Goal: Transaction & Acquisition: Obtain resource

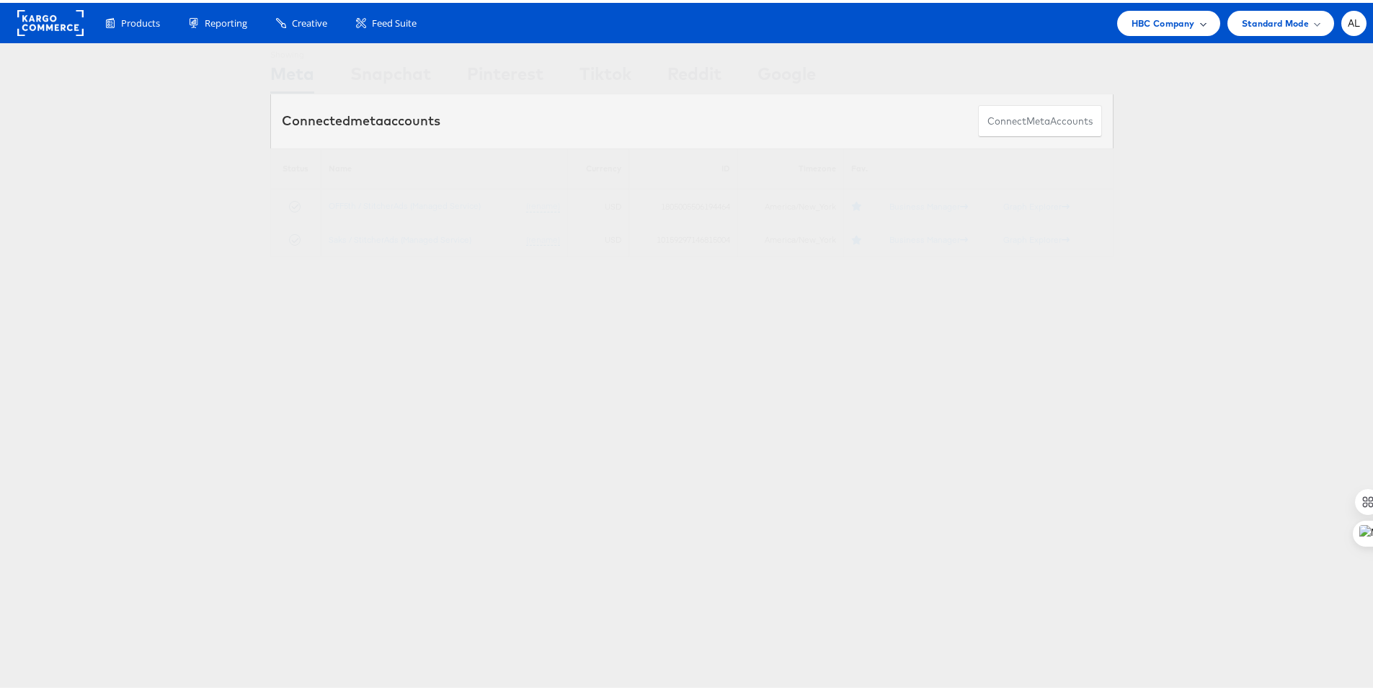
click at [1150, 20] on span "HBC Company" at bounding box center [1162, 20] width 63 height 15
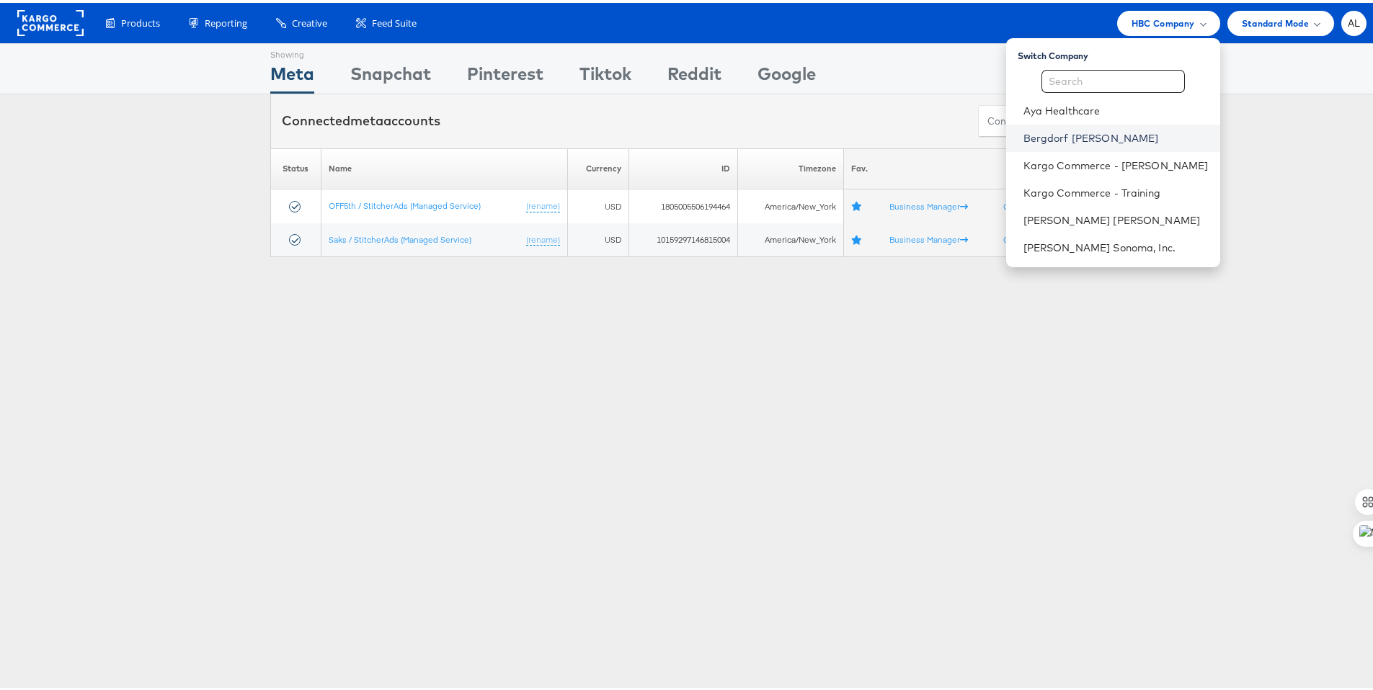
click at [1083, 138] on link "Bergdorf Goodman" at bounding box center [1115, 135] width 185 height 14
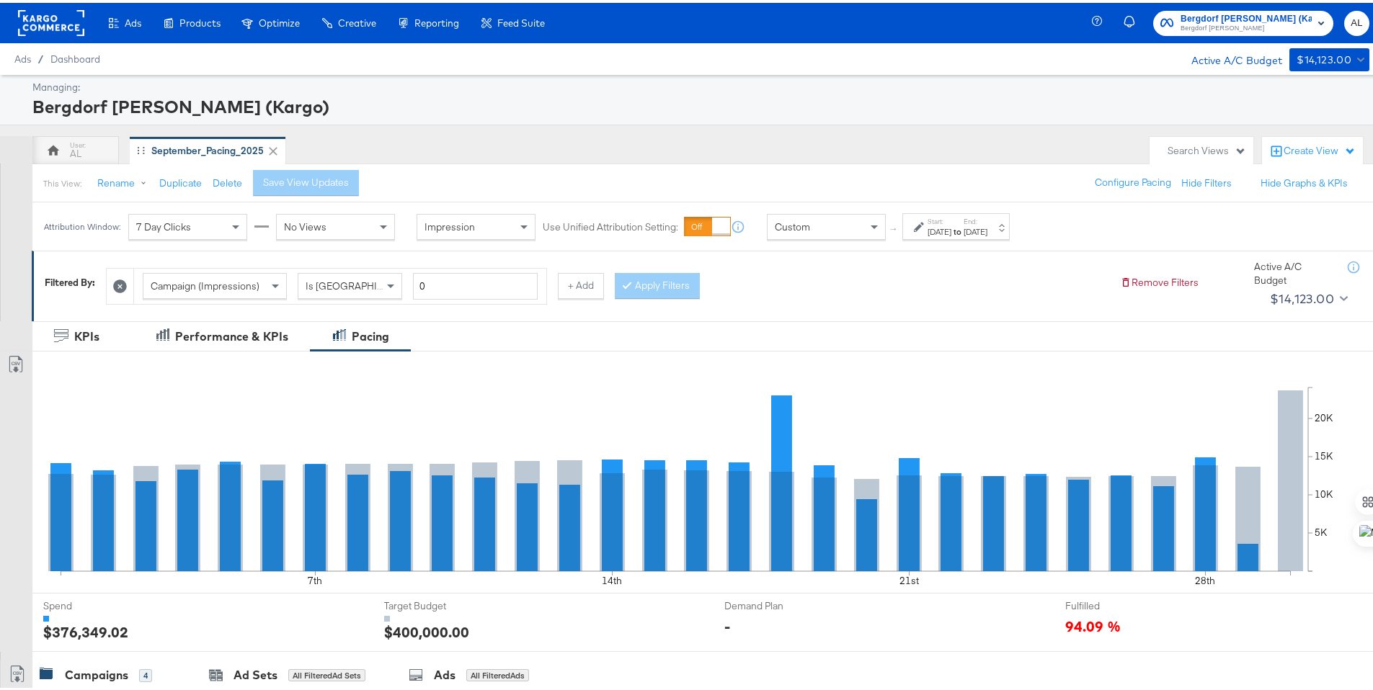
click at [932, 226] on div "[DATE]" at bounding box center [939, 229] width 24 height 12
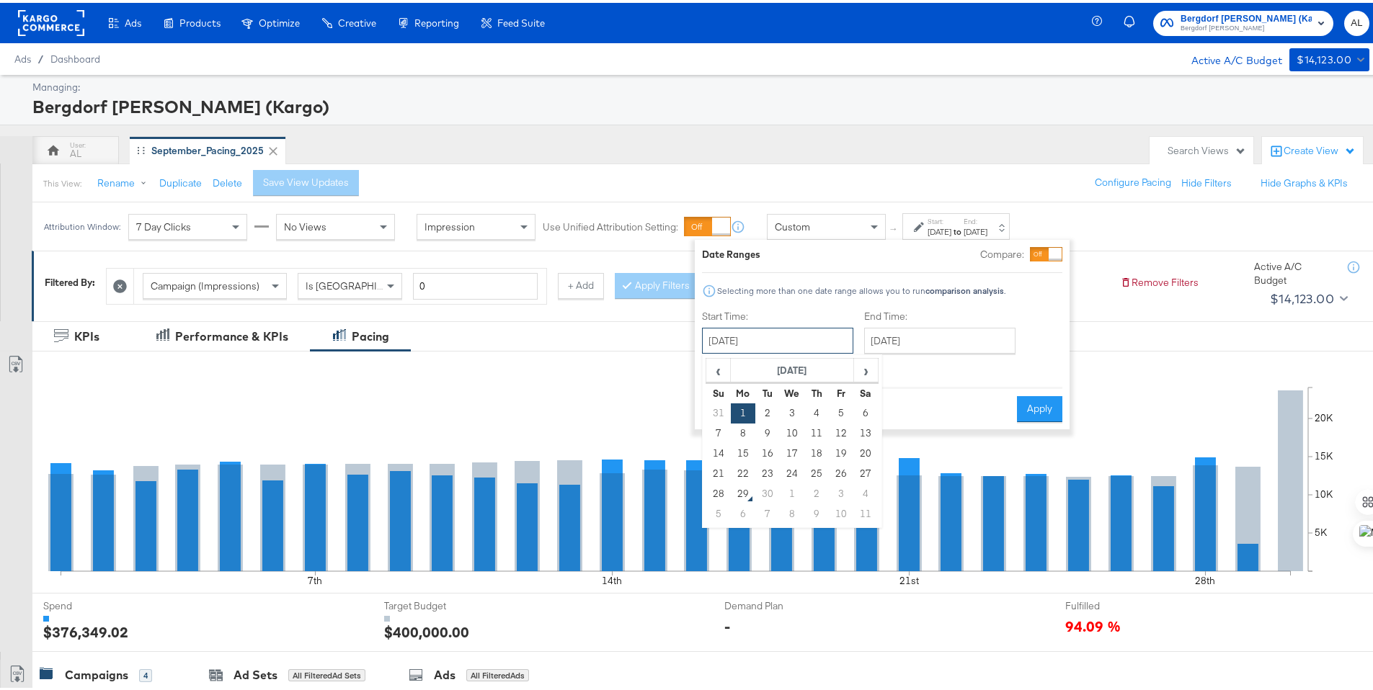
click at [839, 334] on input "[DATE]" at bounding box center [777, 338] width 151 height 26
click at [717, 475] on td "21" at bounding box center [718, 471] width 24 height 20
type input "[DATE]"
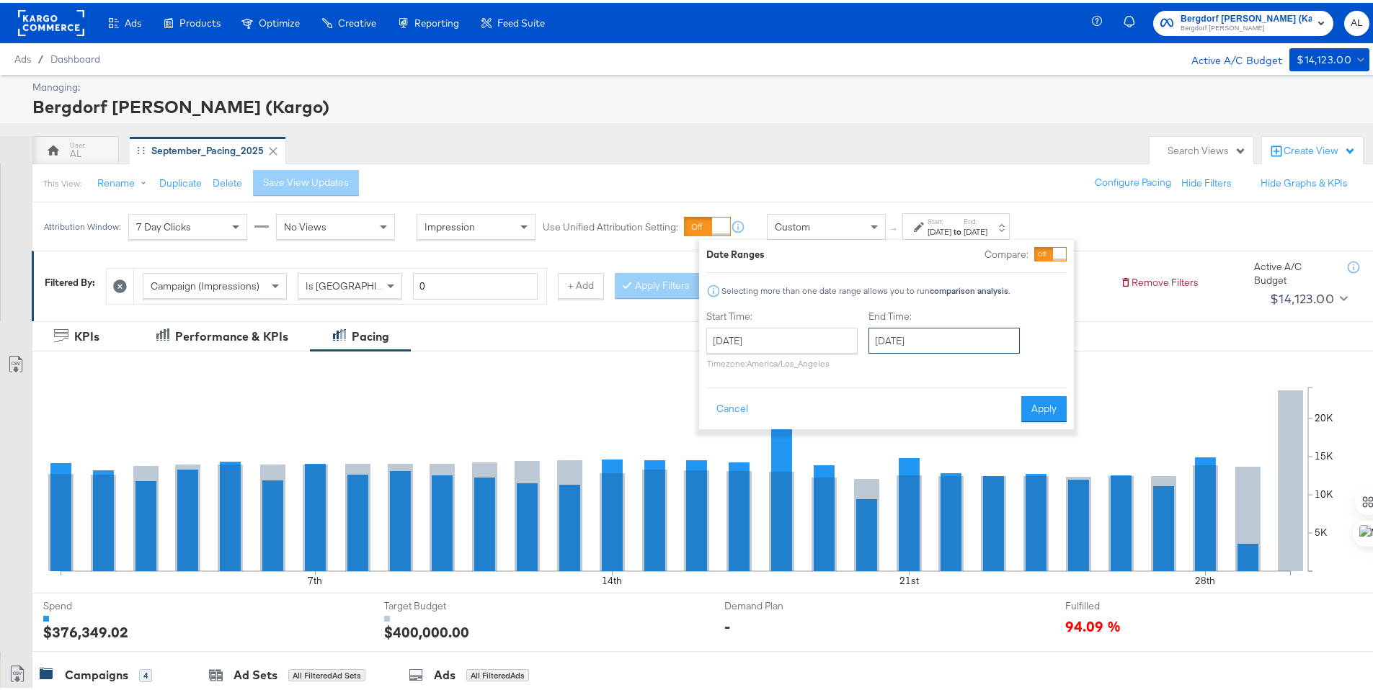
click at [898, 346] on input "September 30th 2025" at bounding box center [943, 338] width 151 height 26
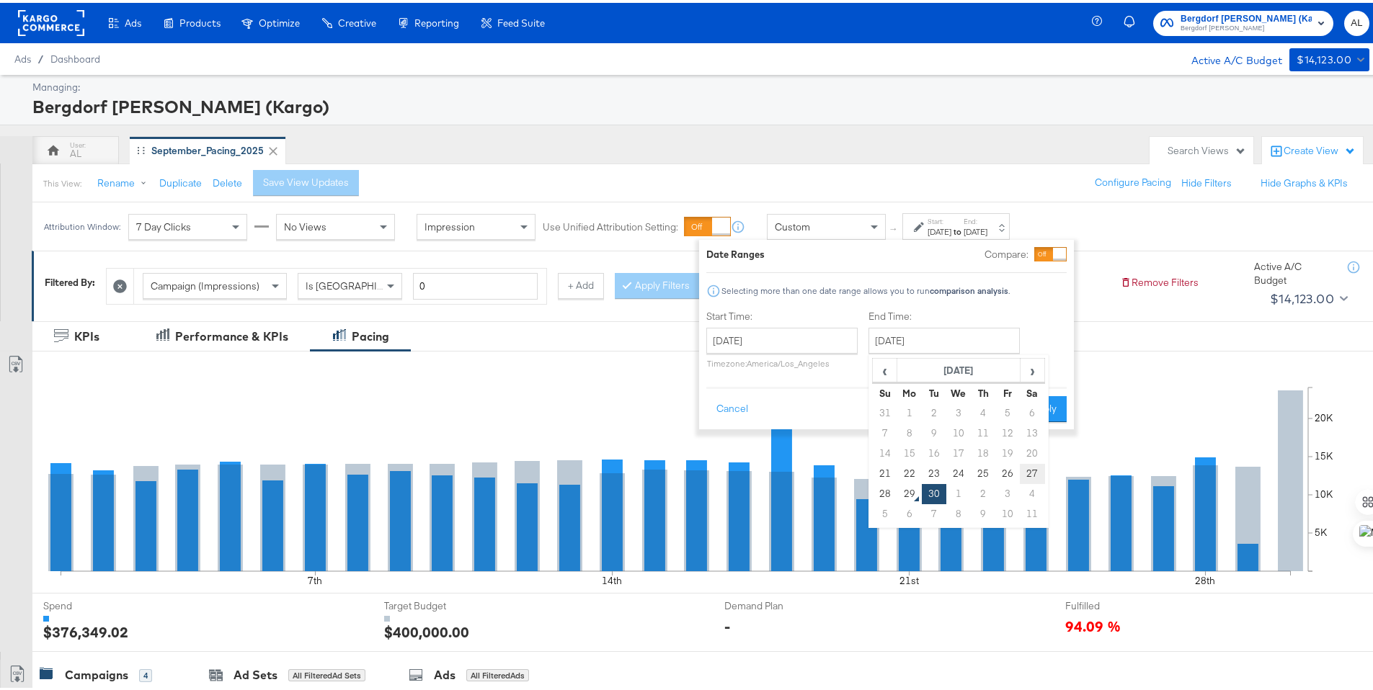
click at [1039, 468] on td "27" at bounding box center [1032, 471] width 24 height 20
type input "September 27th 2025"
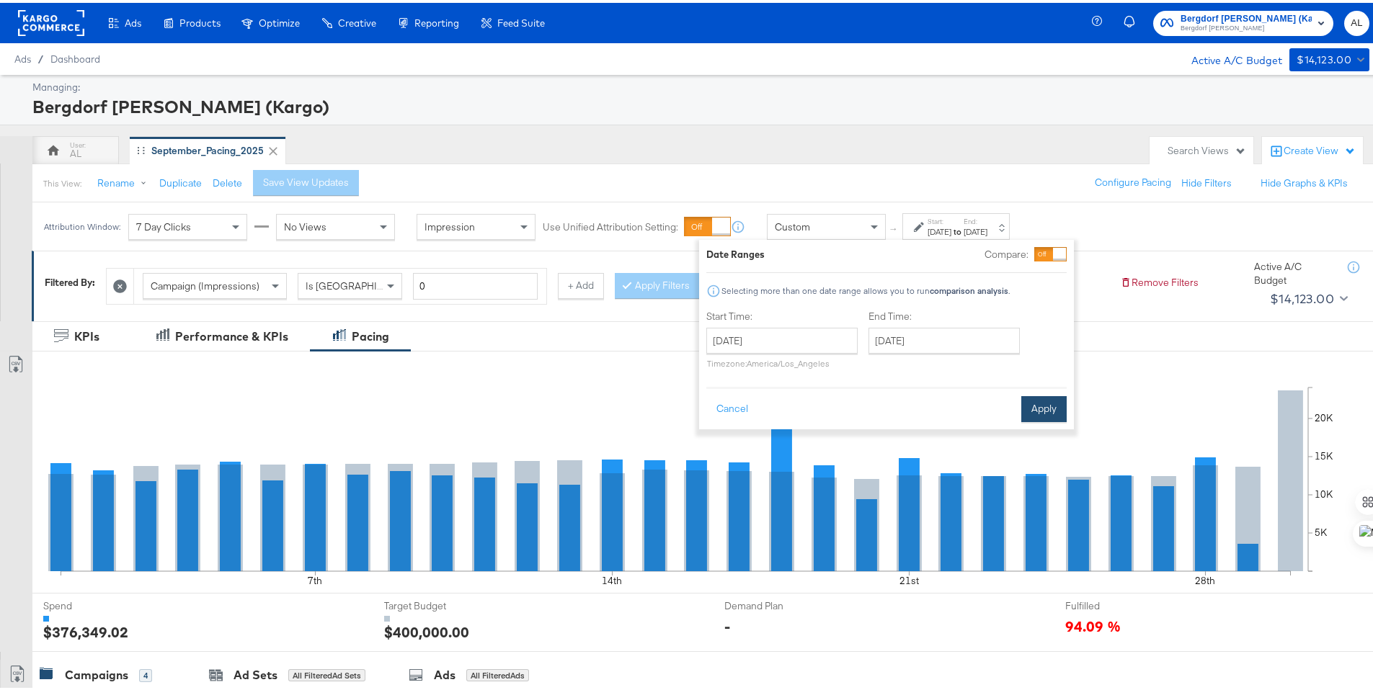
click at [1046, 406] on button "Apply" at bounding box center [1043, 406] width 45 height 26
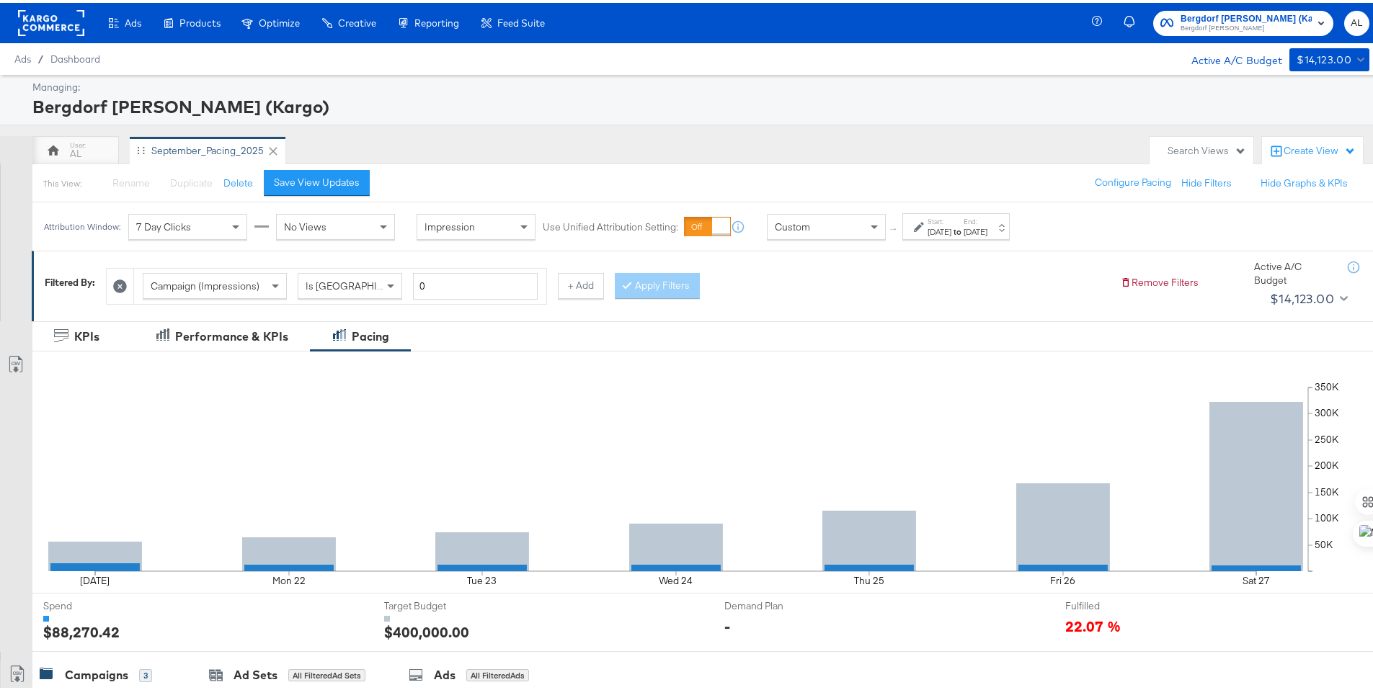
scroll to position [400, 0]
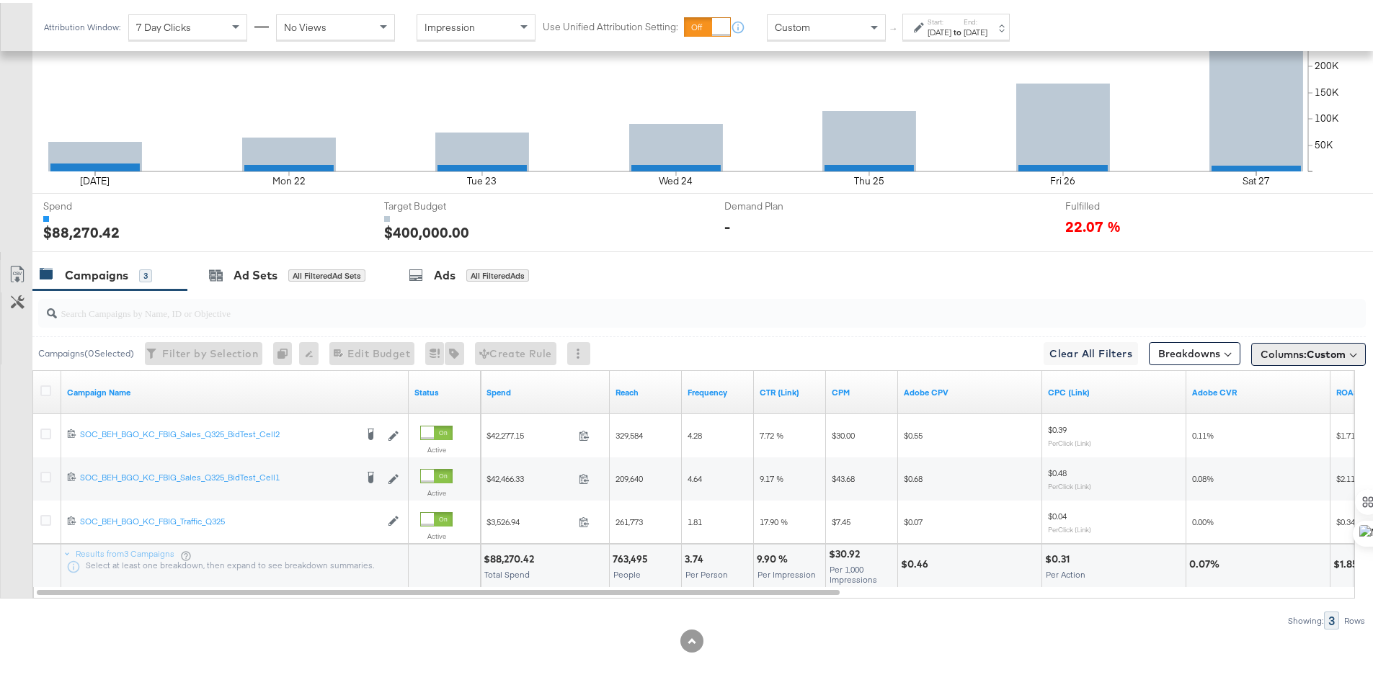
click at [1306, 352] on span "Custom" at bounding box center [1325, 351] width 39 height 13
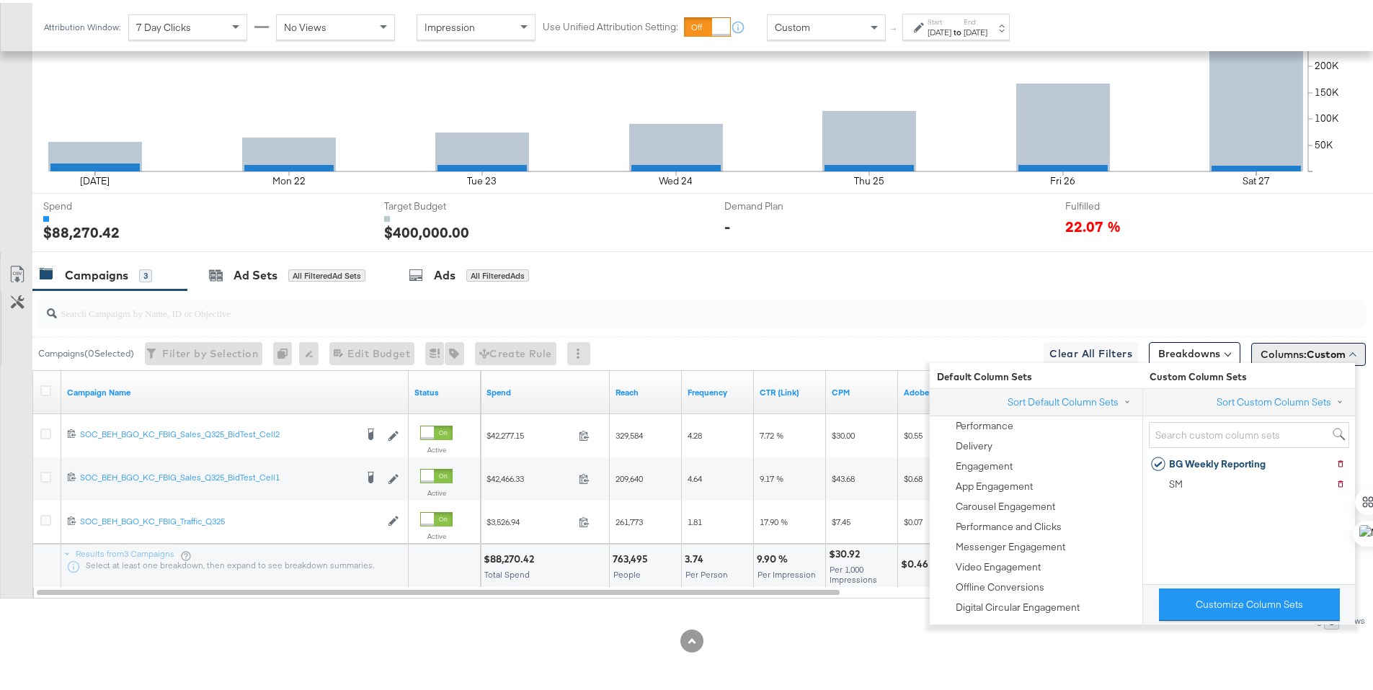
click at [1306, 352] on span "Custom" at bounding box center [1325, 351] width 39 height 13
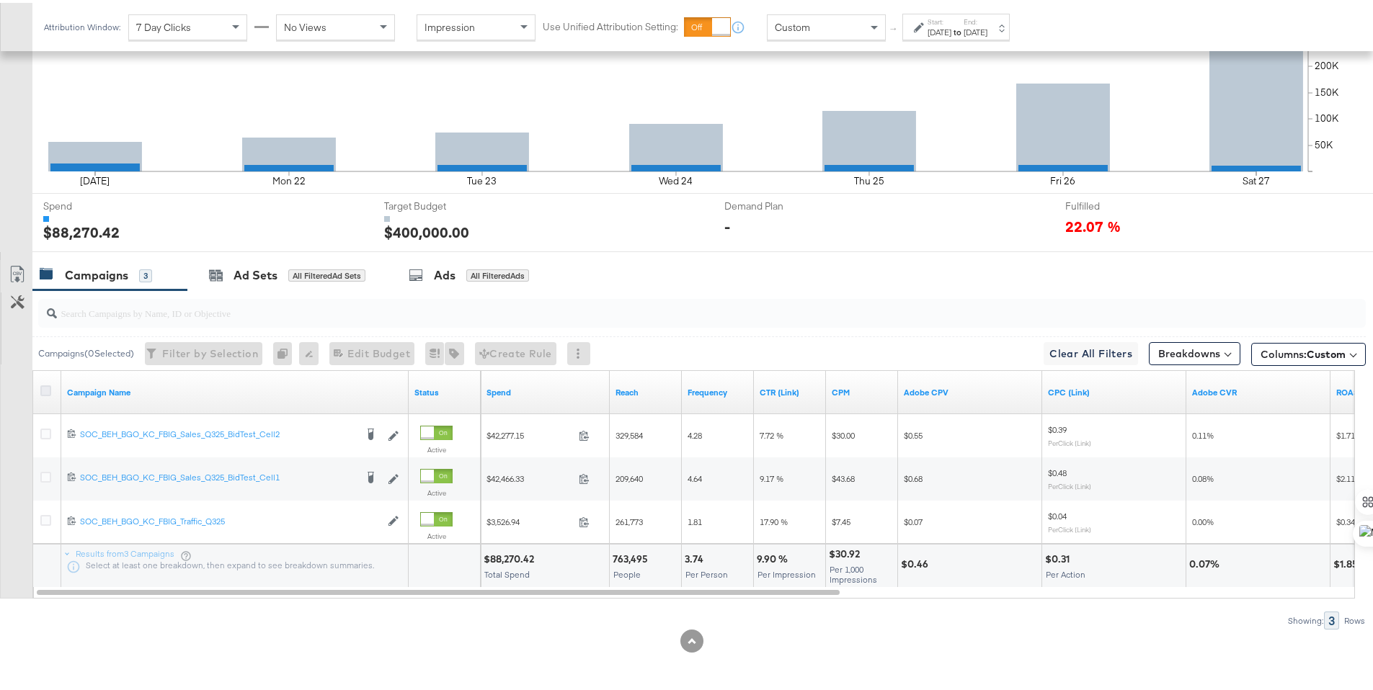
click at [42, 383] on icon at bounding box center [45, 388] width 11 height 11
click at [0, 0] on input "checkbox" at bounding box center [0, 0] width 0 height 0
click at [19, 275] on icon at bounding box center [17, 271] width 17 height 17
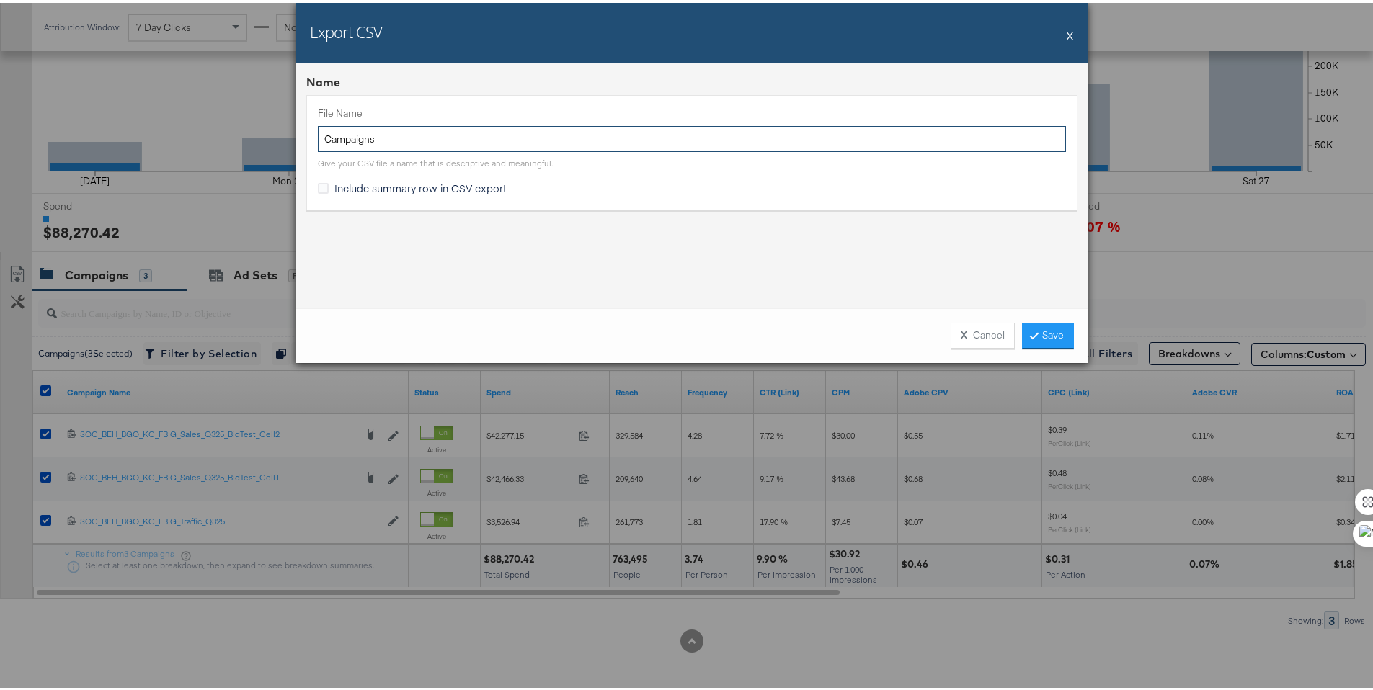
click at [319, 141] on input "Campaigns" at bounding box center [692, 136] width 748 height 27
type input "BG Campaigns"
click at [360, 182] on span "Include summary row in CSV export" at bounding box center [420, 185] width 172 height 14
click at [0, 0] on input "Include summary row in CSV export" at bounding box center [0, 0] width 0 height 0
click at [1034, 331] on link "Save" at bounding box center [1048, 333] width 52 height 26
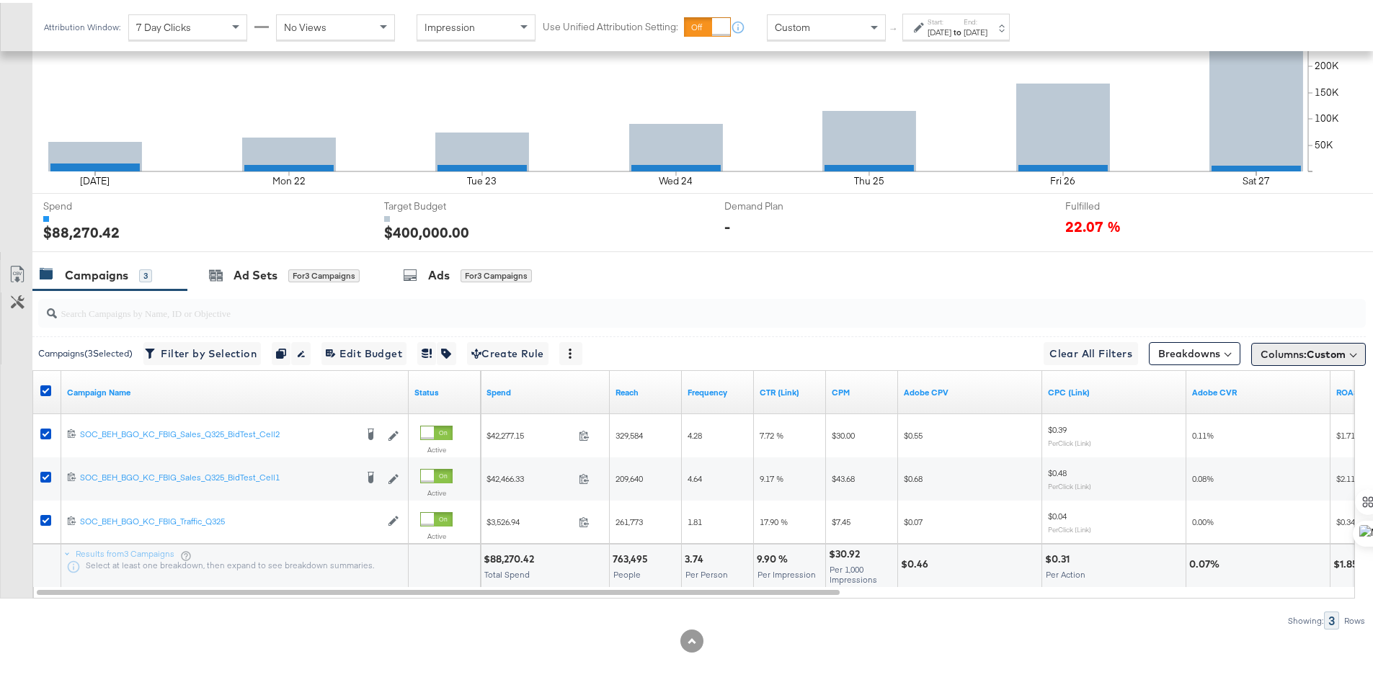
click at [1306, 347] on span "Custom" at bounding box center [1325, 351] width 39 height 13
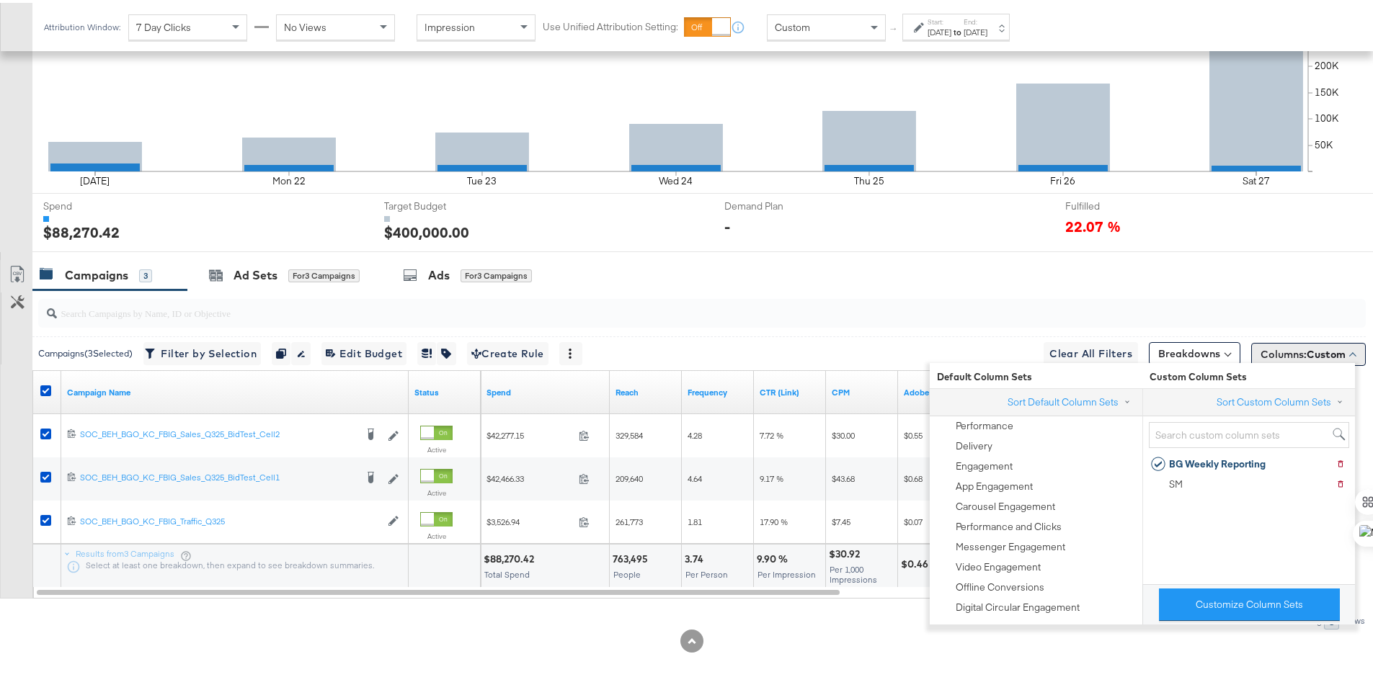
click at [1306, 347] on span "Custom" at bounding box center [1325, 351] width 39 height 13
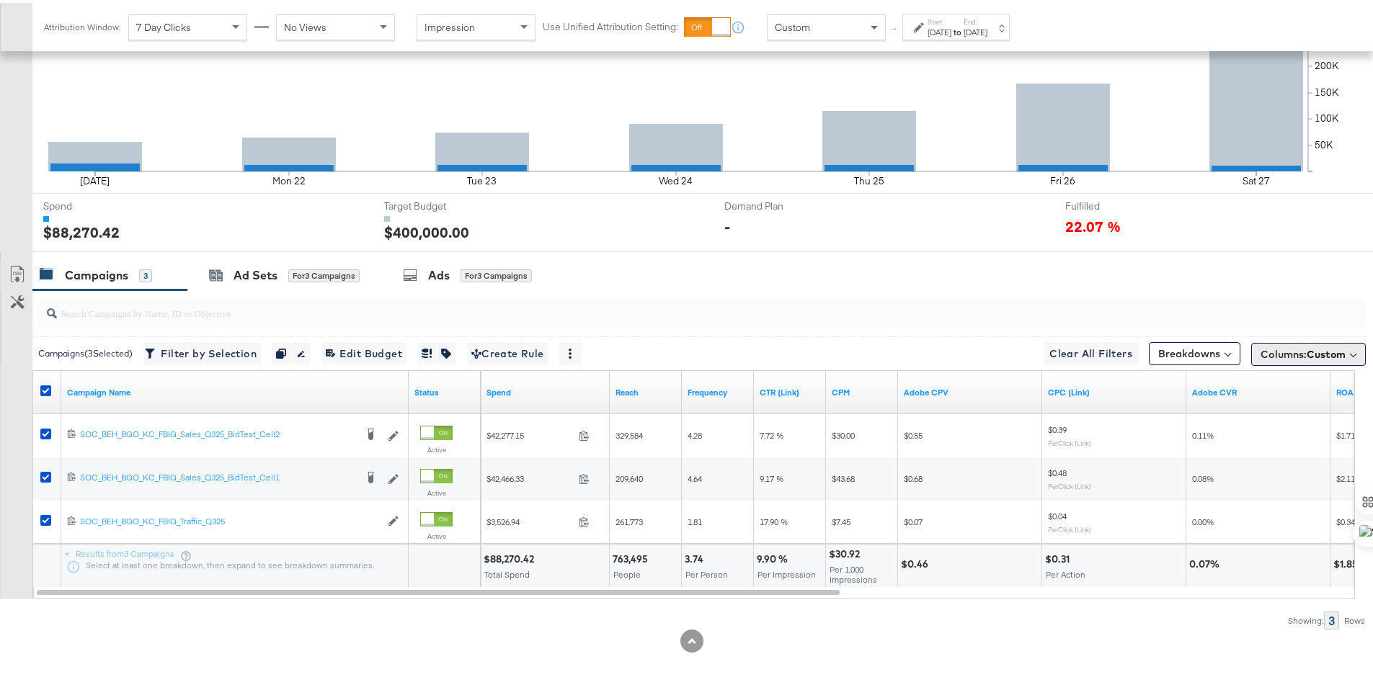
click at [1306, 347] on span "Custom" at bounding box center [1325, 351] width 39 height 13
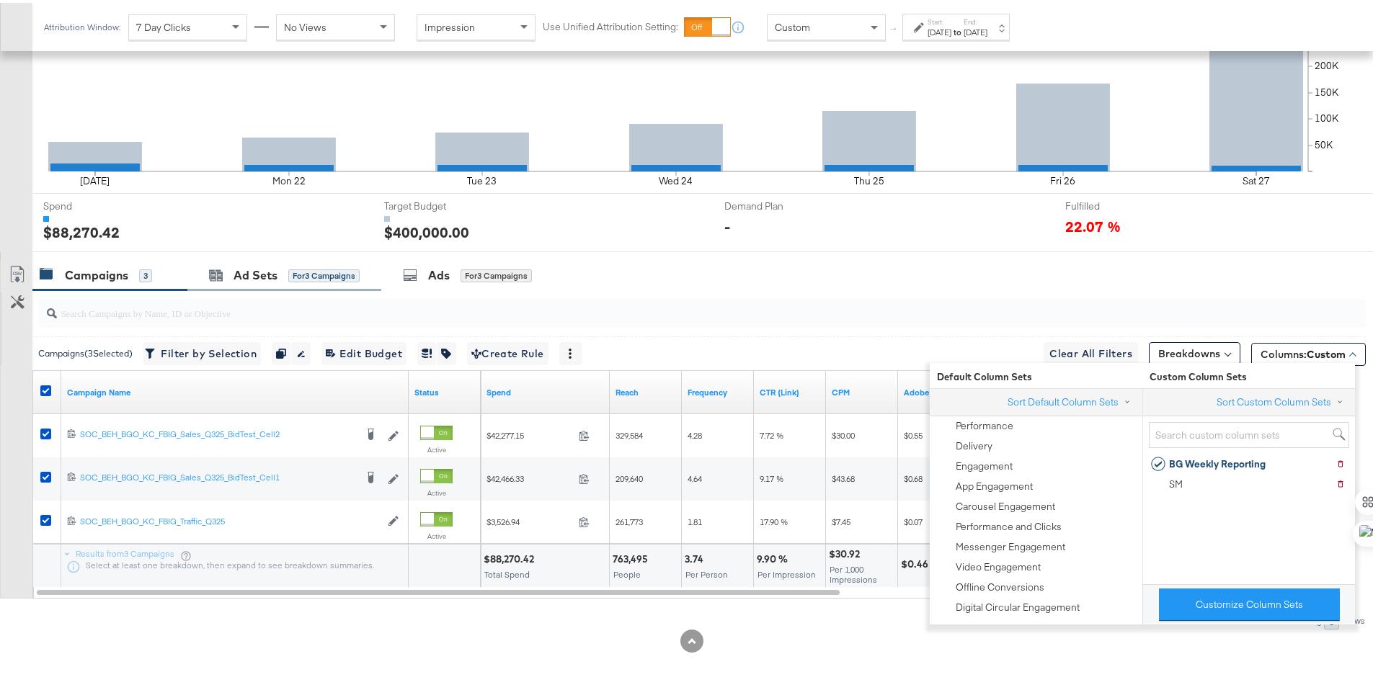
click at [251, 281] on div "Ad Sets for 3 Campaigns" at bounding box center [284, 272] width 194 height 31
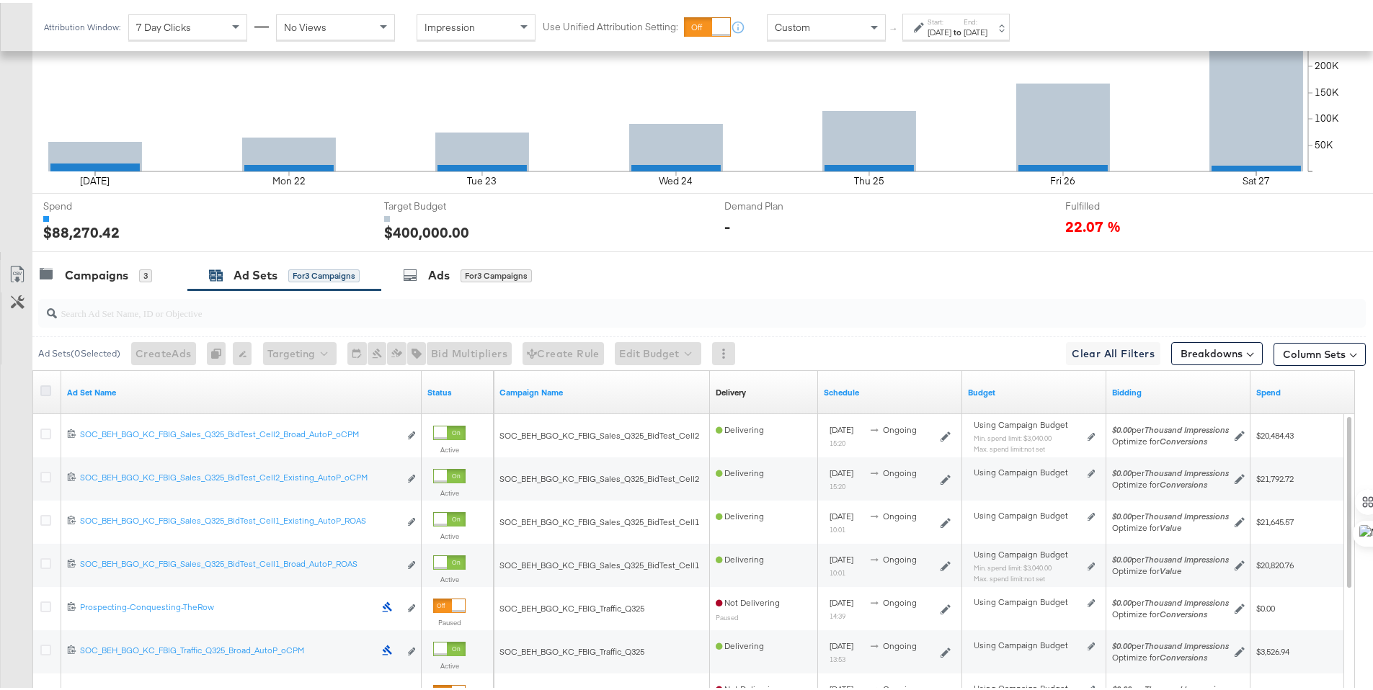
click at [48, 388] on icon at bounding box center [45, 388] width 11 height 11
click at [0, 0] on input "checkbox" at bounding box center [0, 0] width 0 height 0
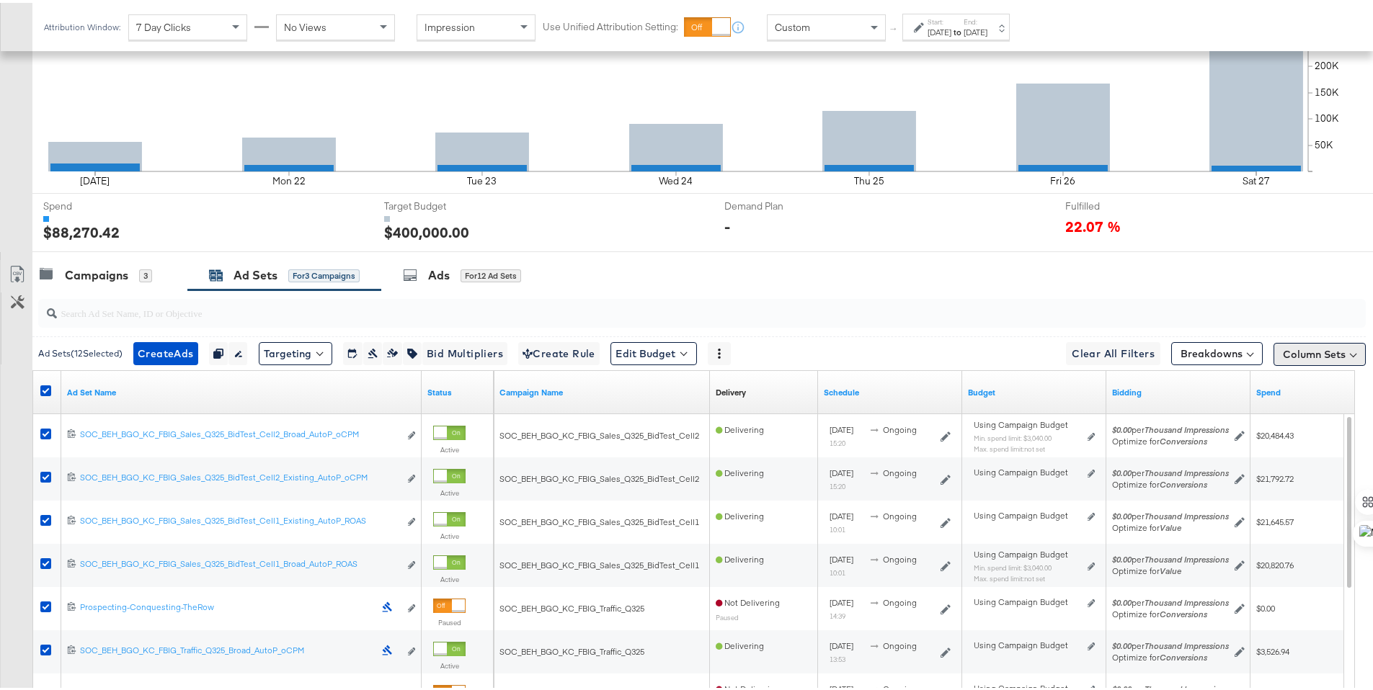
click at [1301, 342] on button "Column Sets" at bounding box center [1319, 351] width 92 height 23
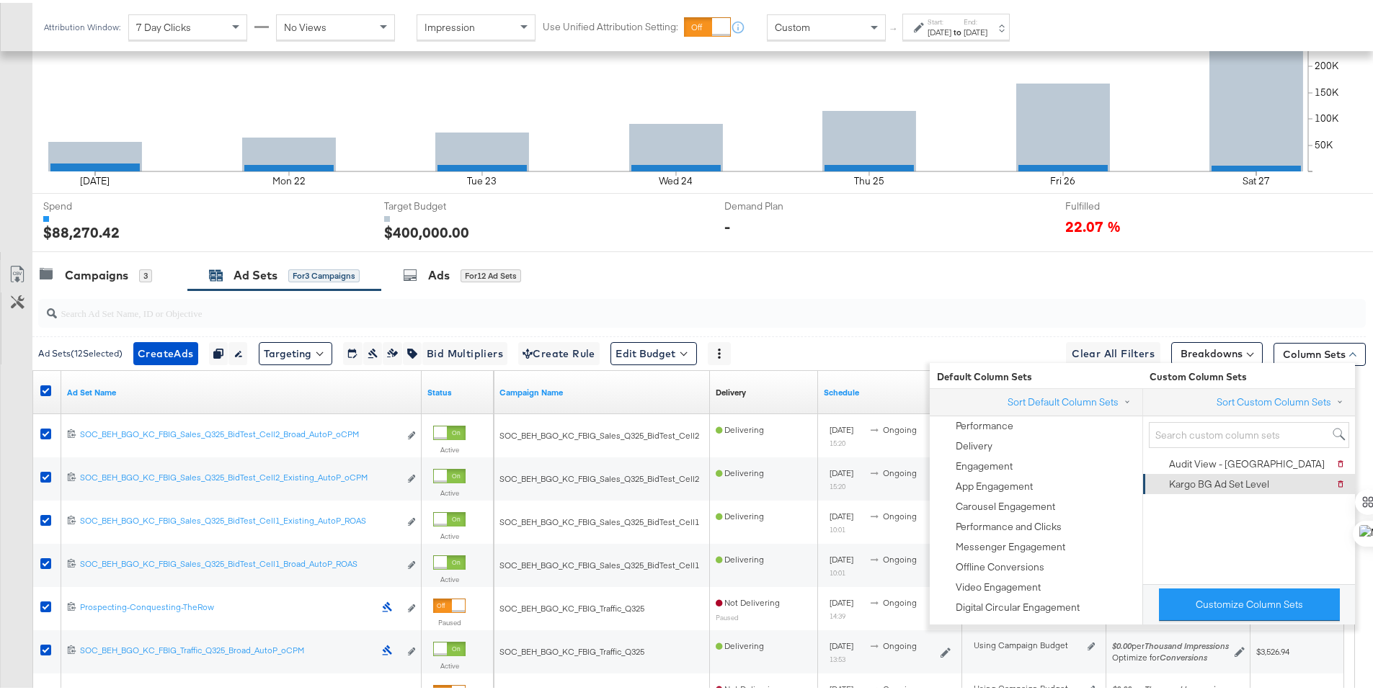
click at [1260, 476] on div "Kargo BG Ad Set Level" at bounding box center [1219, 482] width 100 height 14
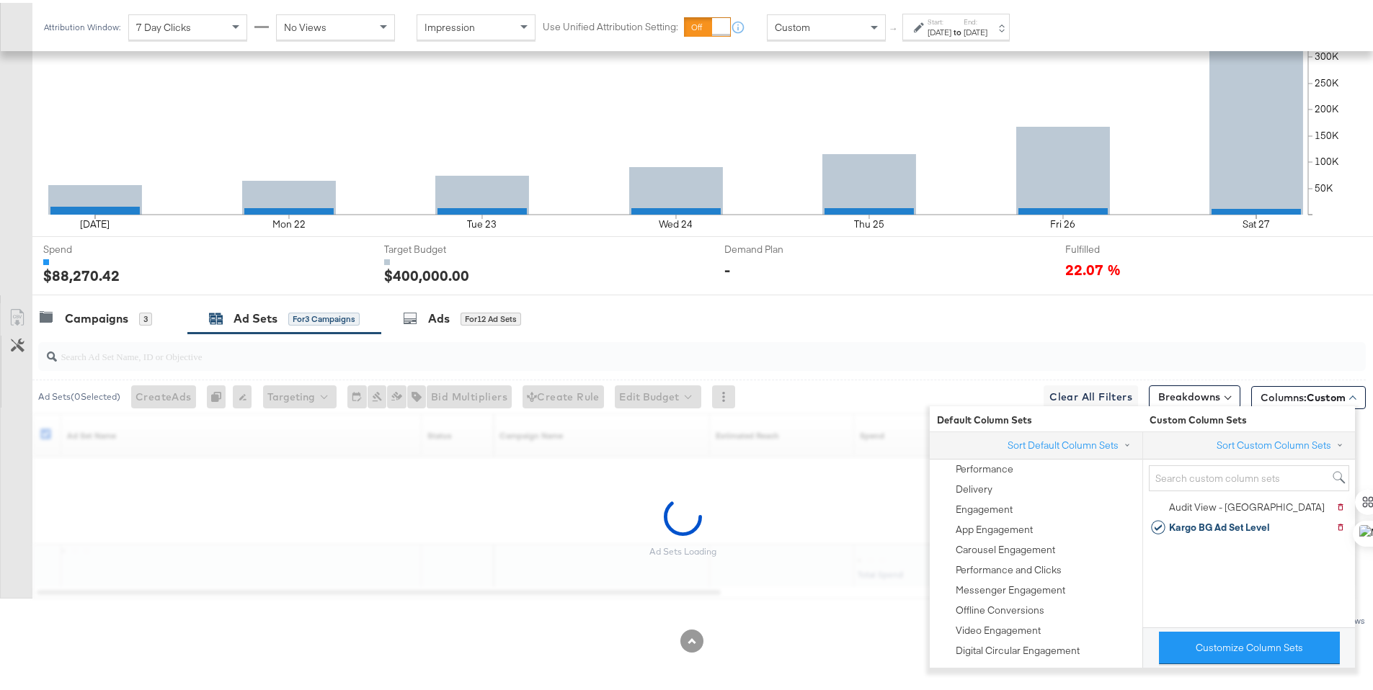
click at [1160, 334] on input "search" at bounding box center [650, 348] width 1187 height 28
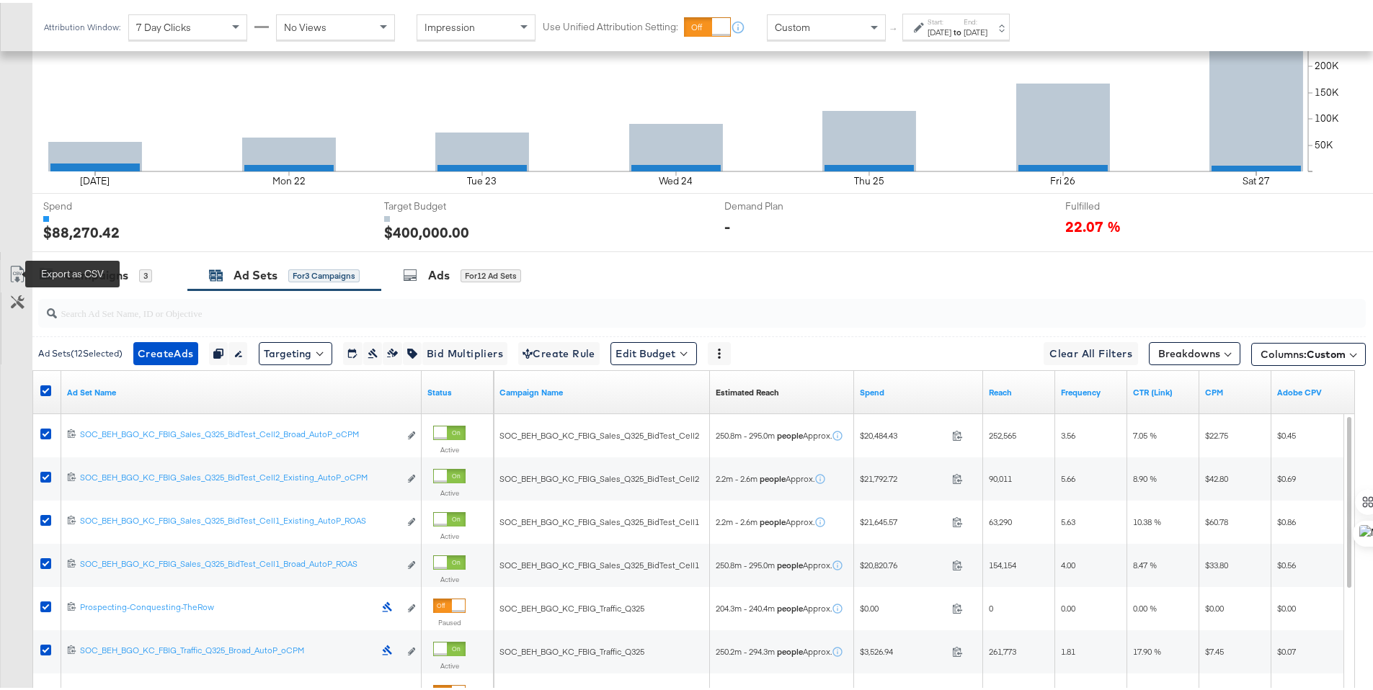
click at [17, 264] on icon at bounding box center [17, 271] width 17 height 17
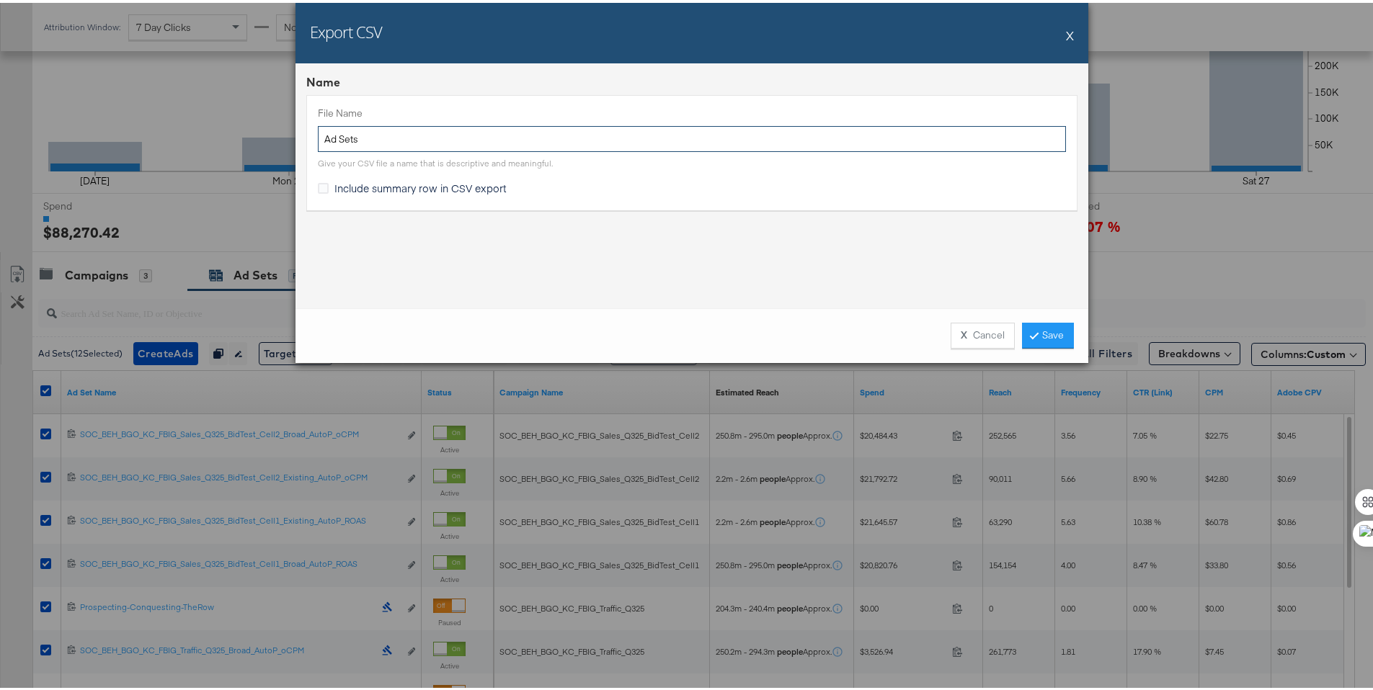
click at [321, 134] on input "Ad Sets" at bounding box center [692, 136] width 748 height 27
type input "BG Ad Sets"
click at [324, 182] on label "Include summary row in CSV export" at bounding box center [415, 185] width 195 height 15
click at [0, 0] on input "Include summary row in CSV export" at bounding box center [0, 0] width 0 height 0
click at [1052, 348] on div "X Cancel Save" at bounding box center [691, 333] width 793 height 55
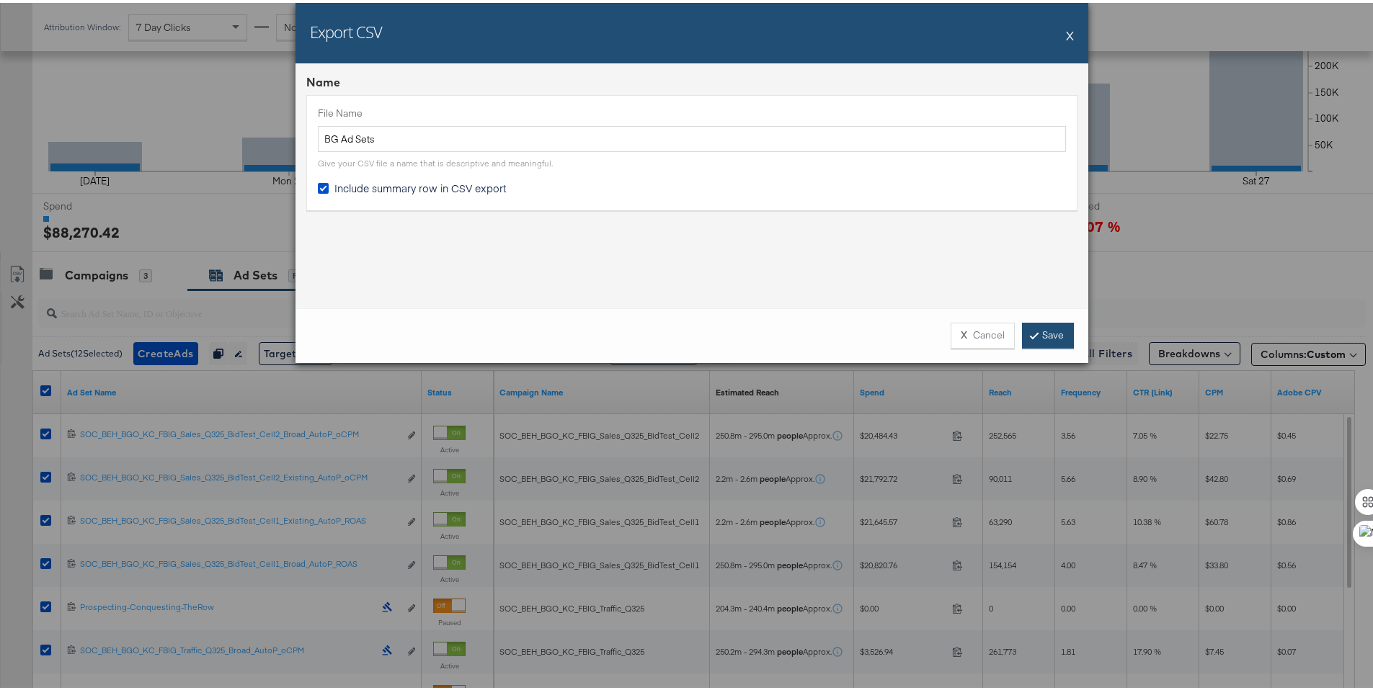
click at [1056, 341] on link "Save" at bounding box center [1048, 333] width 52 height 26
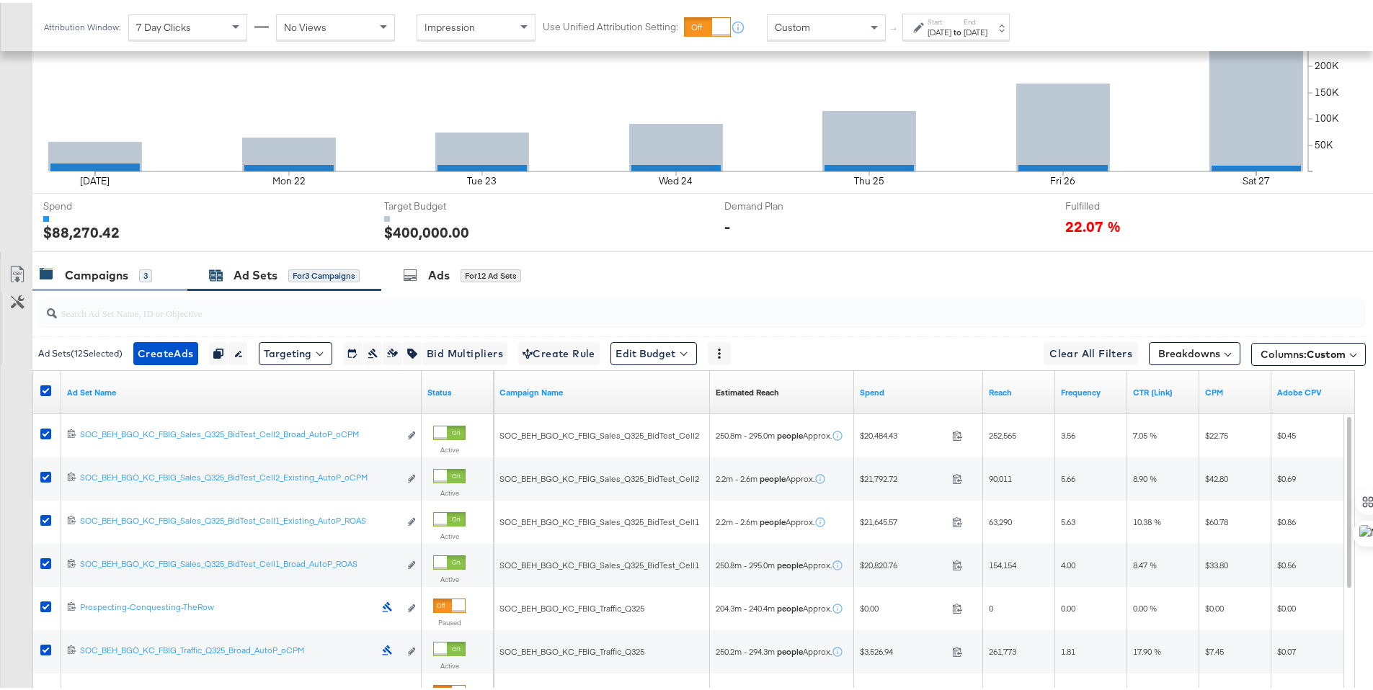
click at [103, 270] on div "Campaigns" at bounding box center [96, 272] width 63 height 17
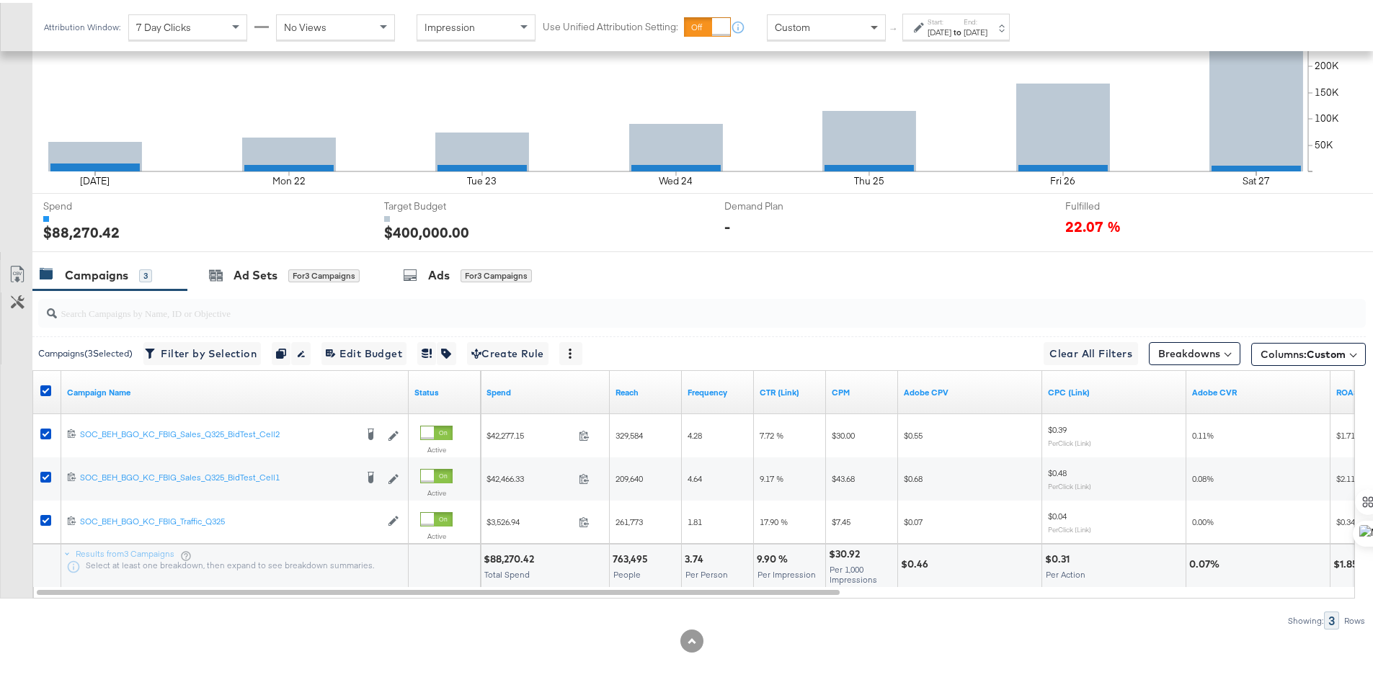
click at [869, 27] on span at bounding box center [876, 24] width 18 height 24
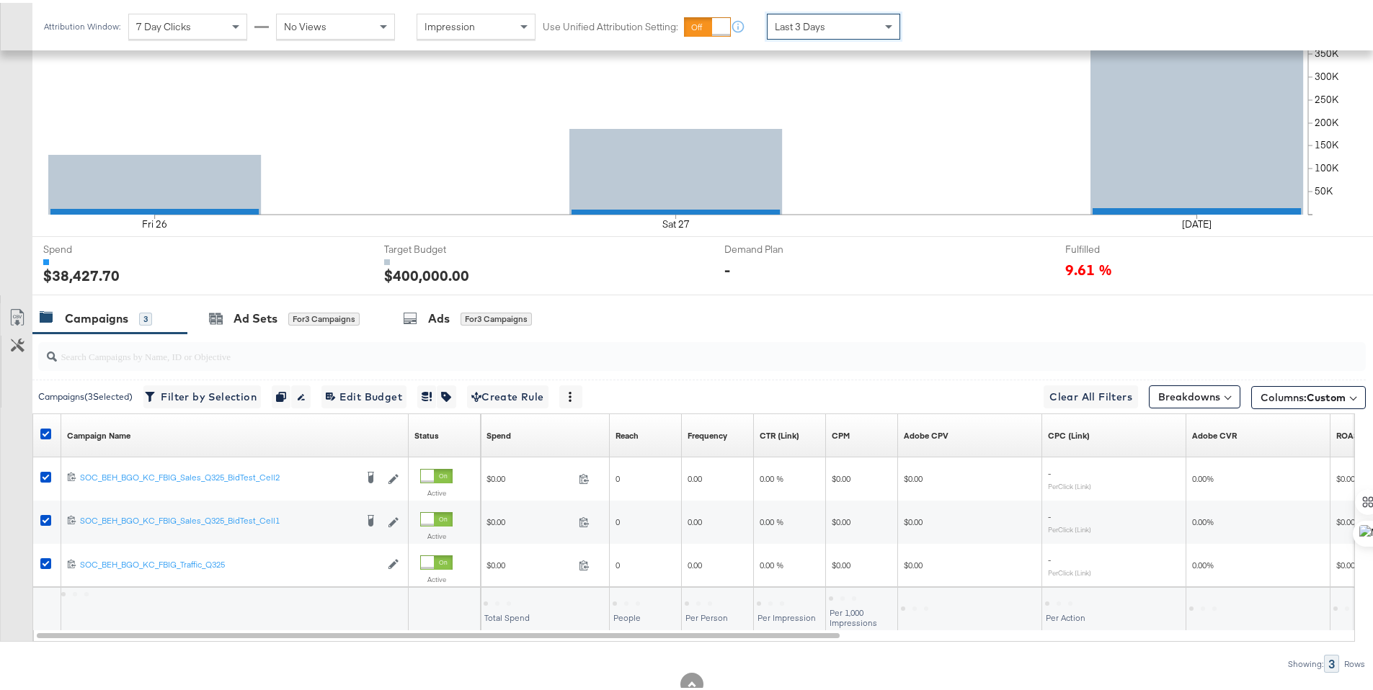
scroll to position [399, 0]
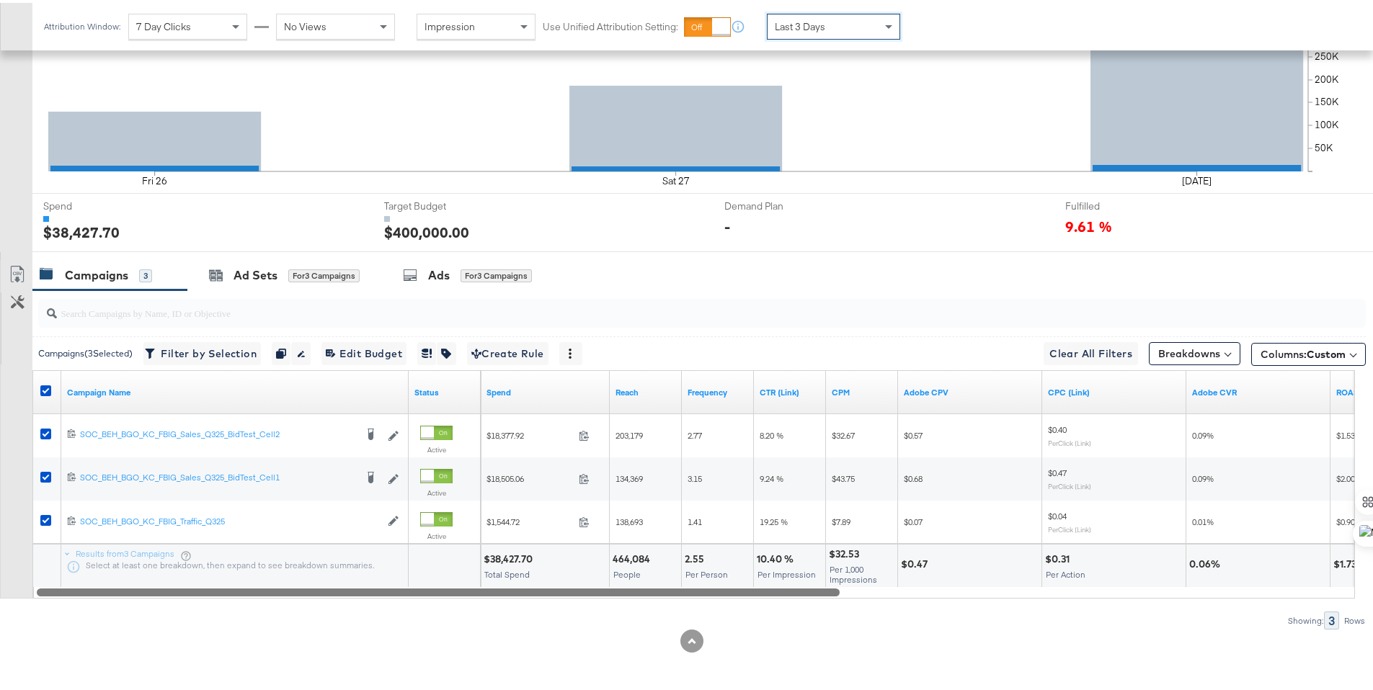
click at [693, 591] on div at bounding box center [438, 589] width 803 height 12
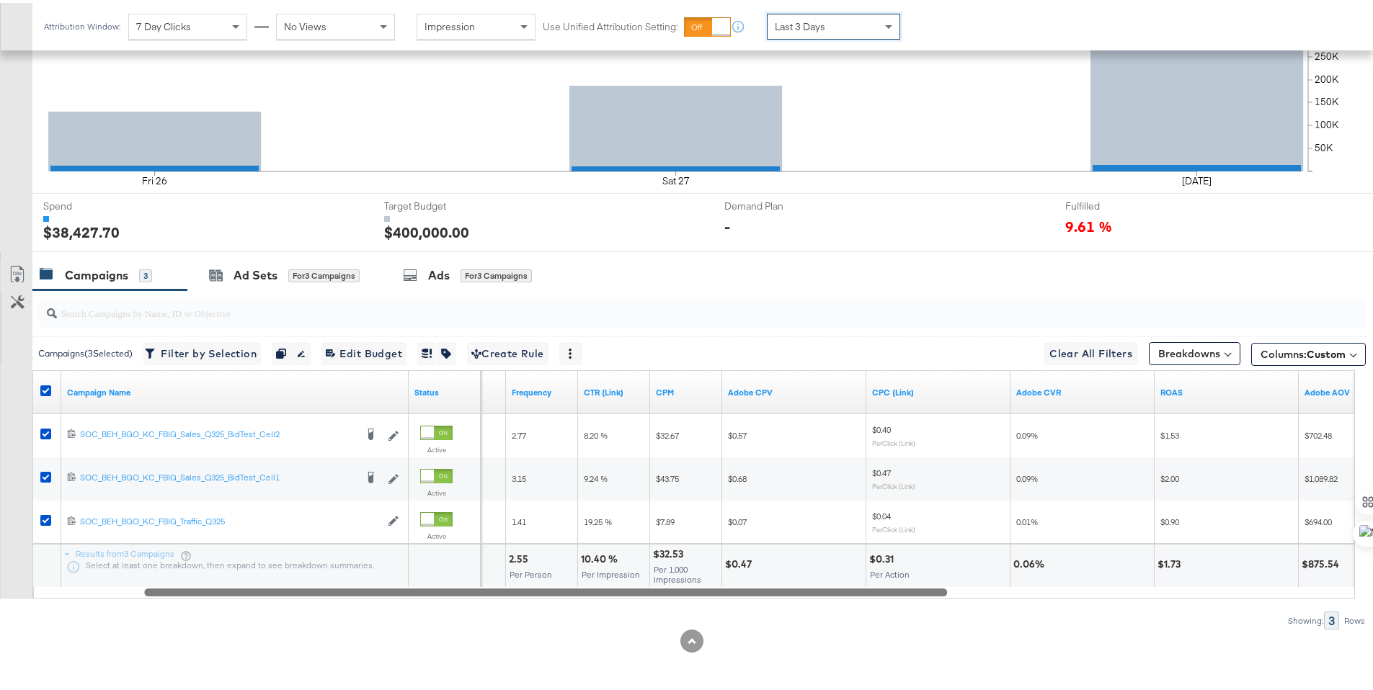
drag, startPoint x: 606, startPoint y: 589, endPoint x: 713, endPoint y: 591, distance: 107.4
click at [713, 591] on div at bounding box center [545, 589] width 803 height 12
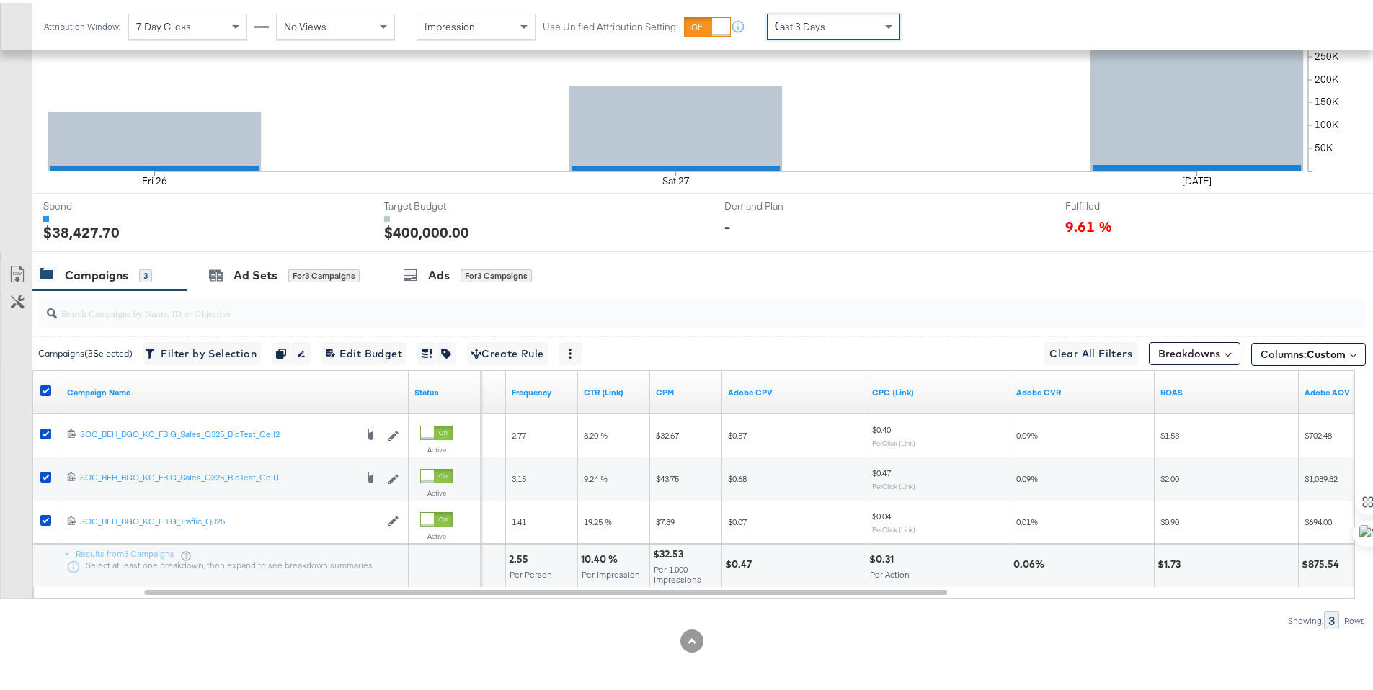
type input "0."
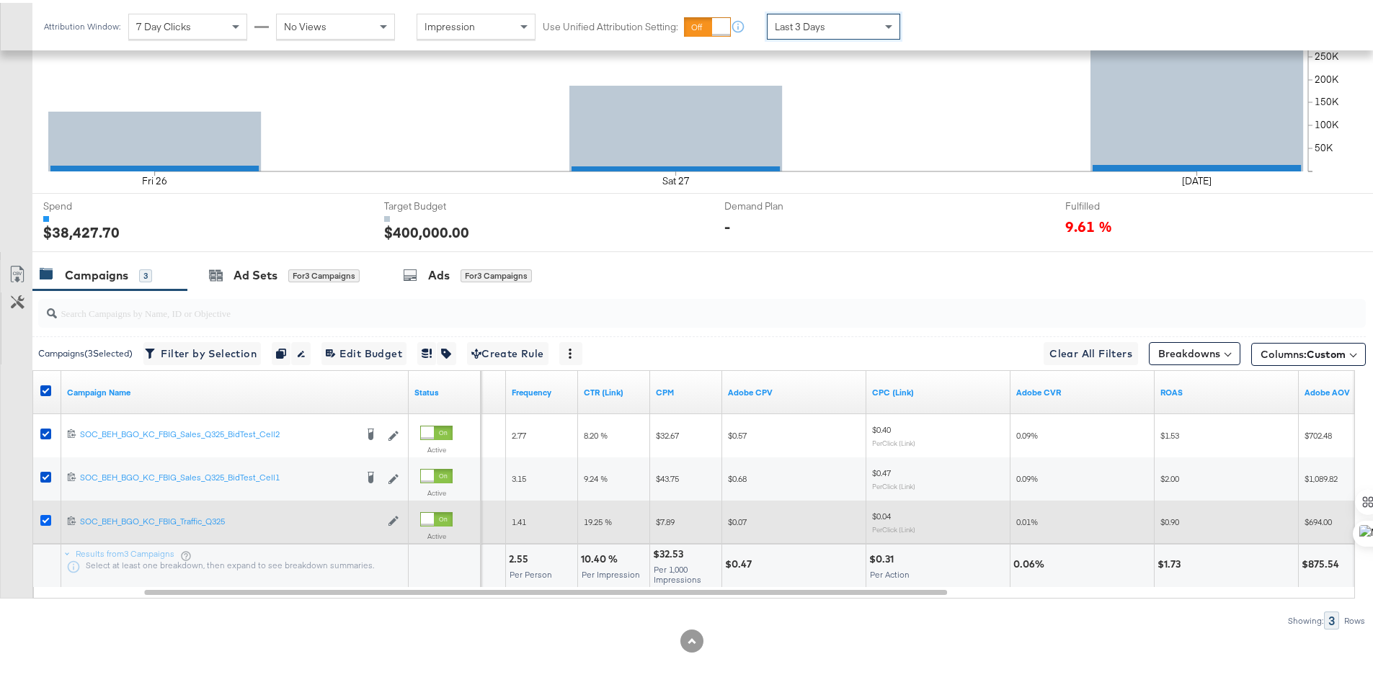
click at [46, 520] on icon at bounding box center [45, 517] width 11 height 11
click at [0, 0] on input "checkbox" at bounding box center [0, 0] width 0 height 0
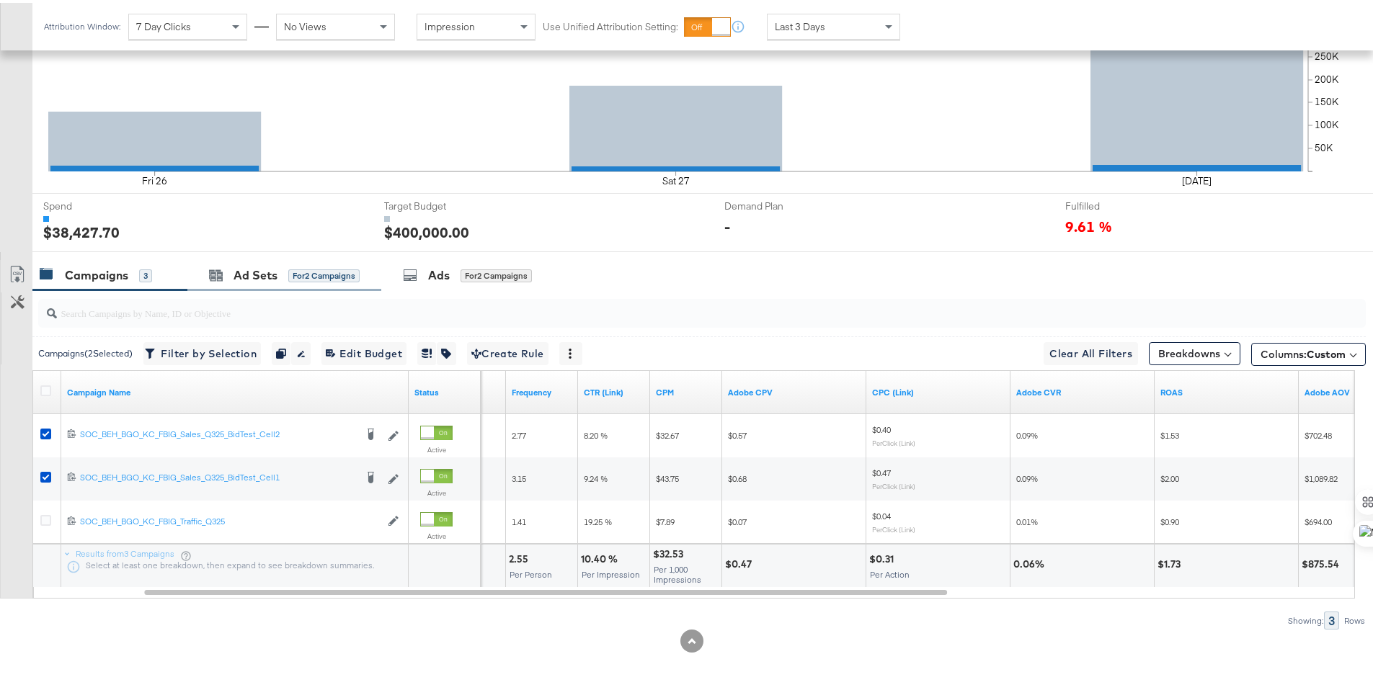
click at [205, 281] on div "Ad Sets for 2 Campaigns" at bounding box center [284, 272] width 194 height 31
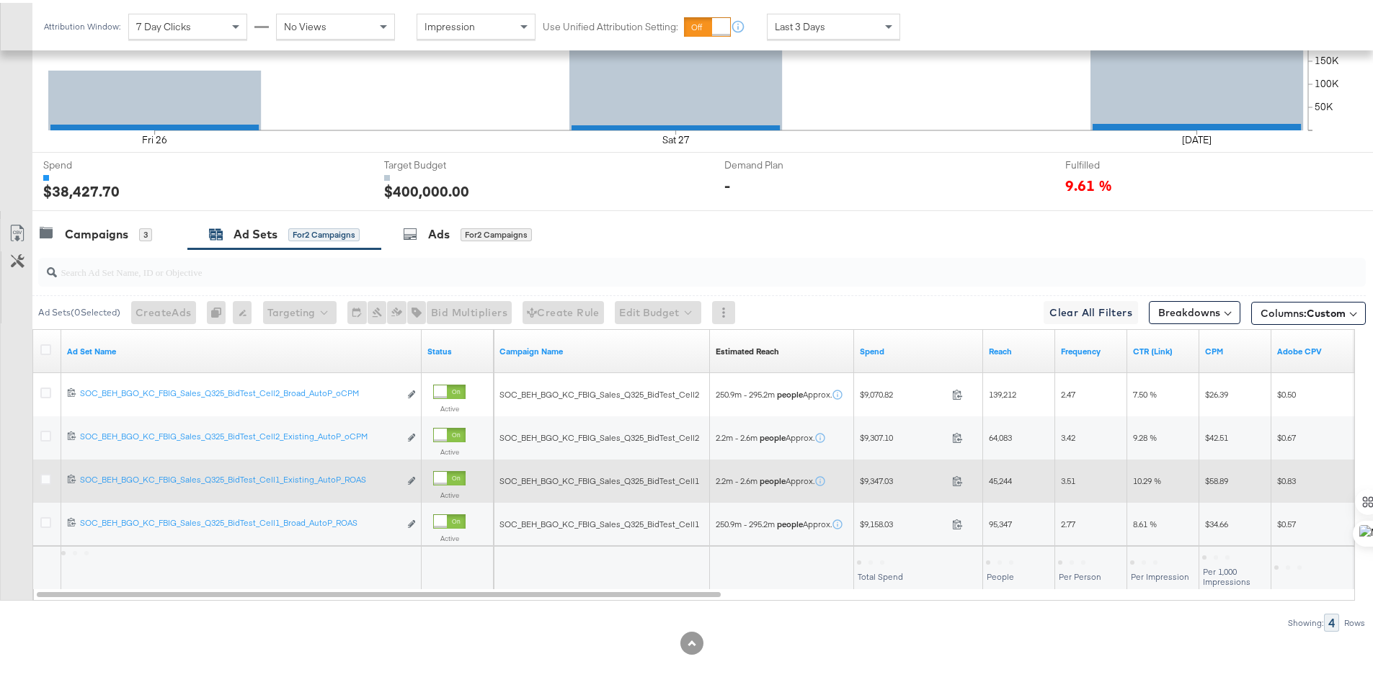
scroll to position [442, 0]
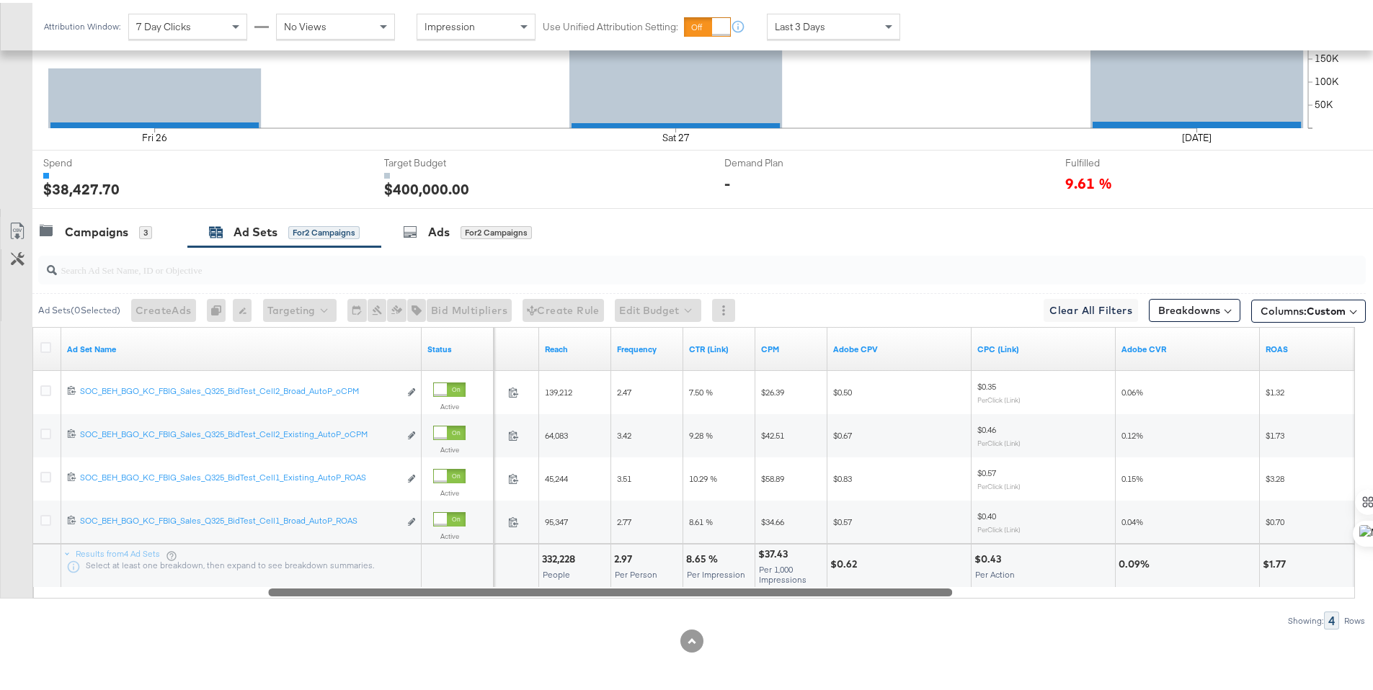
drag, startPoint x: 692, startPoint y: 591, endPoint x: 923, endPoint y: 599, distance: 230.7
click at [923, 599] on div "Ad Sets ( 0 Selected) Create Ads At least one ad set must be selected 0 Rename …" at bounding box center [683, 435] width 1366 height 383
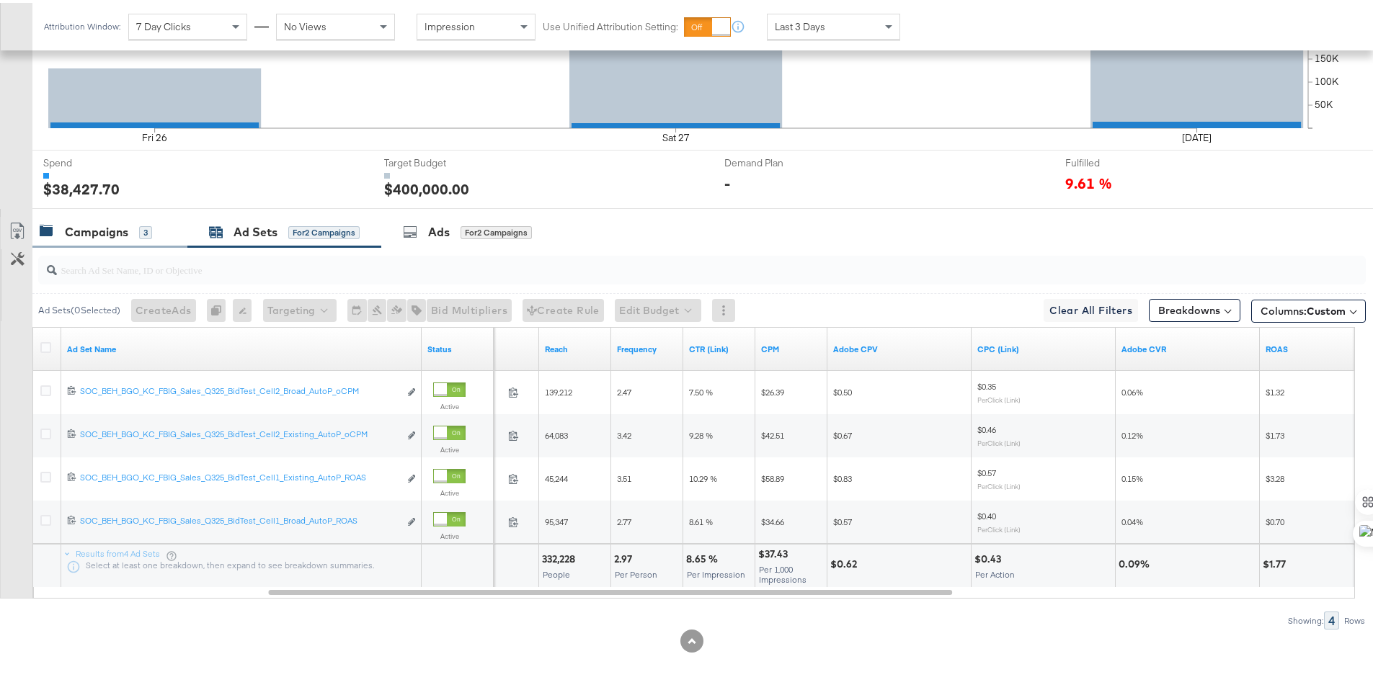
click at [112, 231] on div "Campaigns" at bounding box center [96, 229] width 63 height 17
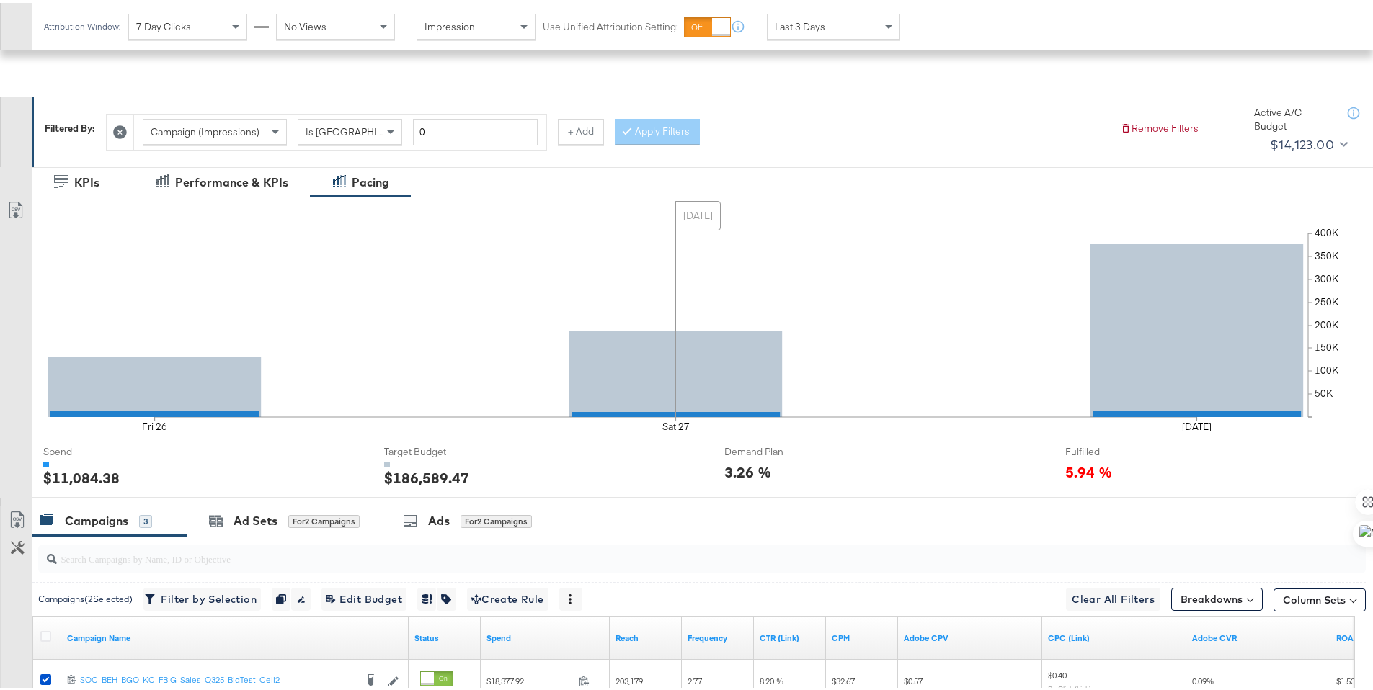
scroll to position [0, 0]
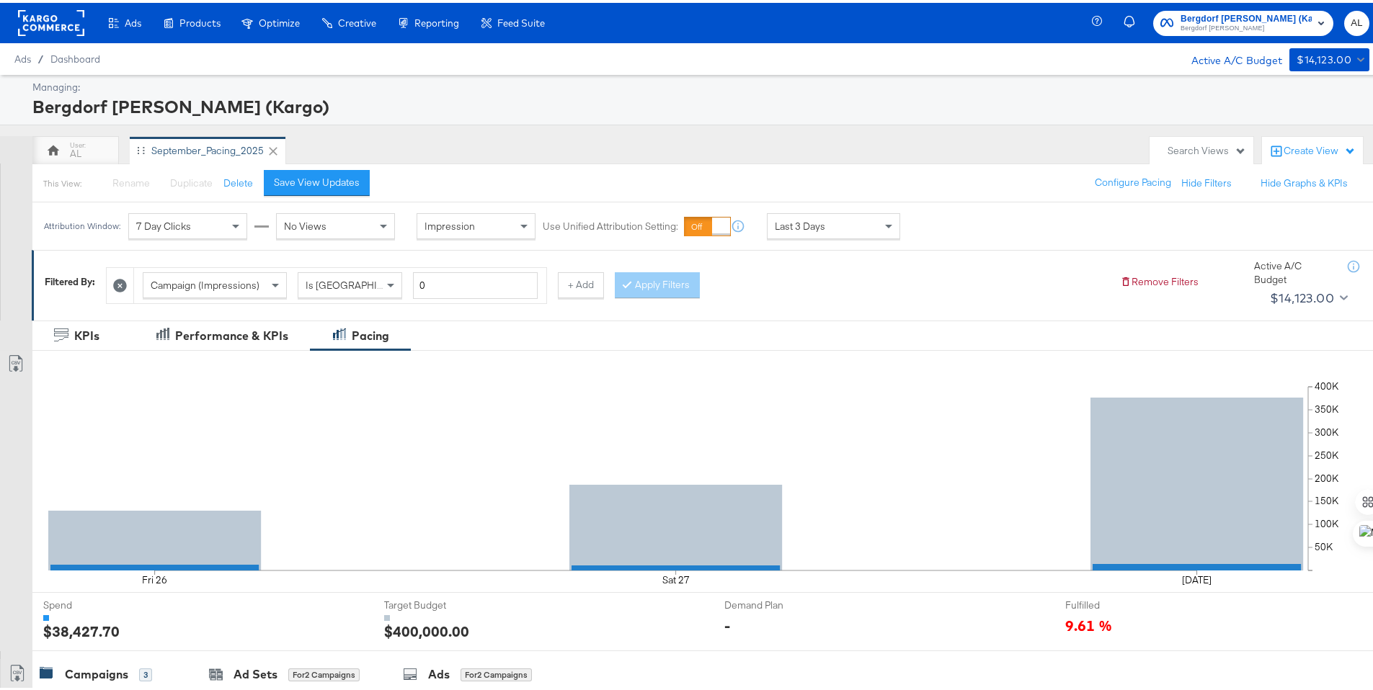
click at [793, 217] on span "Last 3 Days" at bounding box center [800, 223] width 50 height 13
click at [964, 237] on div "Attribution Window: 7 Day Clicks No Views Impression Use Unified Attribution Se…" at bounding box center [529, 224] width 995 height 48
click at [951, 233] on div "Sep 29th 2025" at bounding box center [939, 229] width 24 height 12
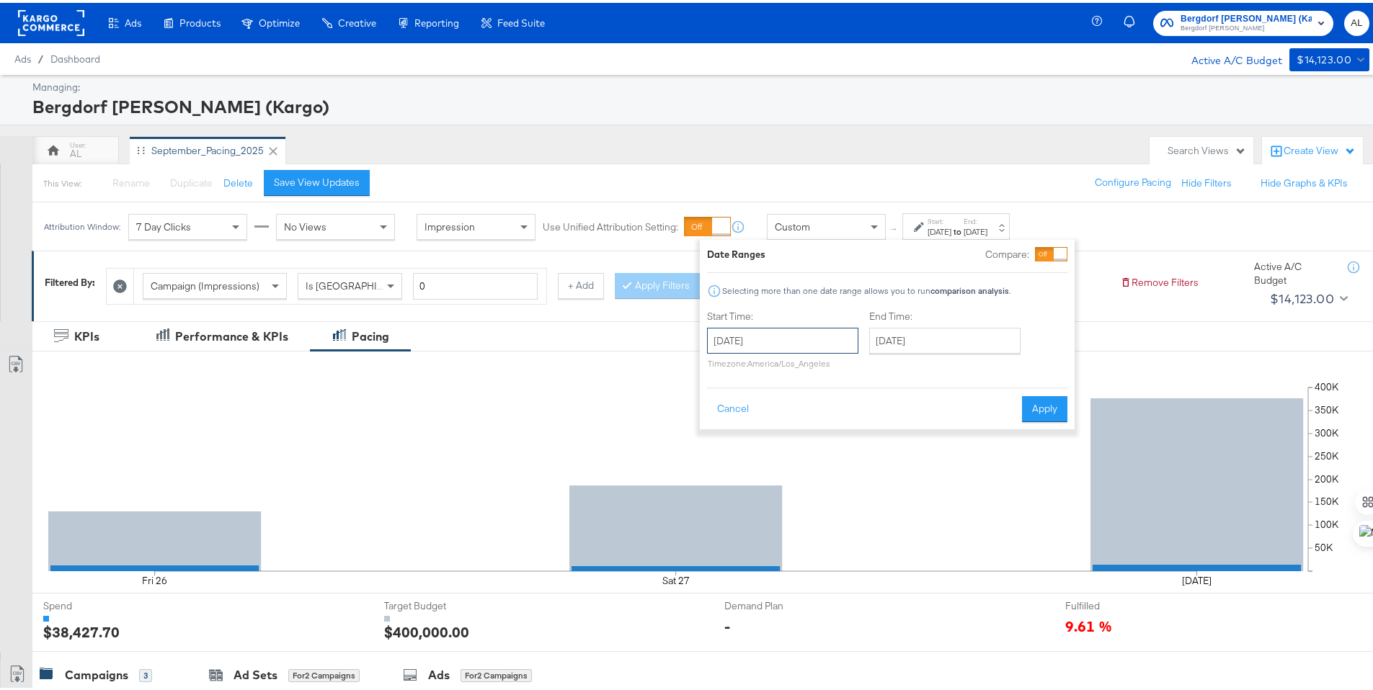
click at [752, 334] on input "September 29th 2025" at bounding box center [782, 338] width 151 height 26
click at [717, 467] on td "21" at bounding box center [723, 471] width 24 height 20
type input "September 21st 2025"
click at [902, 334] on input "September 29th 2025" at bounding box center [943, 338] width 151 height 26
click at [1030, 476] on td "27" at bounding box center [1032, 471] width 24 height 20
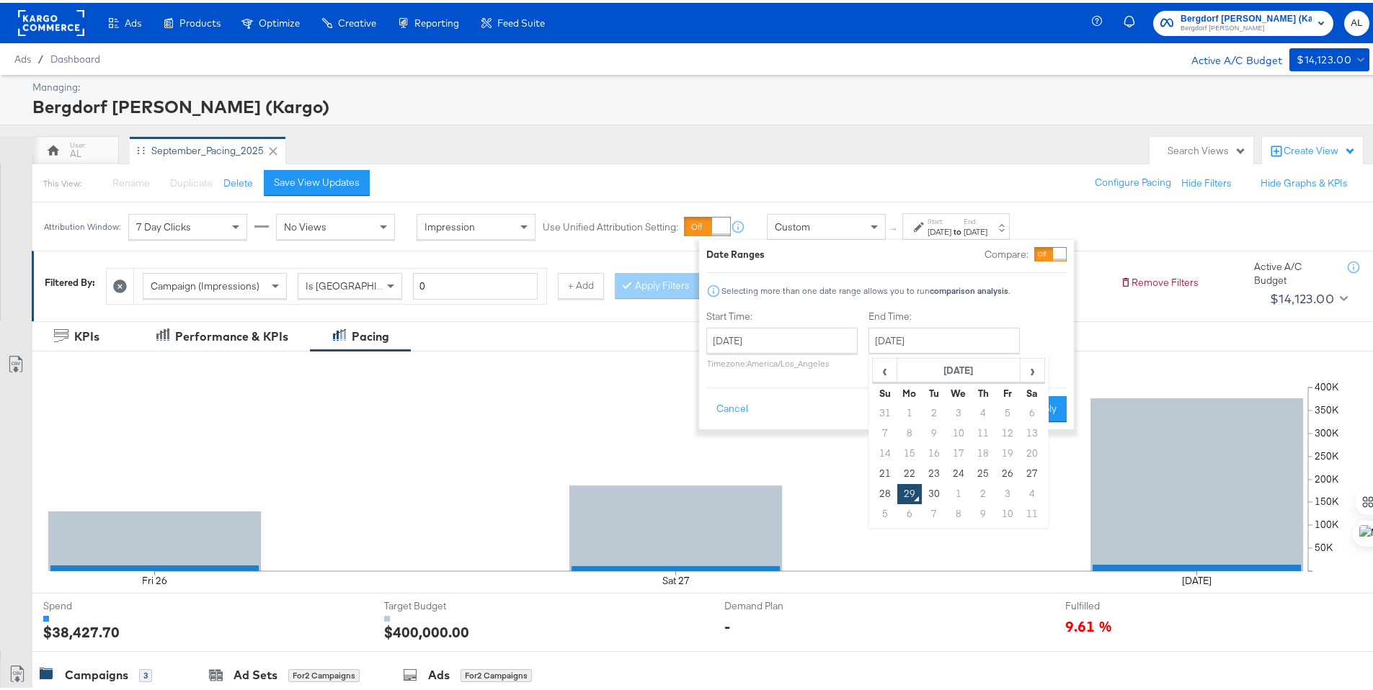
type input "September 27th 2025"
click at [1048, 386] on div "Cancel Apply" at bounding box center [886, 401] width 360 height 35
click at [1044, 401] on button "Apply" at bounding box center [1043, 406] width 45 height 26
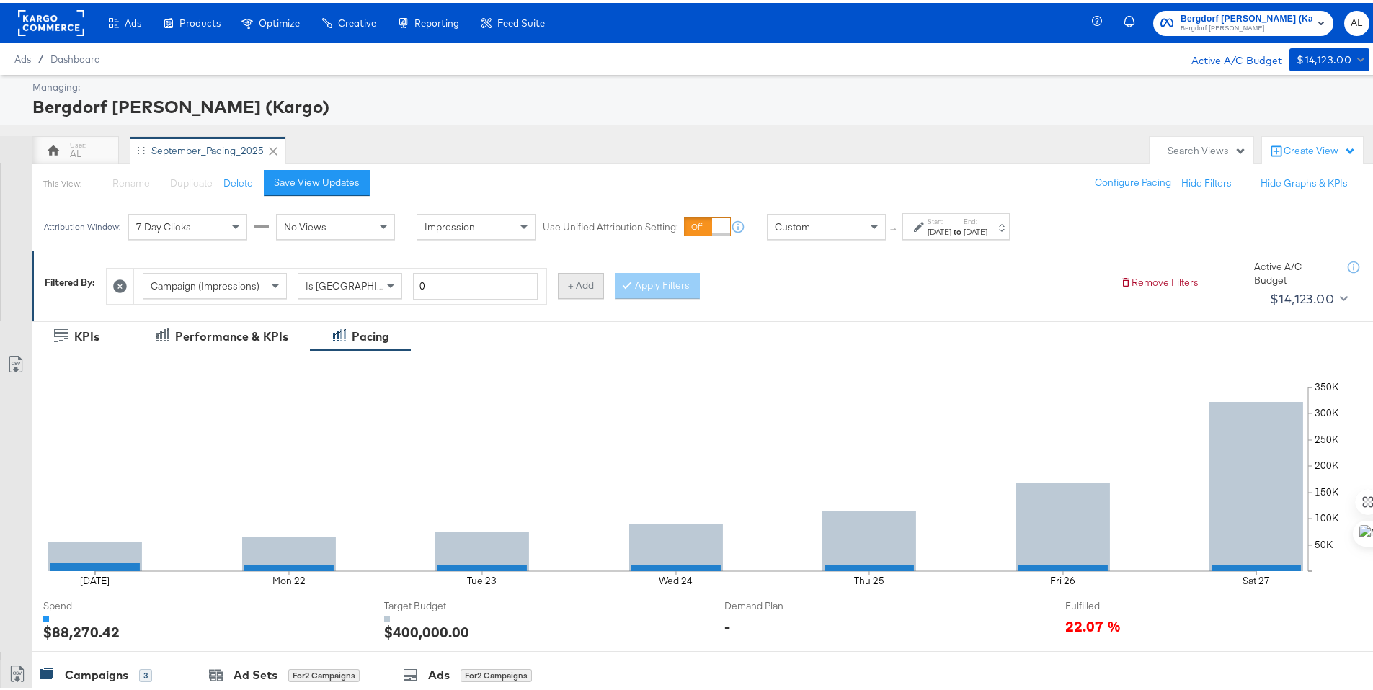
click at [588, 288] on button "+ Add" at bounding box center [581, 283] width 46 height 26
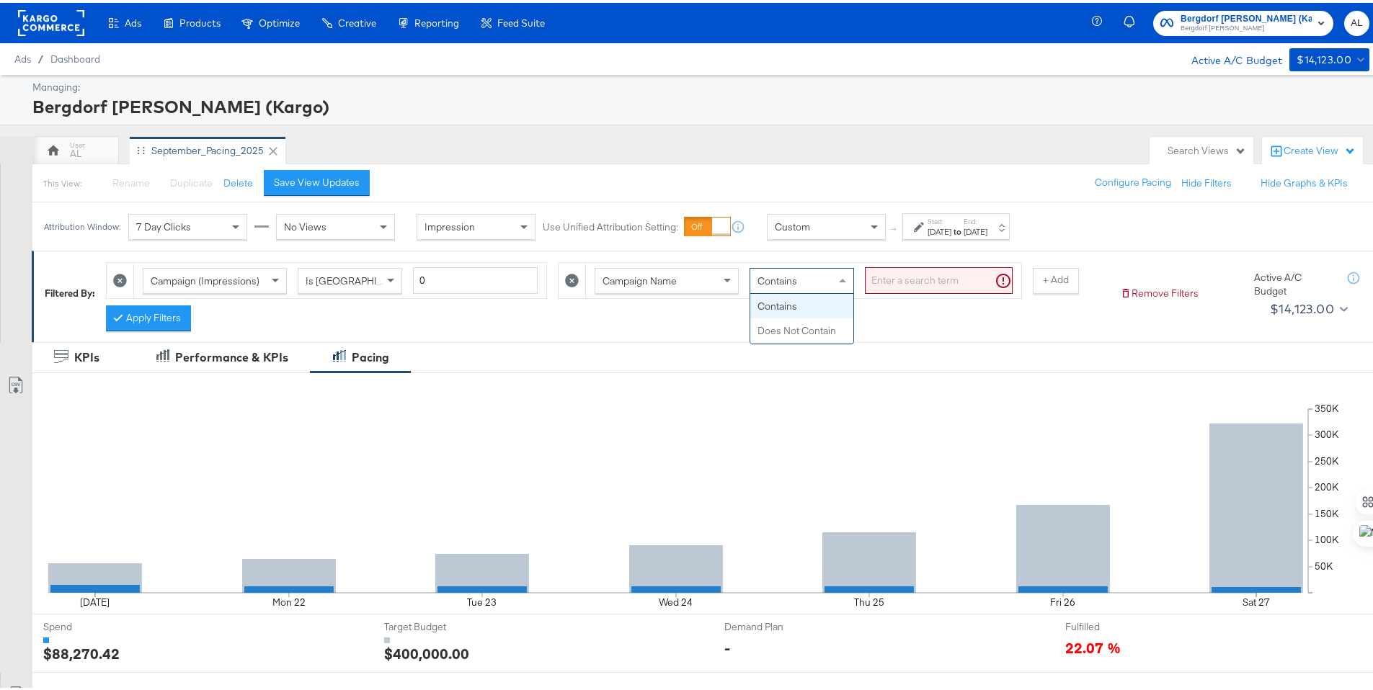
click at [840, 280] on span at bounding box center [844, 278] width 18 height 24
click at [883, 282] on input "search" at bounding box center [939, 277] width 148 height 27
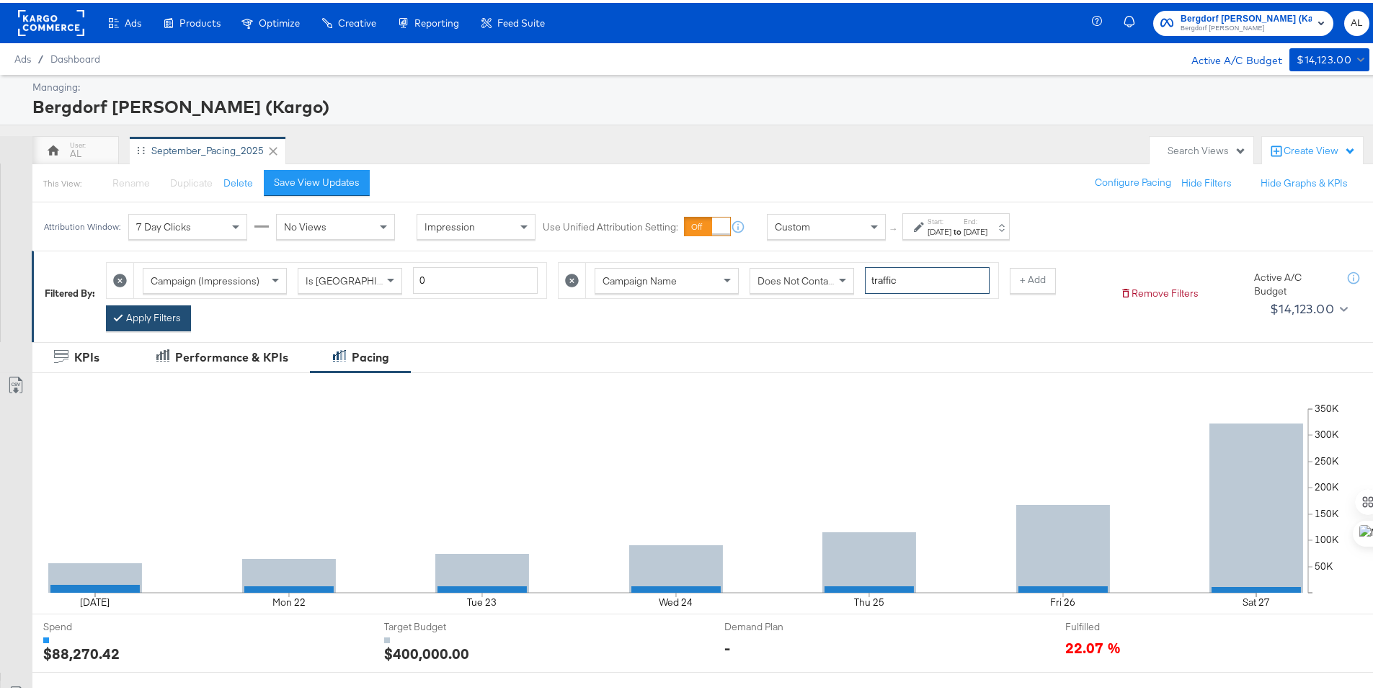
type input "traffic"
click at [177, 316] on button "Apply Filters" at bounding box center [148, 316] width 85 height 26
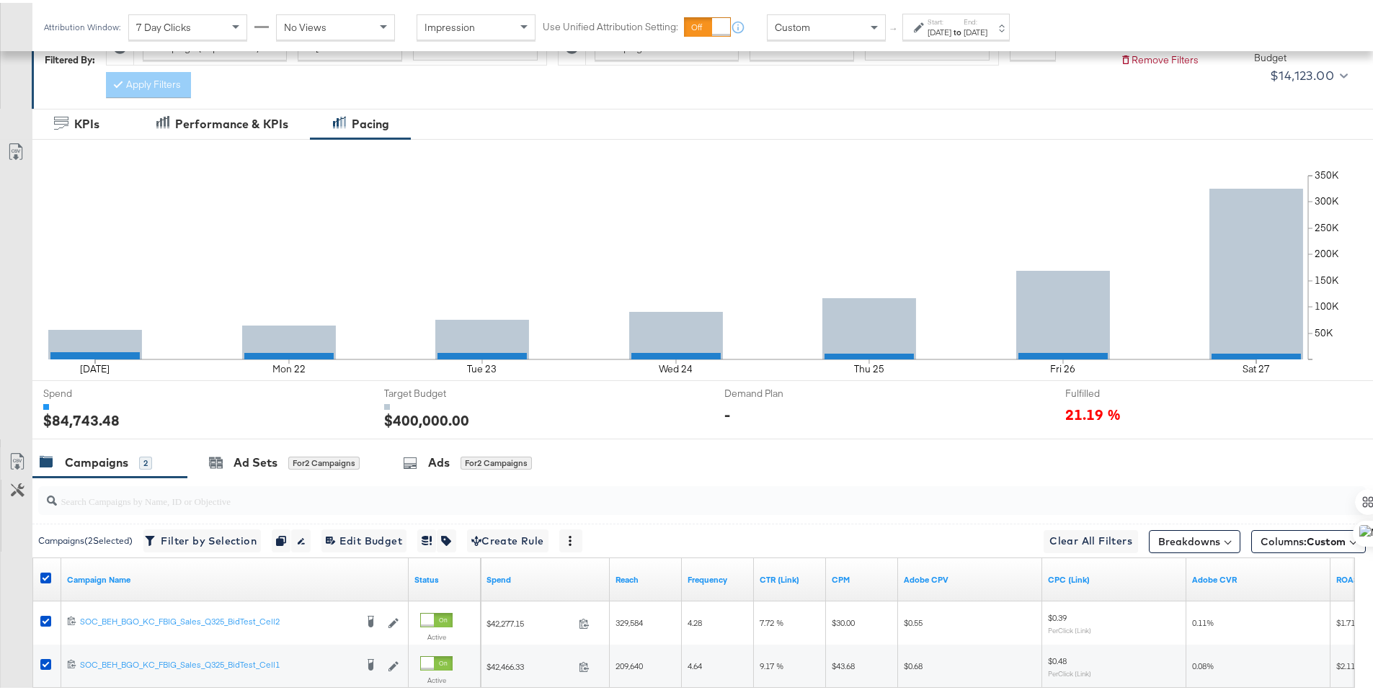
scroll to position [378, 0]
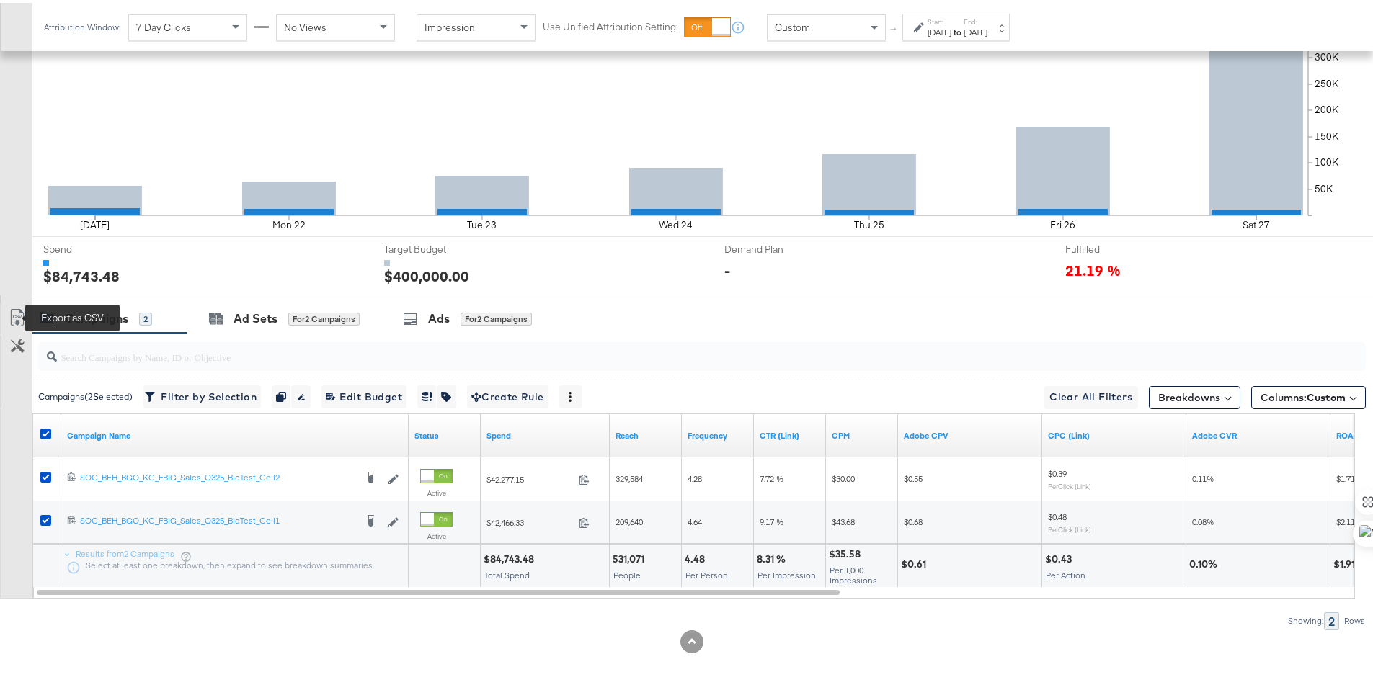
click at [14, 313] on icon at bounding box center [17, 314] width 17 height 17
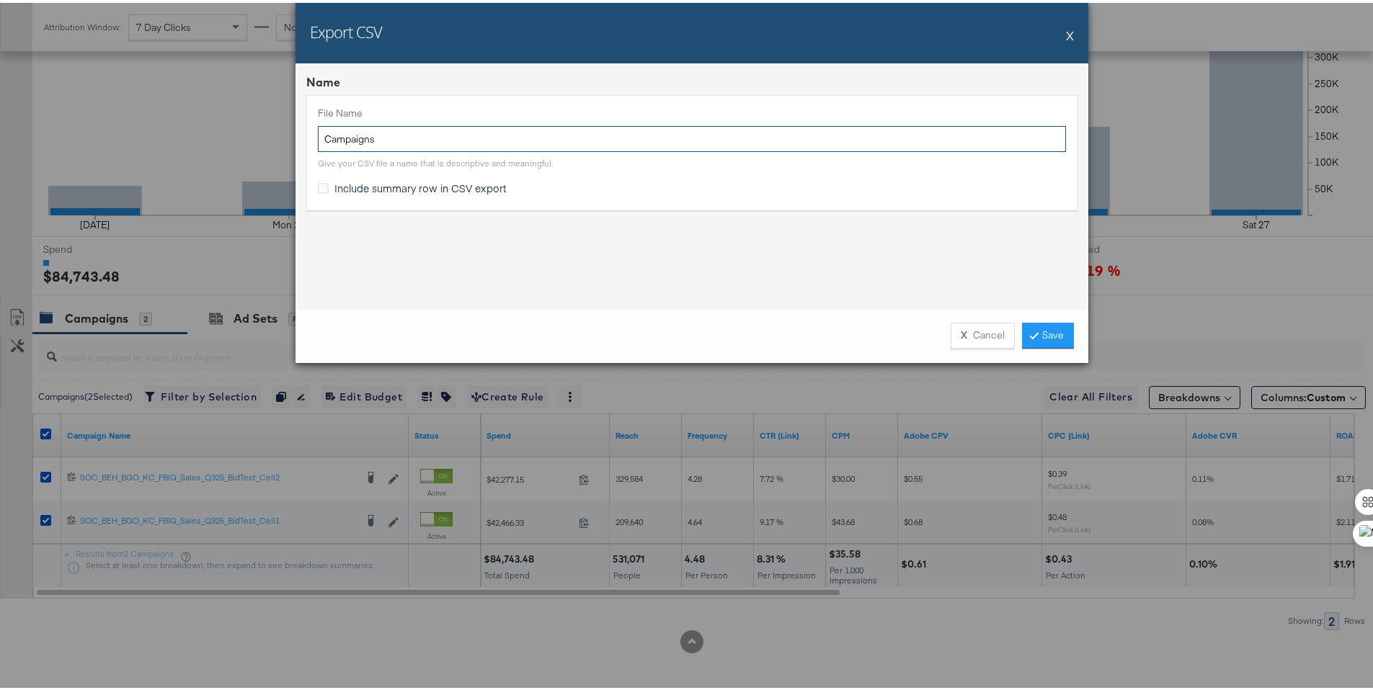
click at [320, 134] on input "Campaigns" at bounding box center [692, 136] width 748 height 27
type input "BG NT Campaigns"
click at [343, 186] on span "Include summary row in CSV export" at bounding box center [420, 185] width 172 height 14
click at [0, 0] on input "Include summary row in CSV export" at bounding box center [0, 0] width 0 height 0
click at [1015, 326] on div "X Cancel Save" at bounding box center [1007, 333] width 134 height 26
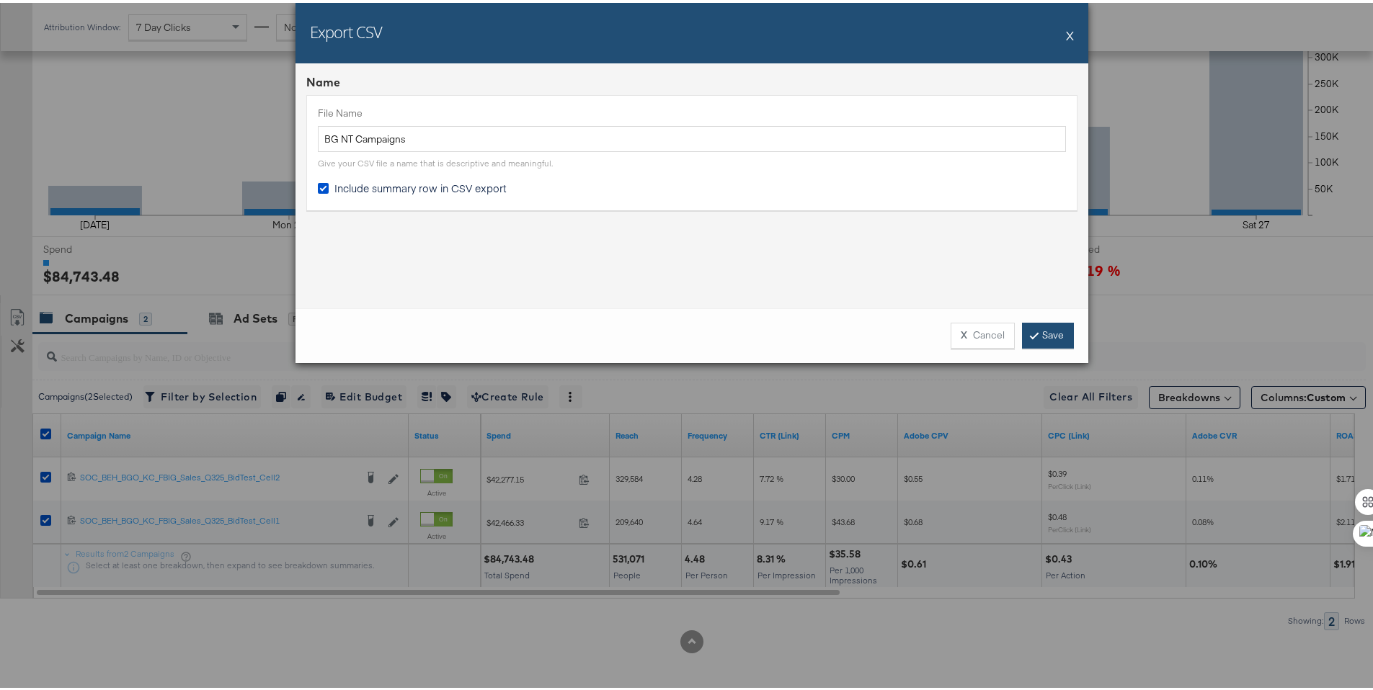
click at [1025, 327] on link "Save" at bounding box center [1048, 333] width 52 height 26
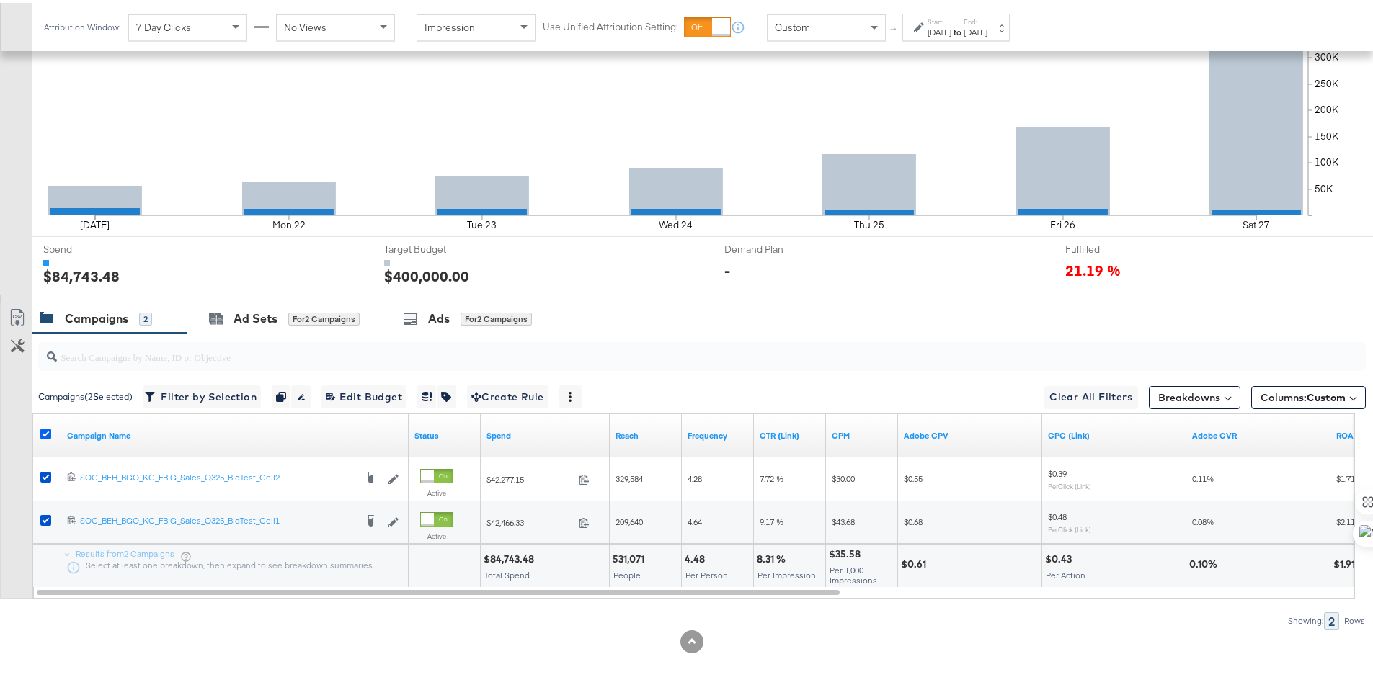
click at [45, 430] on icon at bounding box center [45, 431] width 11 height 11
click at [0, 0] on input "checkbox" at bounding box center [0, 0] width 0 height 0
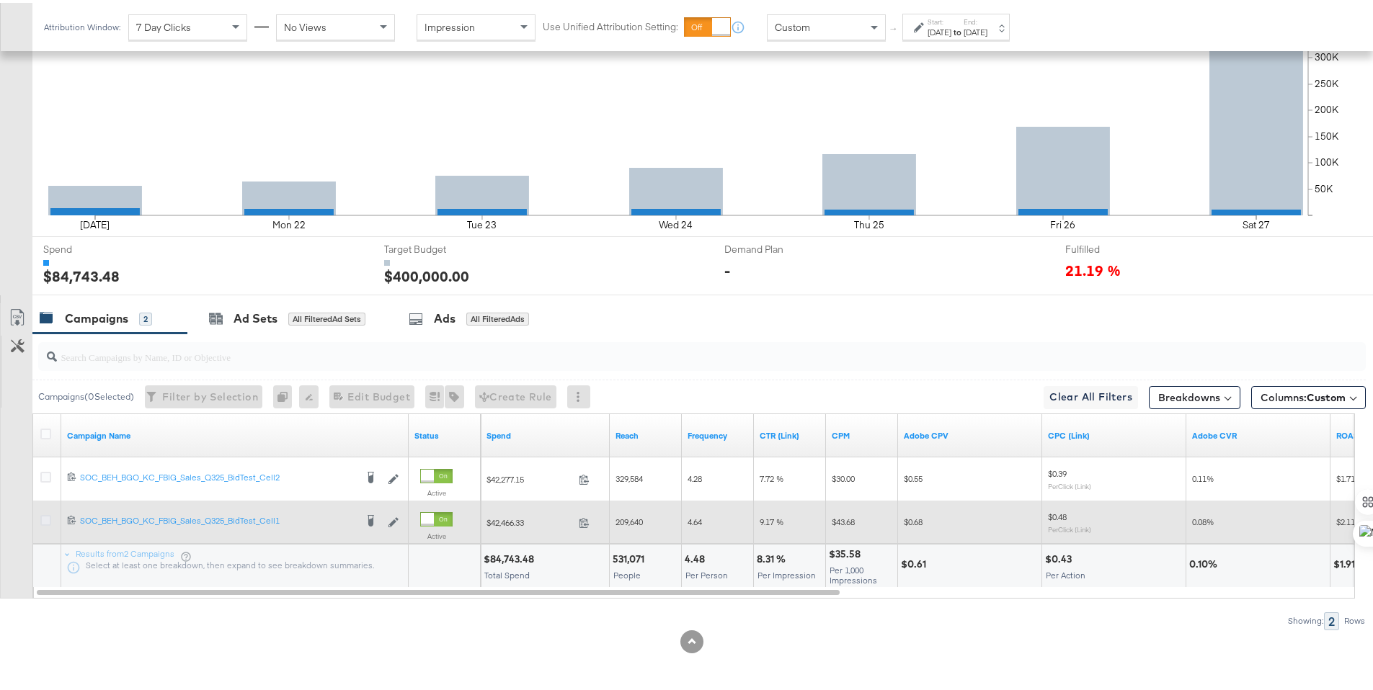
click at [44, 515] on icon at bounding box center [45, 517] width 11 height 11
click at [0, 0] on input "checkbox" at bounding box center [0, 0] width 0 height 0
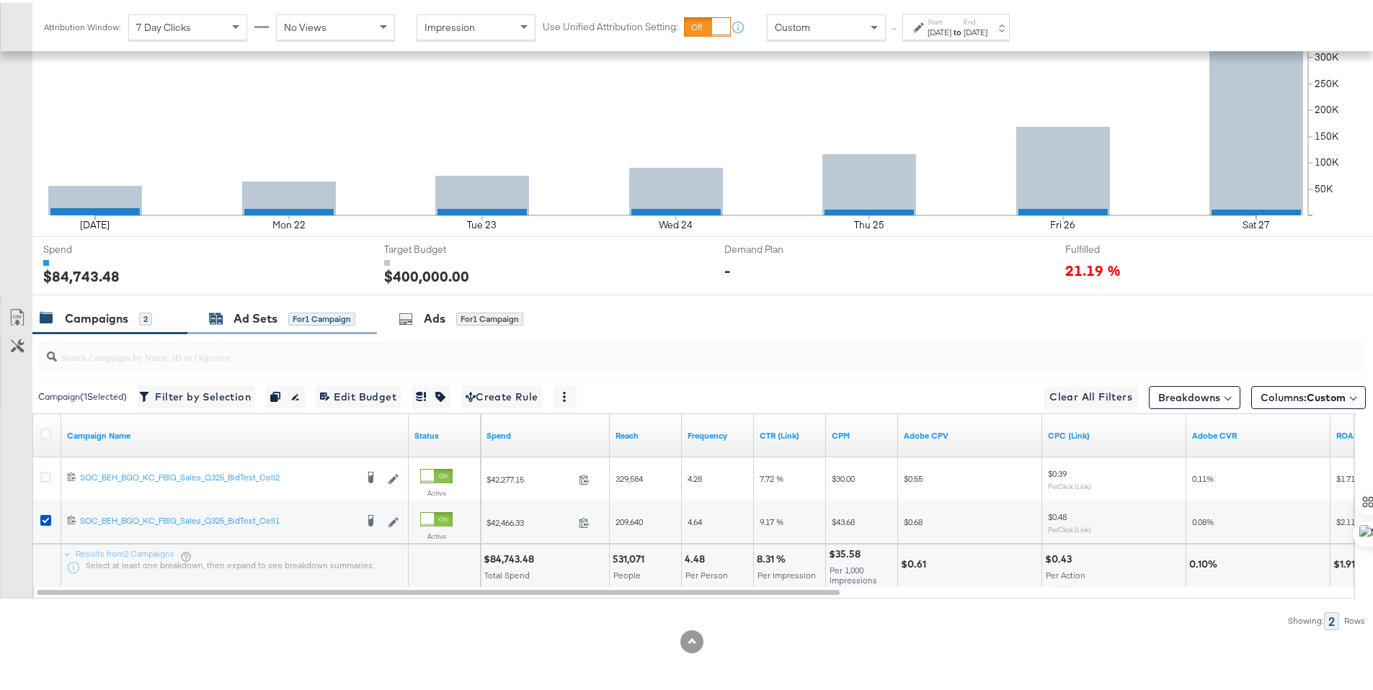
click at [232, 320] on div "Ad Sets for 1 Campaign" at bounding box center [282, 316] width 146 height 17
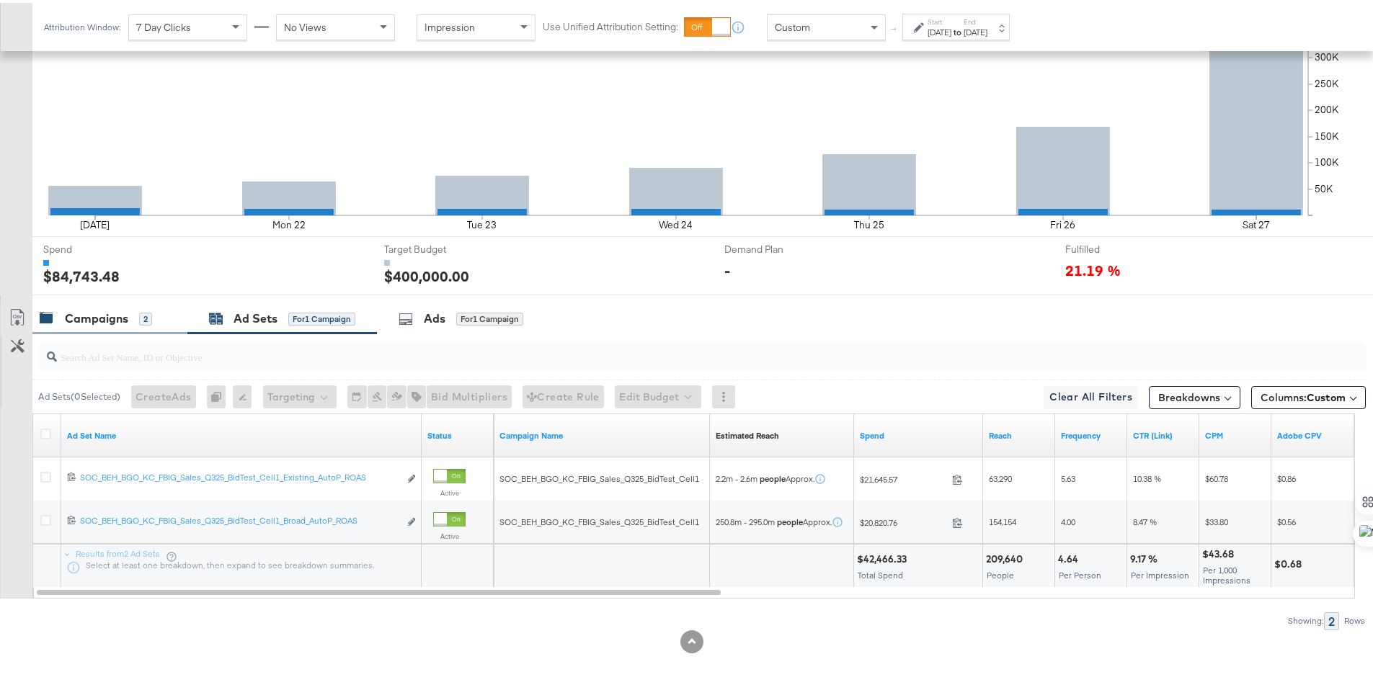
click at [102, 316] on div "Campaigns" at bounding box center [96, 316] width 63 height 17
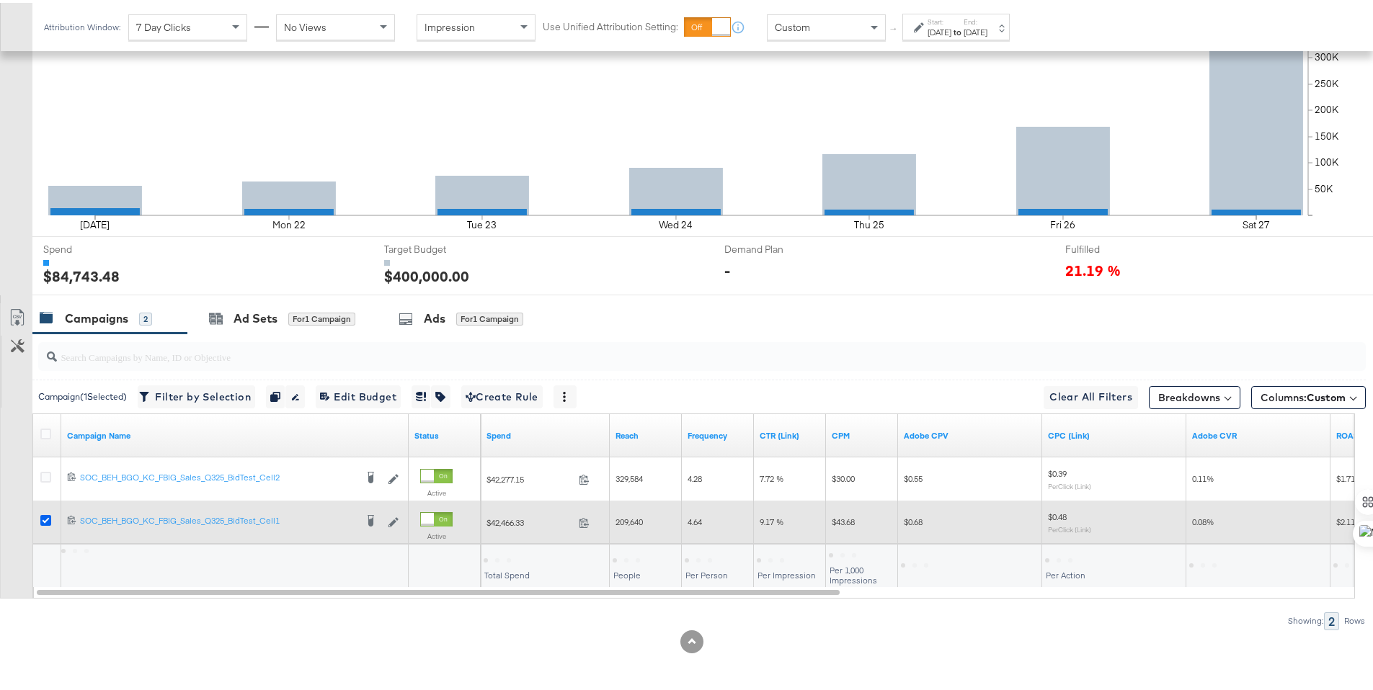
click at [46, 513] on icon at bounding box center [45, 517] width 11 height 11
click at [0, 0] on input "checkbox" at bounding box center [0, 0] width 0 height 0
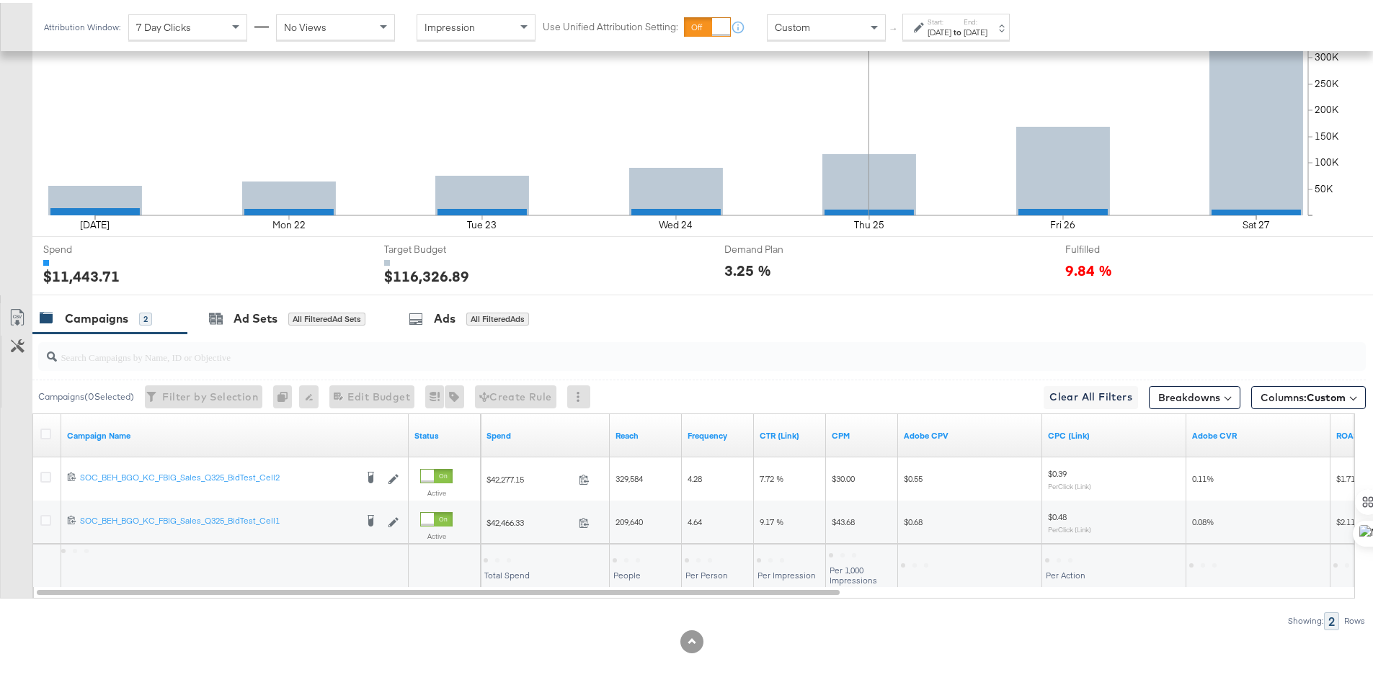
scroll to position [20, 0]
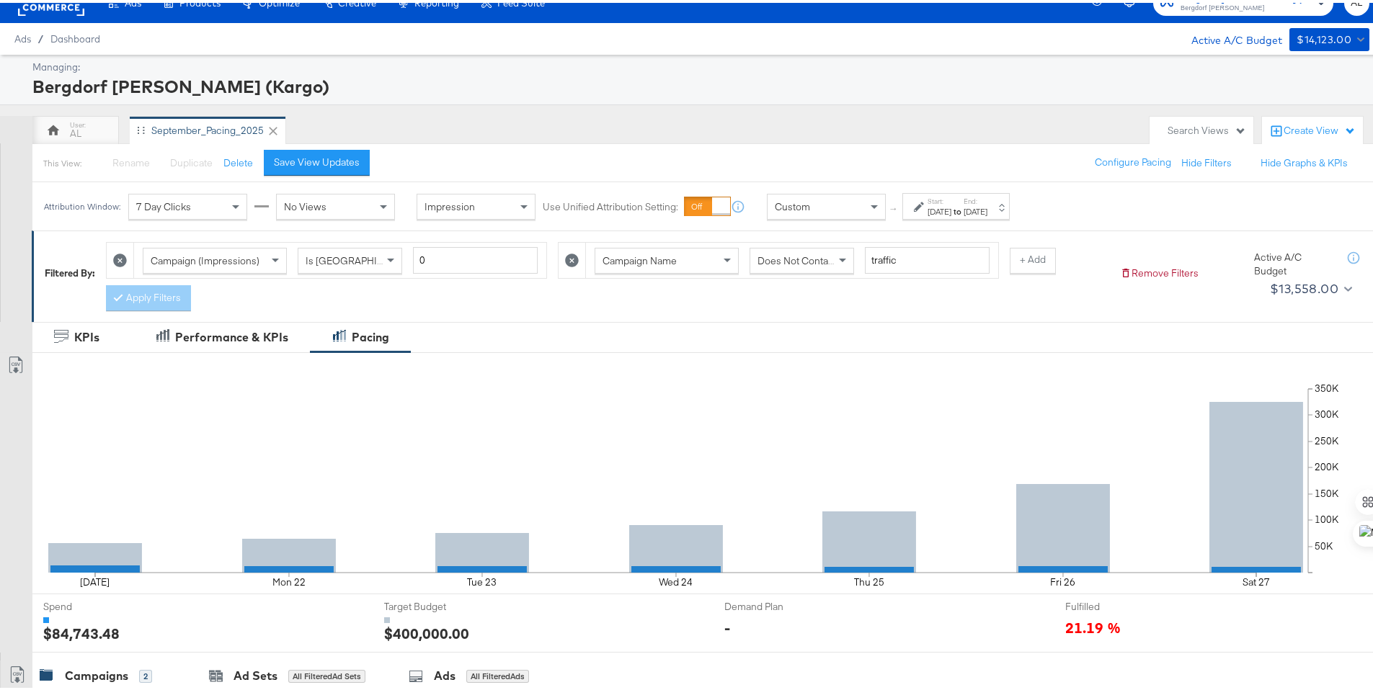
click at [565, 259] on icon at bounding box center [572, 258] width 14 height 14
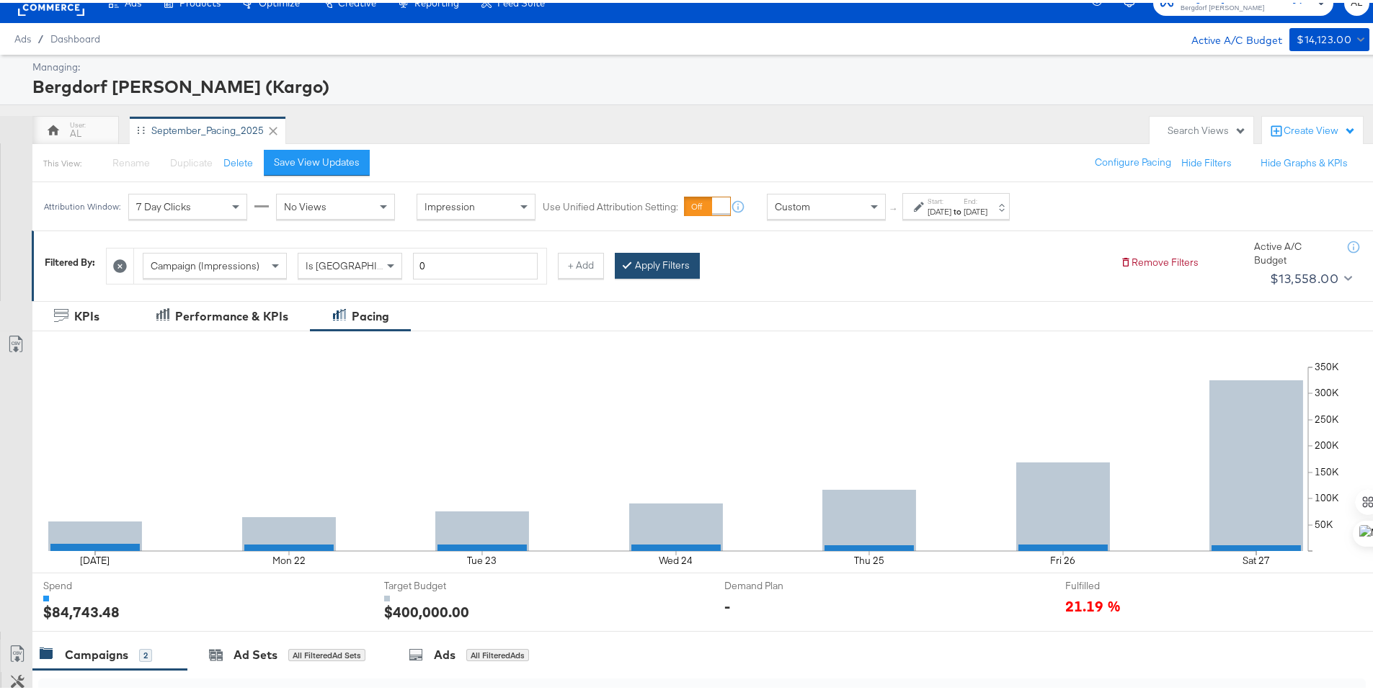
click at [651, 272] on button "Apply Filters" at bounding box center [657, 263] width 85 height 26
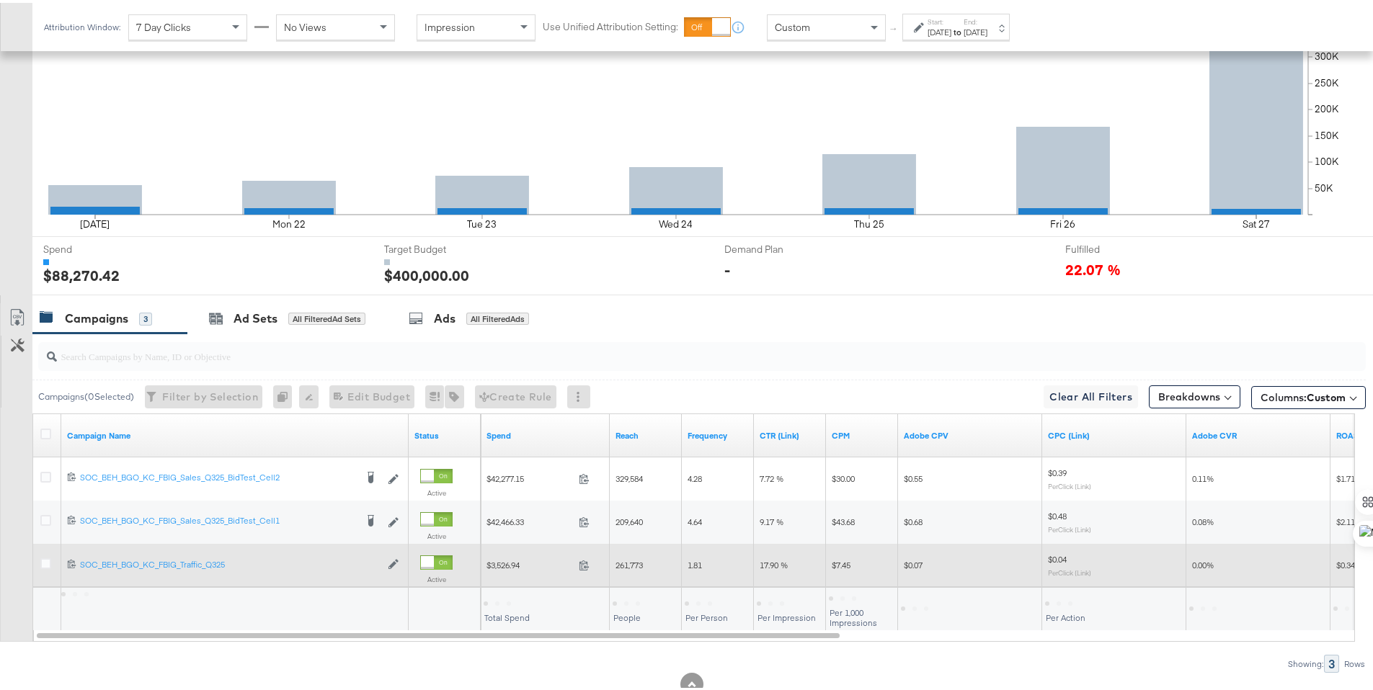
click at [39, 561] on div at bounding box center [48, 563] width 27 height 26
click at [47, 561] on icon at bounding box center [45, 561] width 11 height 11
click at [0, 0] on input "checkbox" at bounding box center [0, 0] width 0 height 0
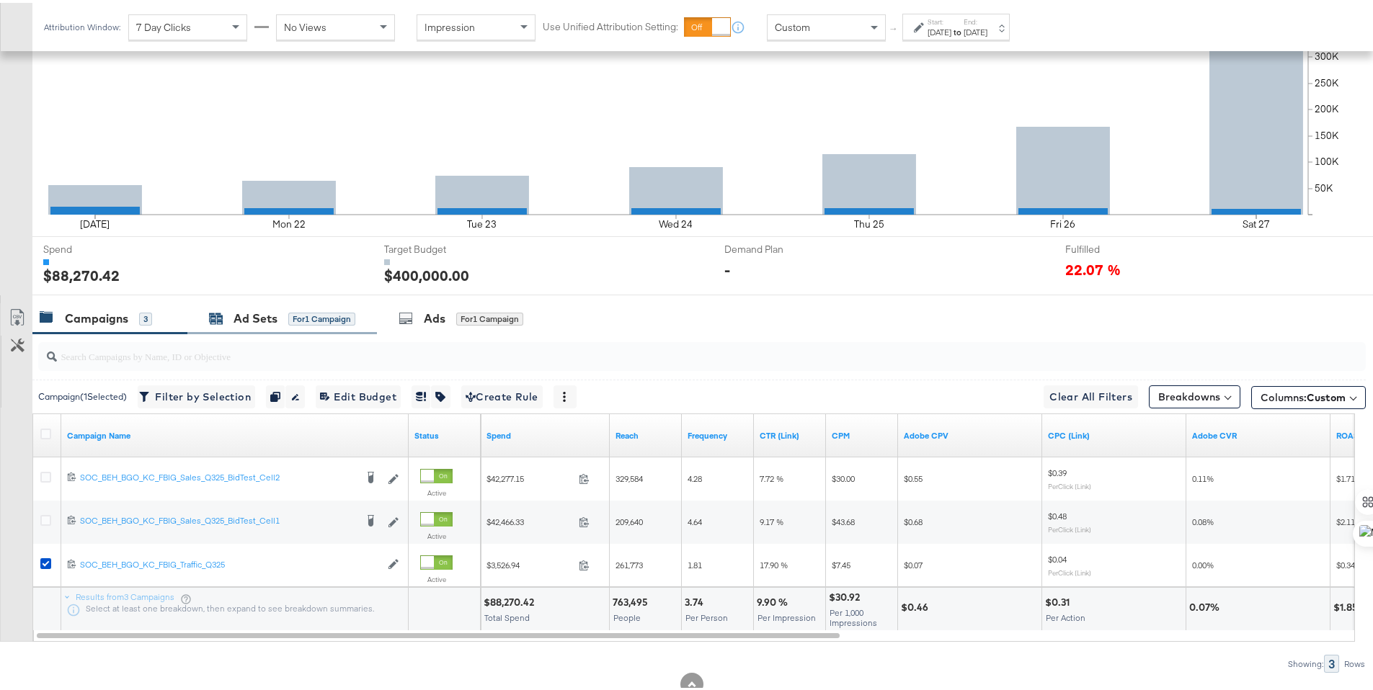
click at [249, 322] on div "Ad Sets" at bounding box center [255, 316] width 44 height 17
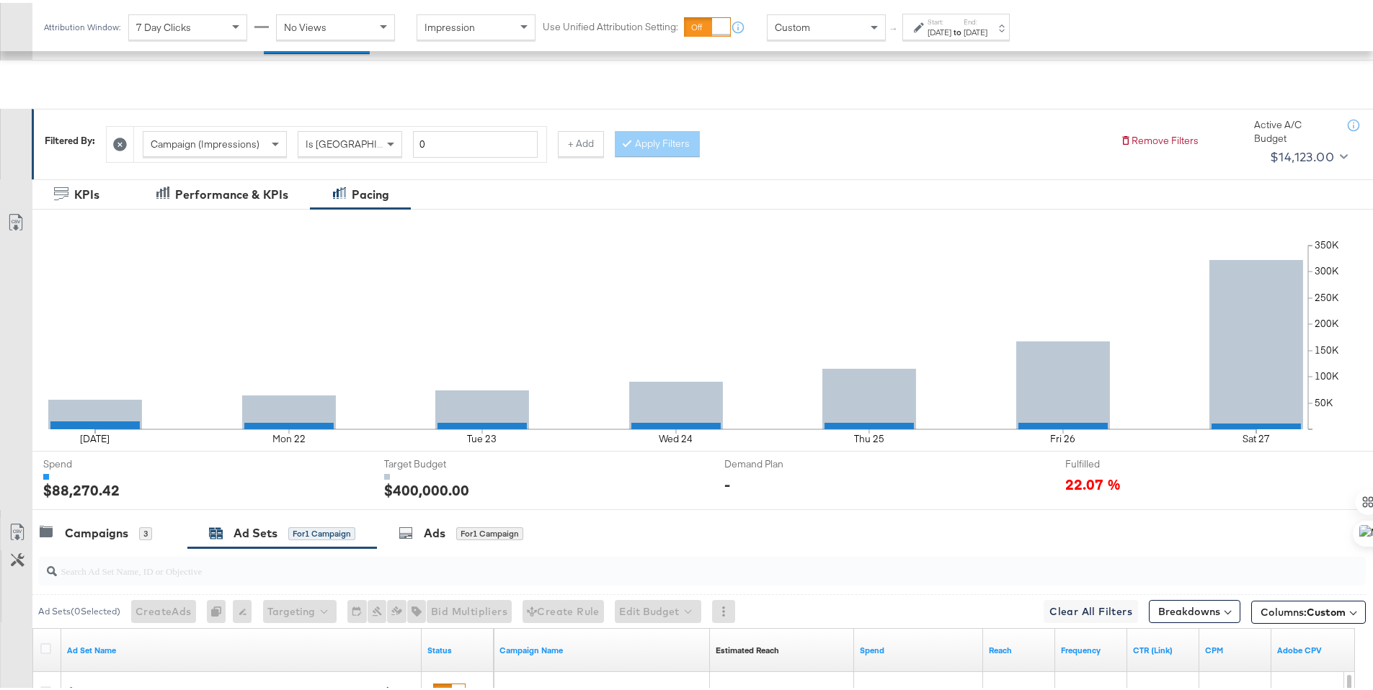
scroll to position [0, 0]
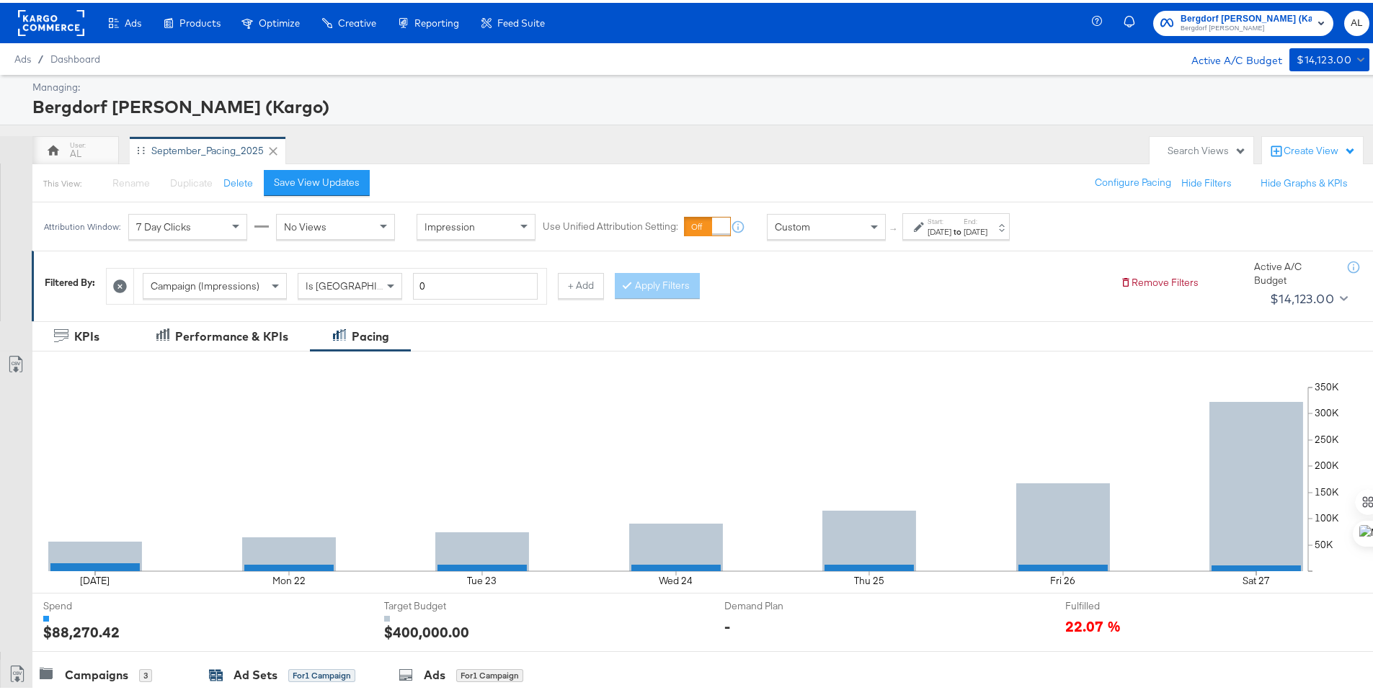
click at [44, 13] on rect at bounding box center [51, 20] width 66 height 26
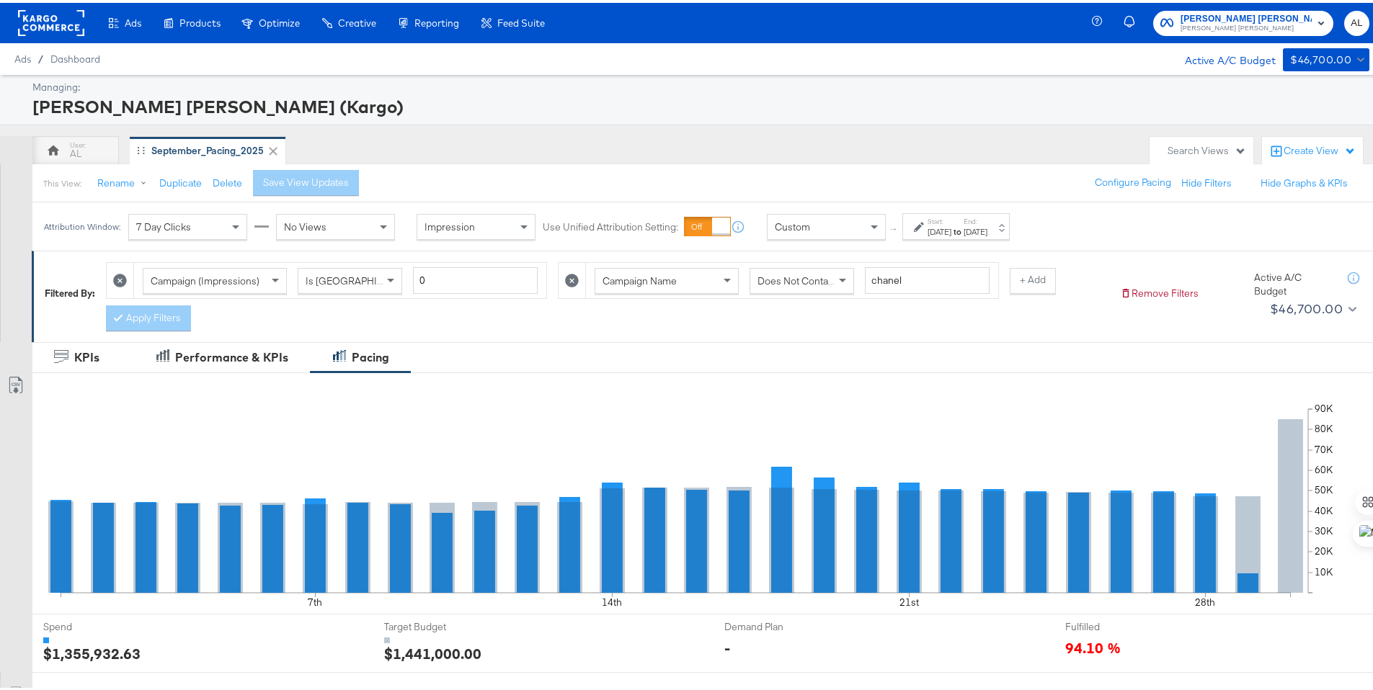
click at [863, 226] on div "Custom" at bounding box center [825, 224] width 117 height 24
click at [937, 231] on div "[DATE]" at bounding box center [939, 229] width 24 height 12
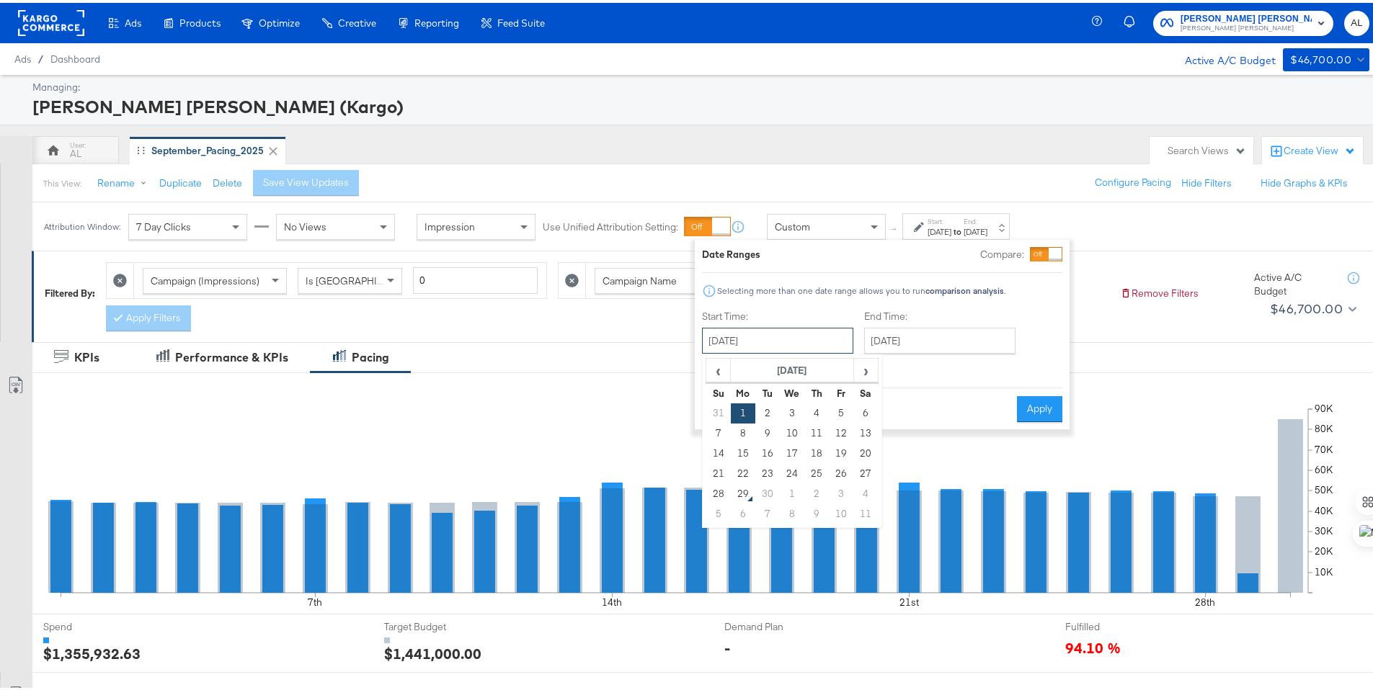
click at [758, 333] on input "September 1st 2025" at bounding box center [777, 338] width 151 height 26
click at [726, 465] on td "21" at bounding box center [718, 471] width 24 height 20
type input "September 21st 2025"
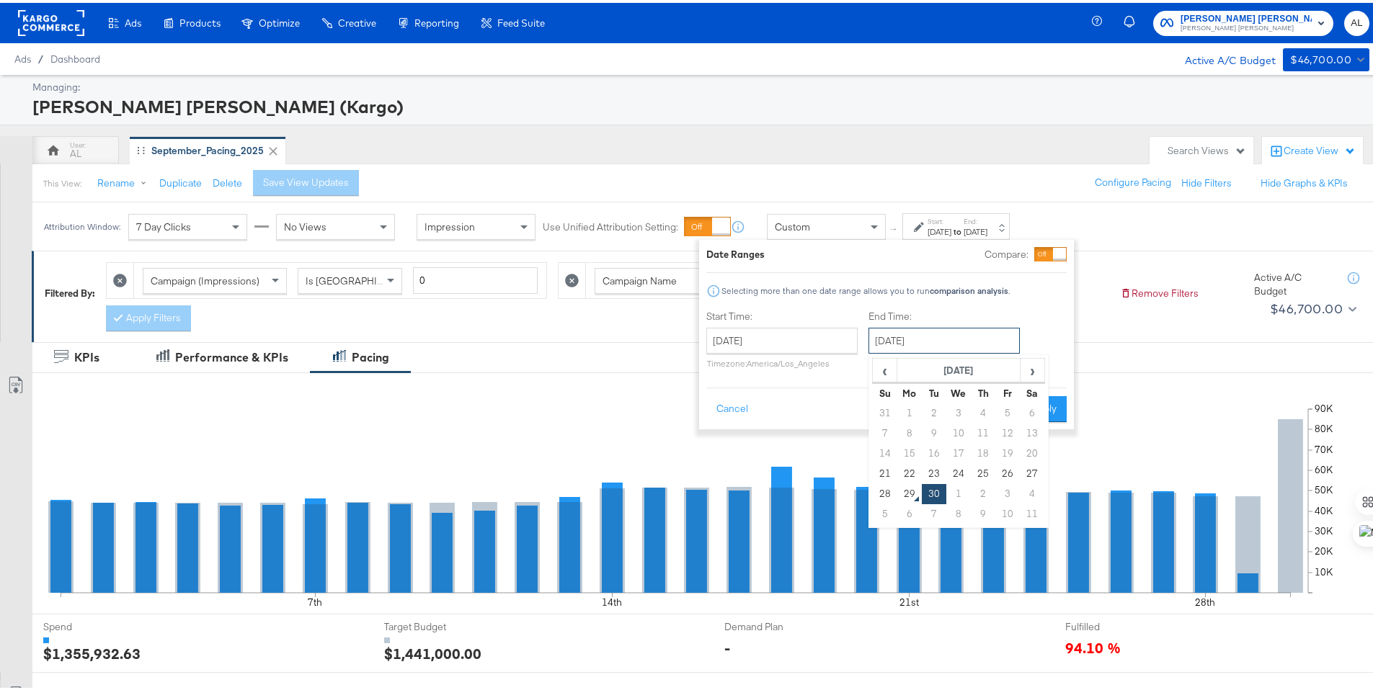
click at [958, 334] on input "September 30th 2025" at bounding box center [943, 338] width 151 height 26
click at [1030, 465] on td "27" at bounding box center [1032, 471] width 24 height 20
type input "September 27th 2025"
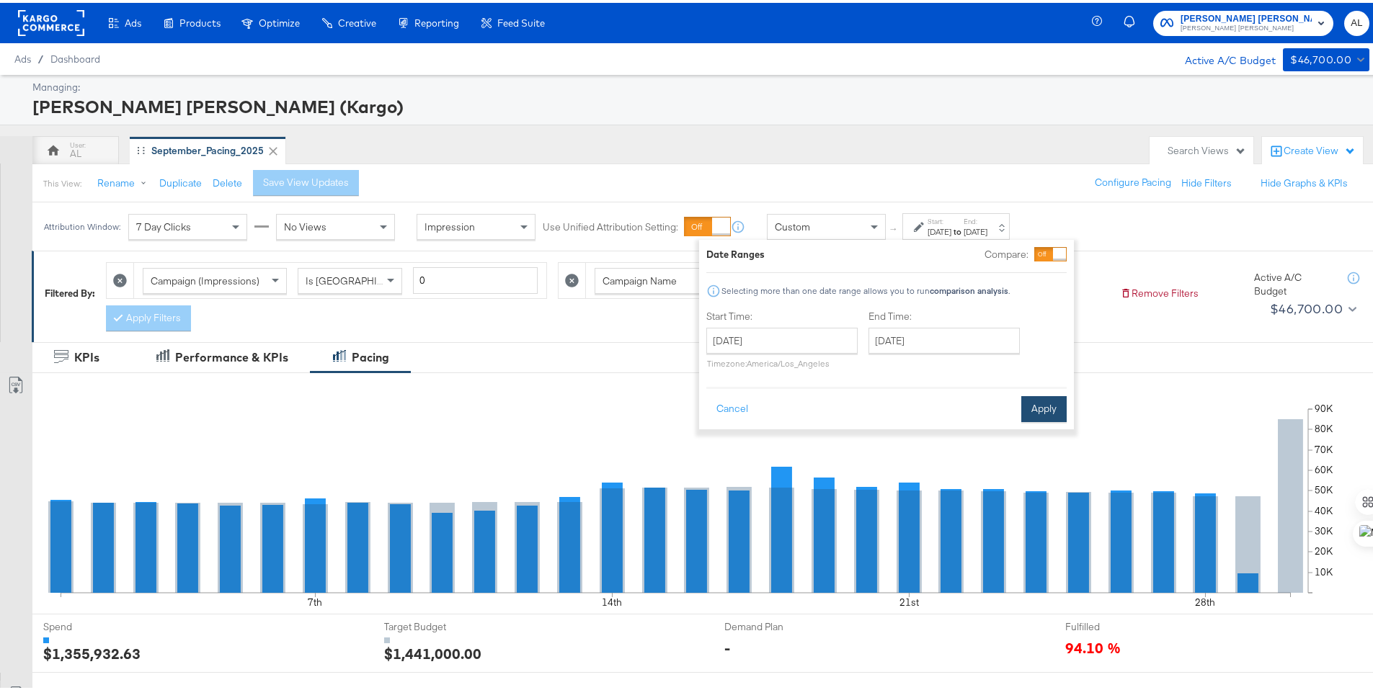
click at [1047, 404] on button "Apply" at bounding box center [1043, 406] width 45 height 26
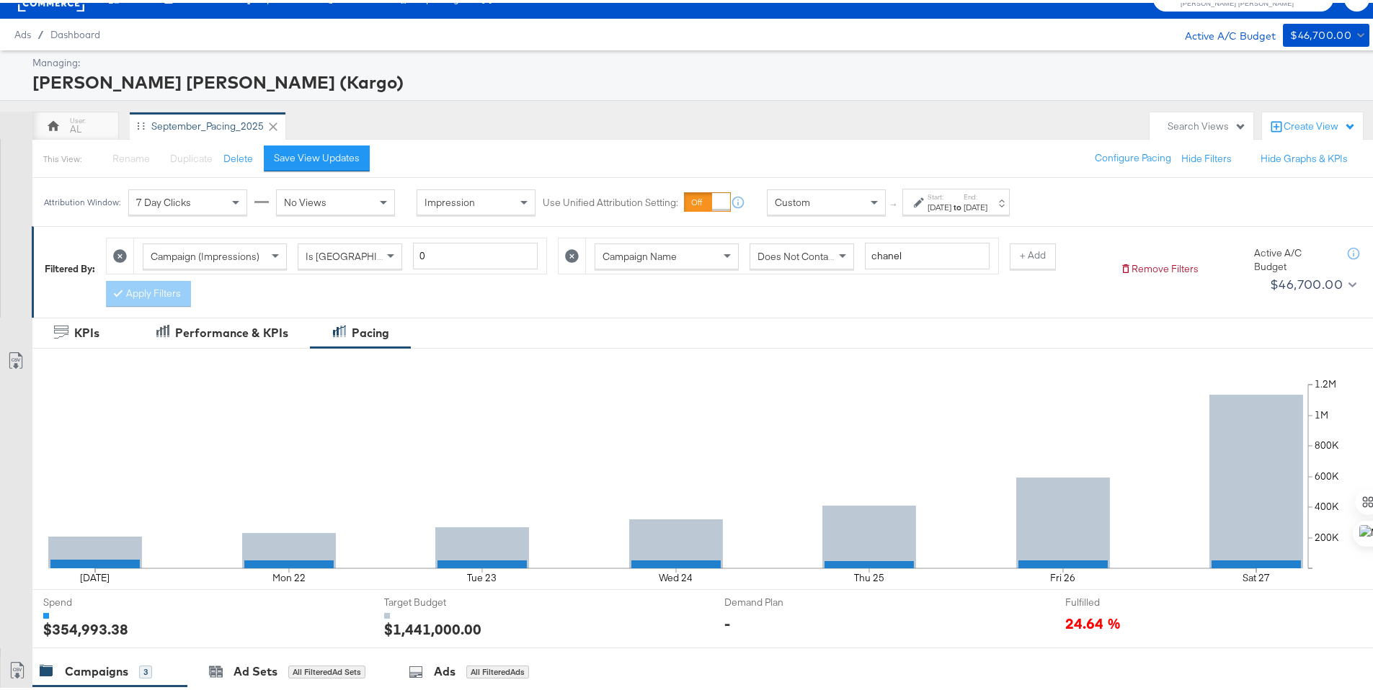
scroll to position [421, 0]
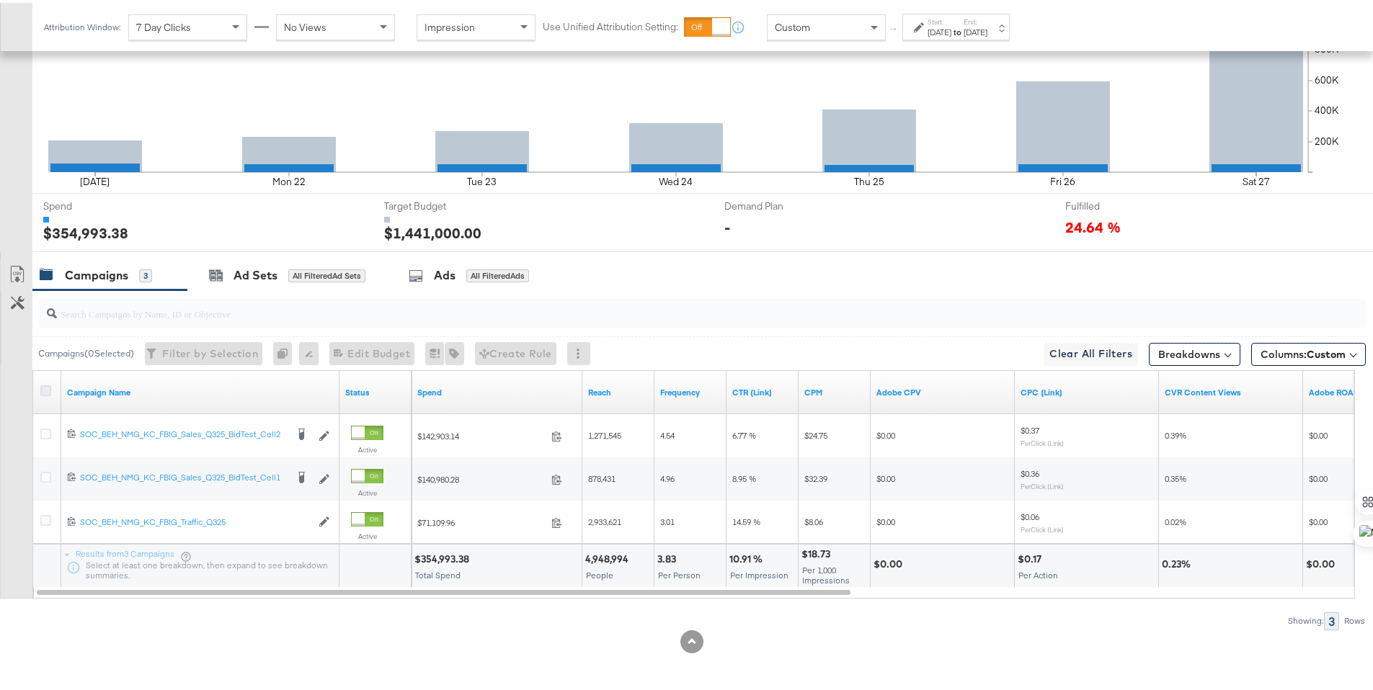
click at [46, 386] on icon at bounding box center [45, 388] width 11 height 11
click at [0, 0] on input "checkbox" at bounding box center [0, 0] width 0 height 0
click at [1332, 342] on button "Columns: Custom" at bounding box center [1308, 351] width 115 height 23
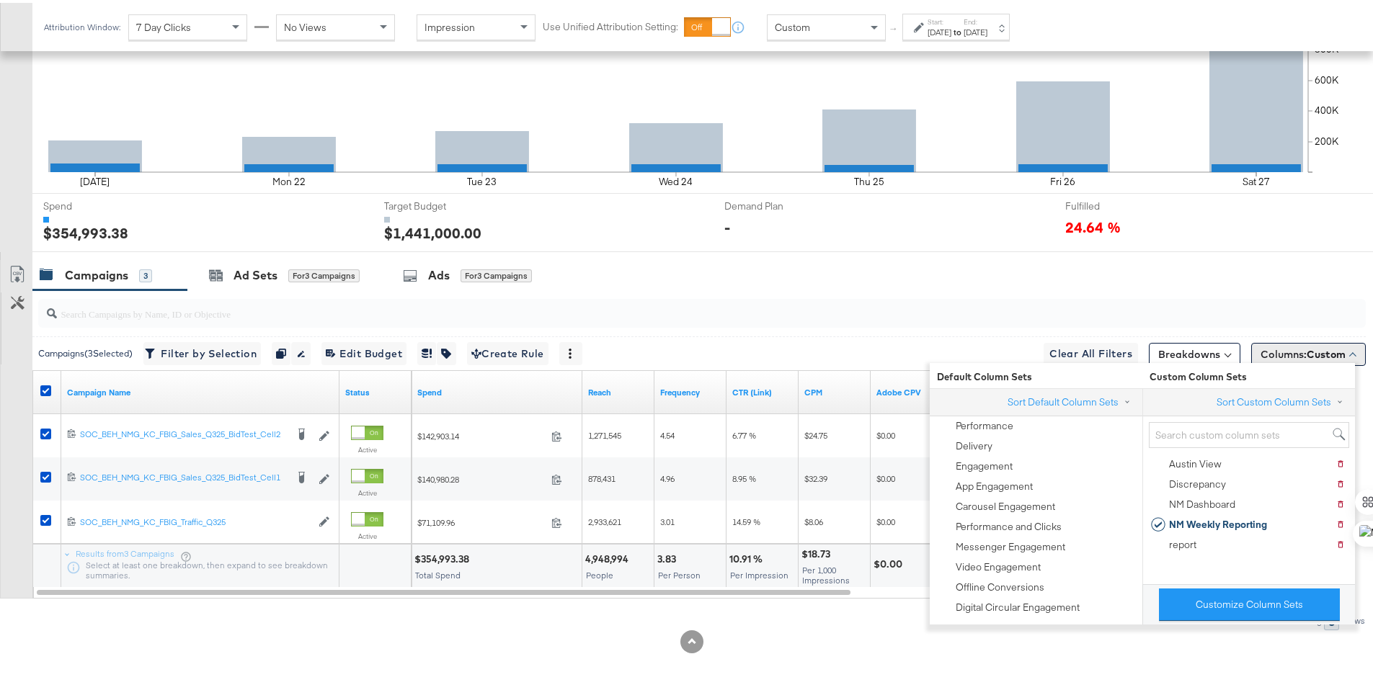
click at [1332, 342] on button "Columns: Custom" at bounding box center [1308, 351] width 115 height 23
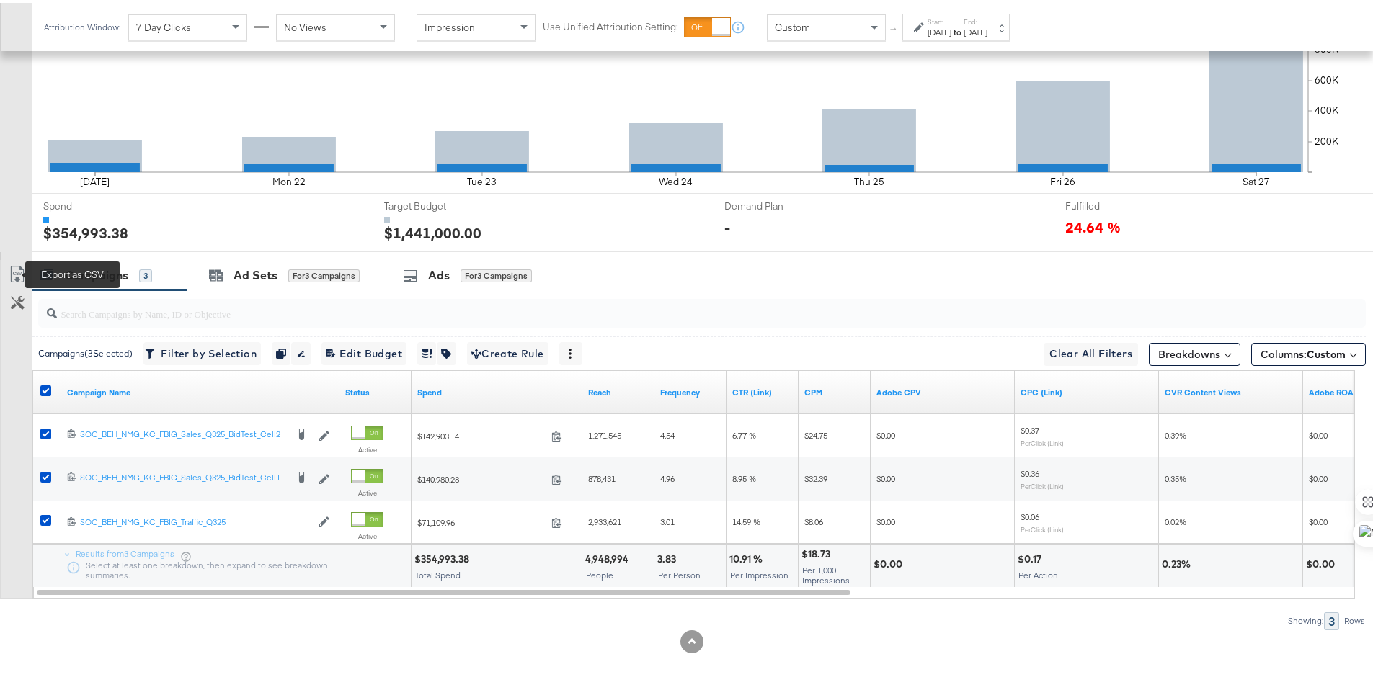
click at [14, 275] on icon at bounding box center [17, 271] width 17 height 17
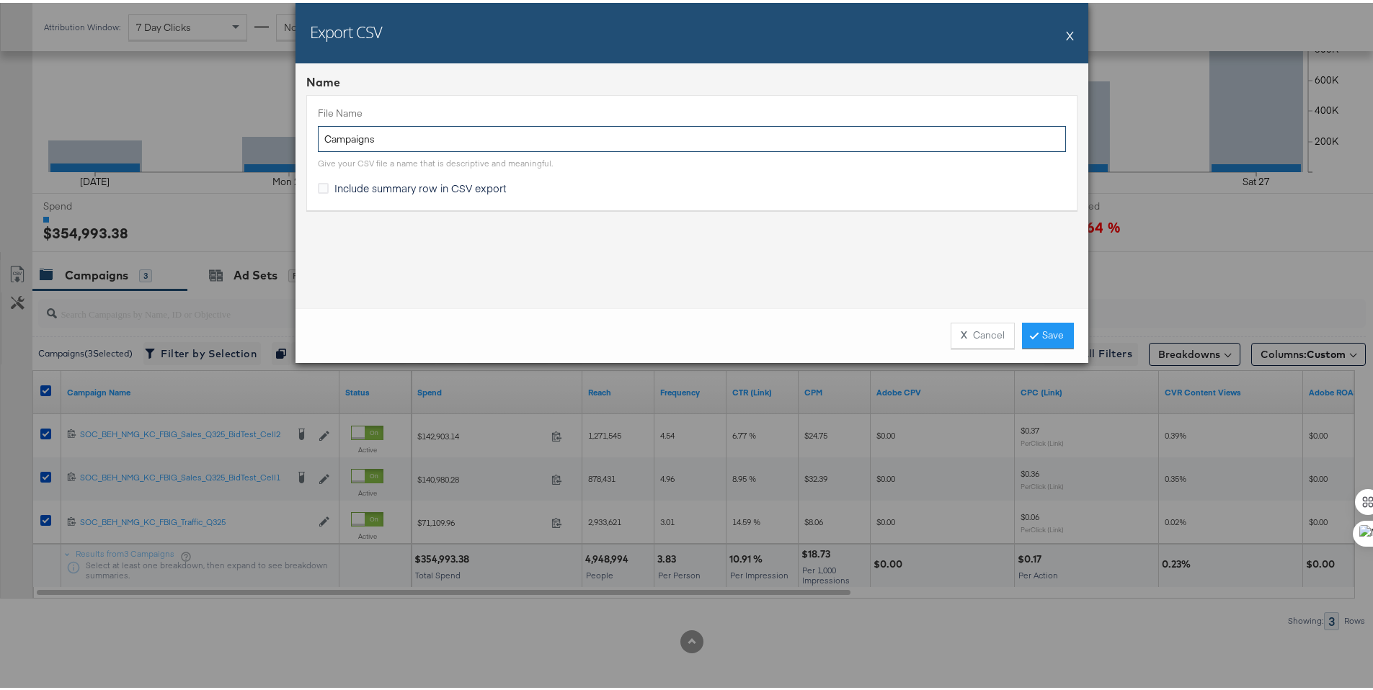
click at [321, 132] on input "Campaigns" at bounding box center [692, 136] width 748 height 27
type input "NM Campaigns"
click at [323, 179] on label "Include summary row in CSV export" at bounding box center [415, 185] width 195 height 15
click at [0, 0] on input "Include summary row in CSV export" at bounding box center [0, 0] width 0 height 0
click at [1041, 336] on link "Save" at bounding box center [1048, 333] width 52 height 26
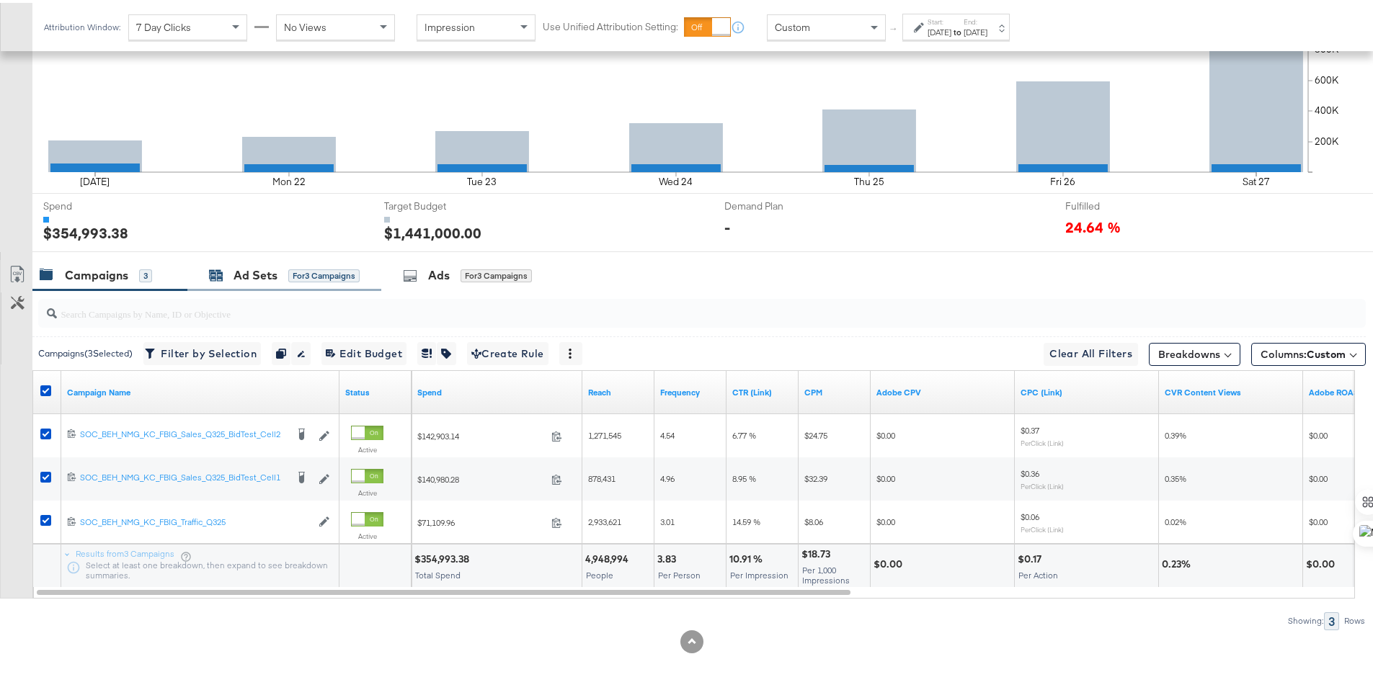
click at [265, 271] on div "Ad Sets" at bounding box center [255, 272] width 44 height 17
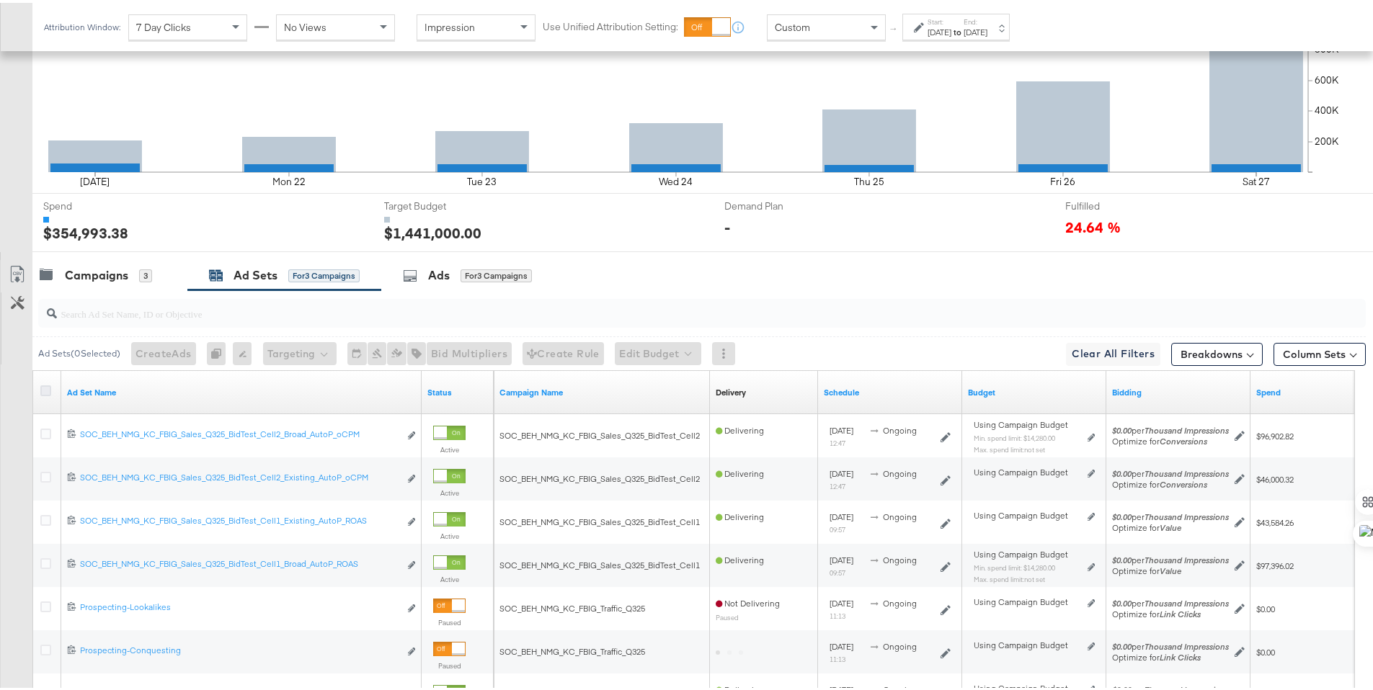
click at [47, 387] on icon at bounding box center [45, 388] width 11 height 11
click at [0, 0] on input "checkbox" at bounding box center [0, 0] width 0 height 0
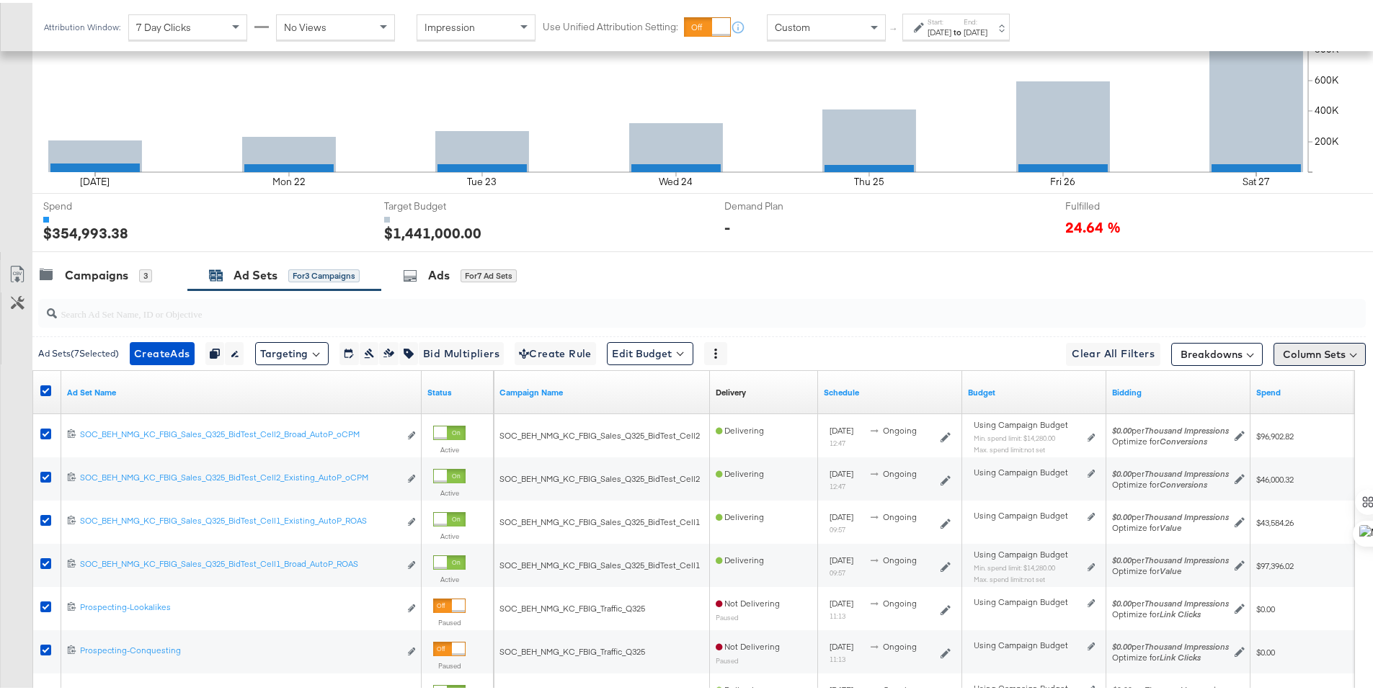
click at [1305, 348] on button "Column Sets" at bounding box center [1319, 351] width 92 height 23
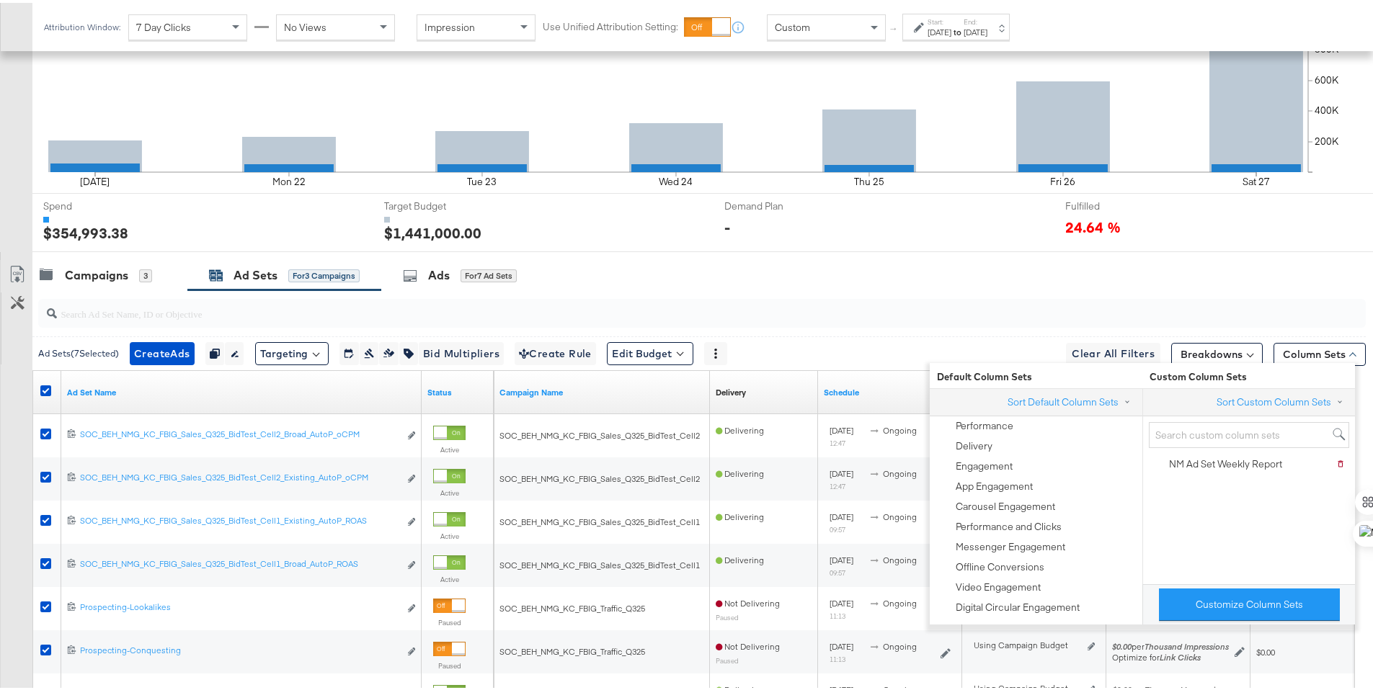
click at [1278, 455] on div "NM Ad Set Weekly Report" at bounding box center [1225, 462] width 113 height 14
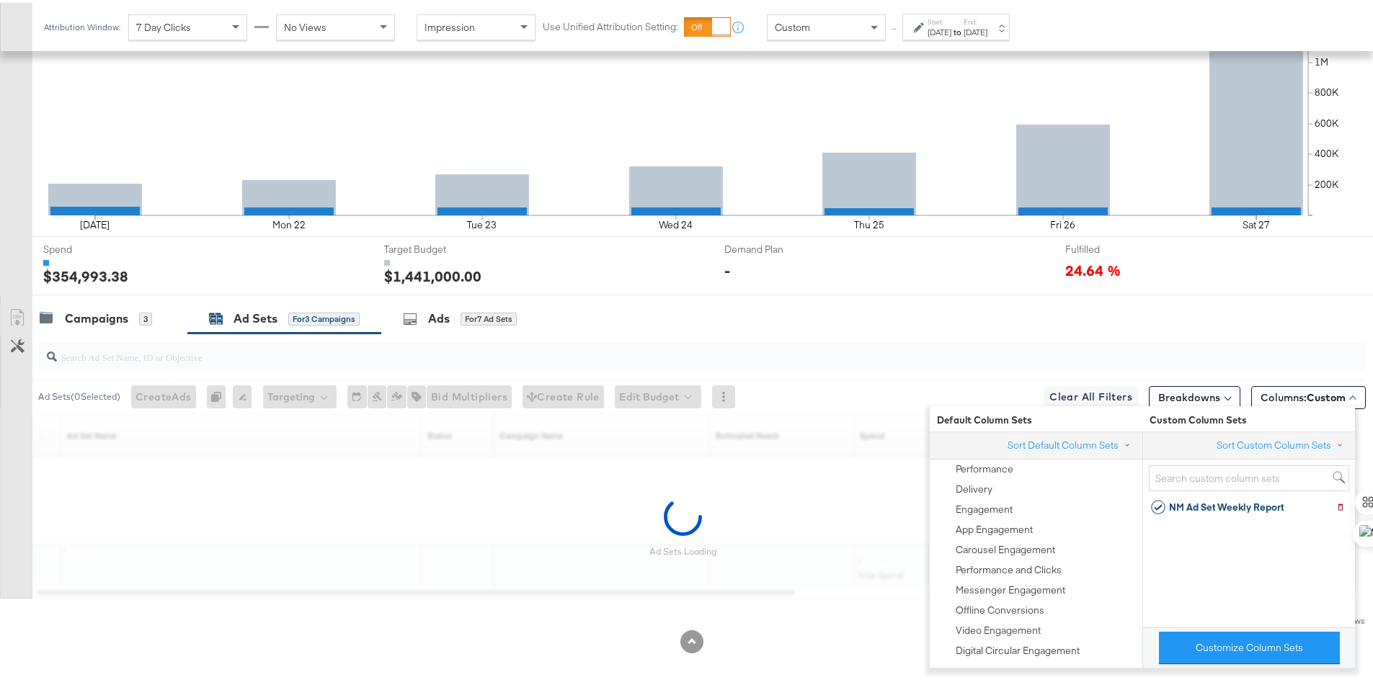
click at [1249, 284] on div "KPIs Performance & KPIs Pacing Export Pacing Data Sep 21 Mon 22 Tue 23 Wed 24 T…" at bounding box center [692, 326] width 1384 height 729
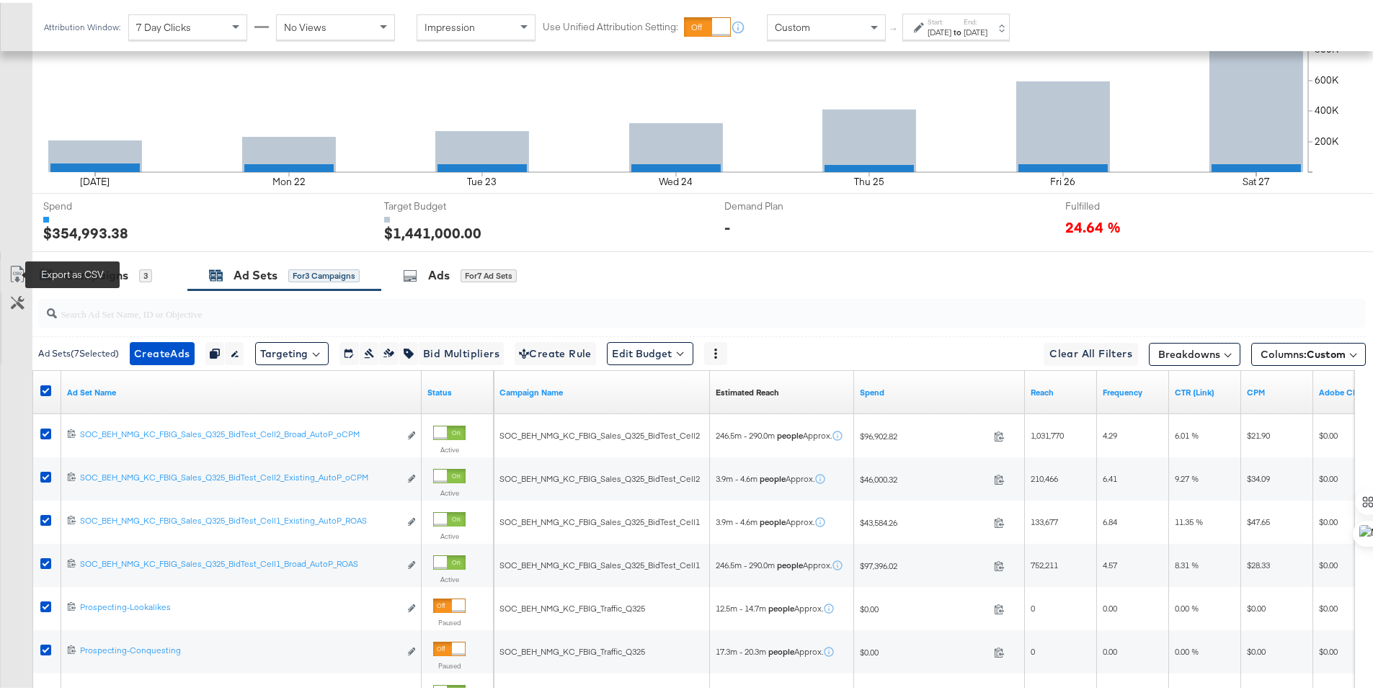
click at [20, 273] on icon at bounding box center [17, 271] width 17 height 17
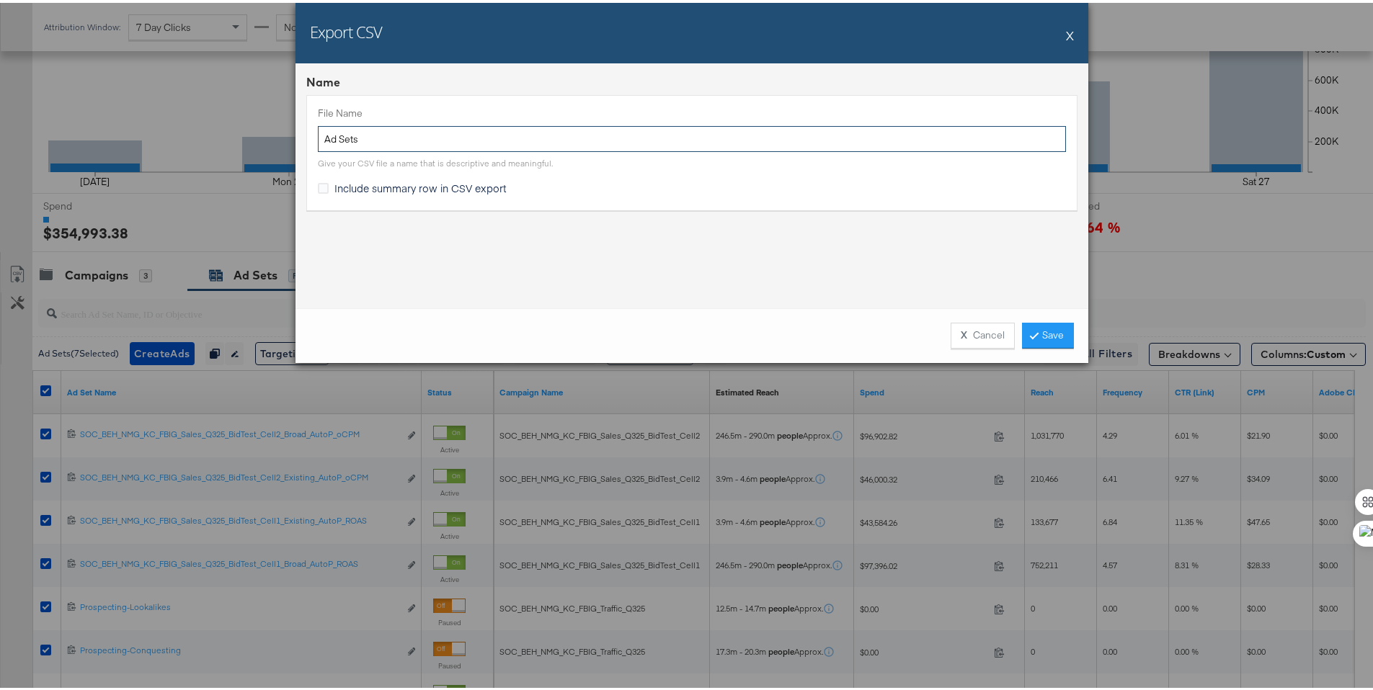
click at [320, 138] on input "Ad Sets" at bounding box center [692, 136] width 748 height 27
type input "NM Ad Sets"
click at [359, 193] on div "Include summary row in CSV export" at bounding box center [692, 187] width 748 height 19
click at [367, 184] on span "Include summary row in CSV export" at bounding box center [420, 185] width 172 height 14
click at [0, 0] on input "Include summary row in CSV export" at bounding box center [0, 0] width 0 height 0
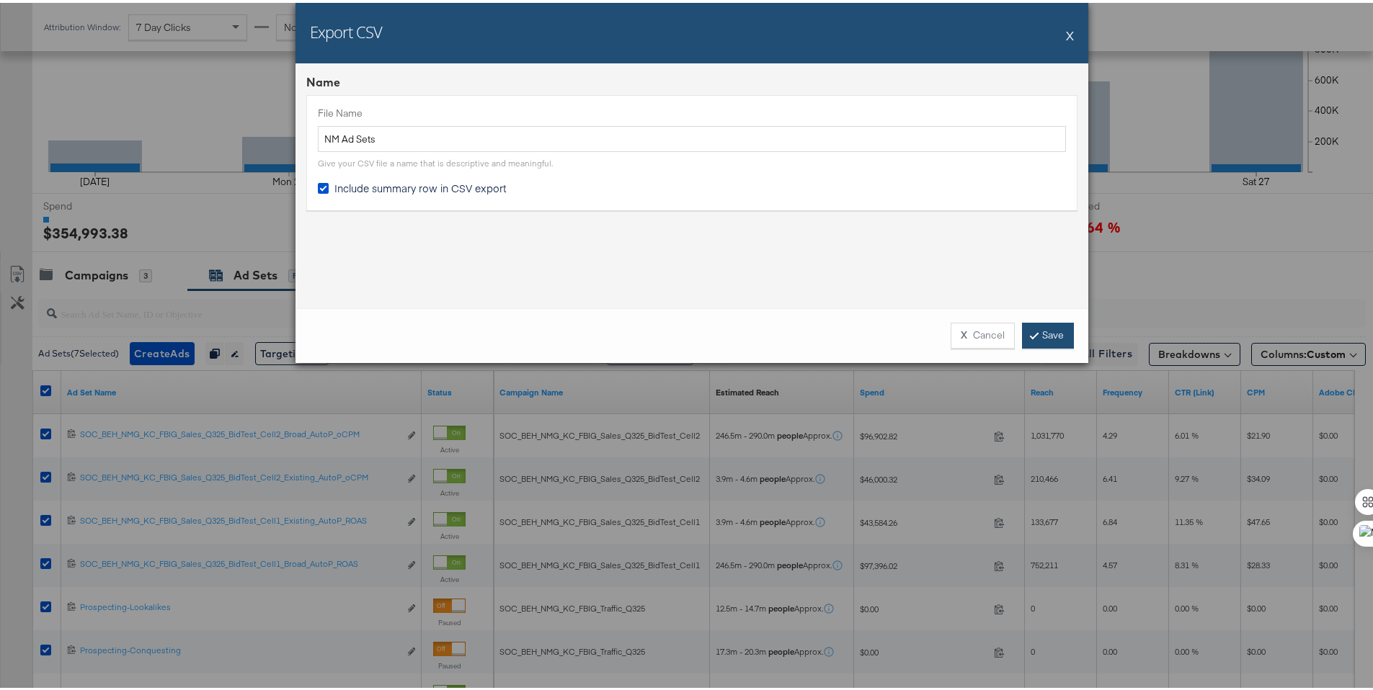
click at [1065, 334] on link "Save" at bounding box center [1048, 333] width 52 height 26
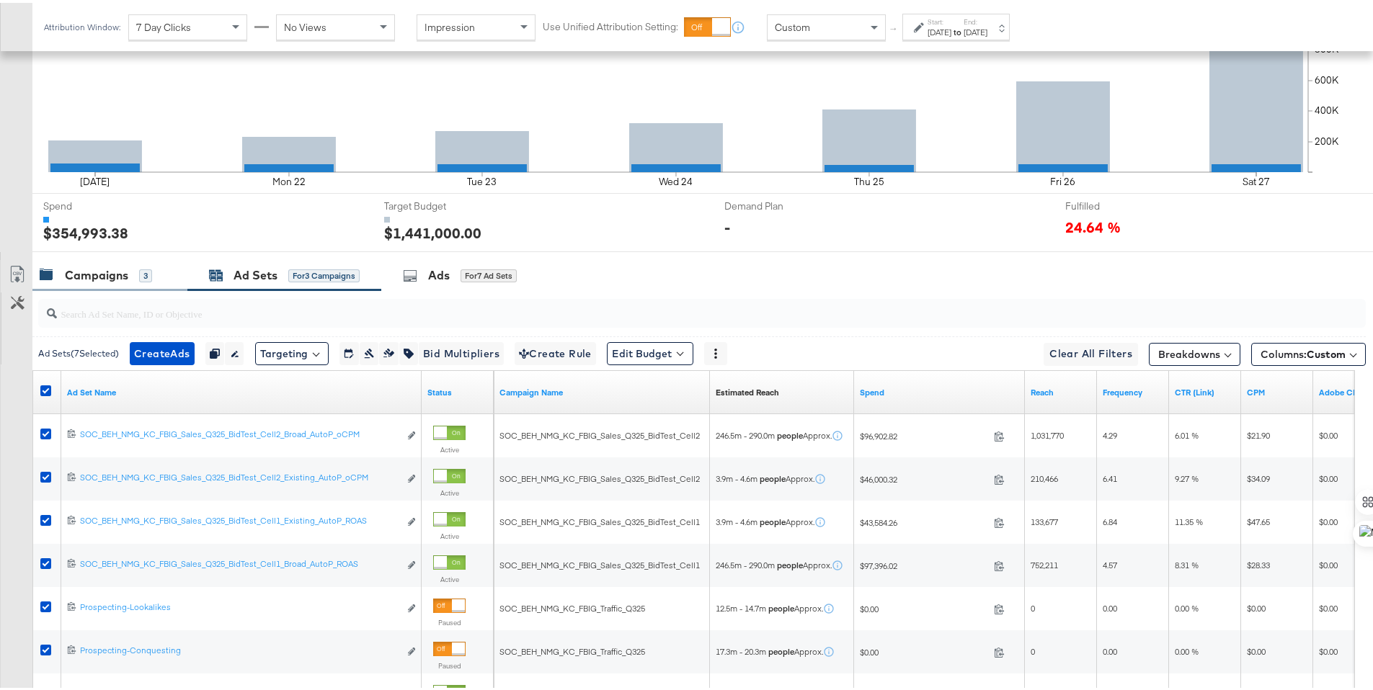
click at [98, 276] on div "Campaigns" at bounding box center [96, 272] width 63 height 17
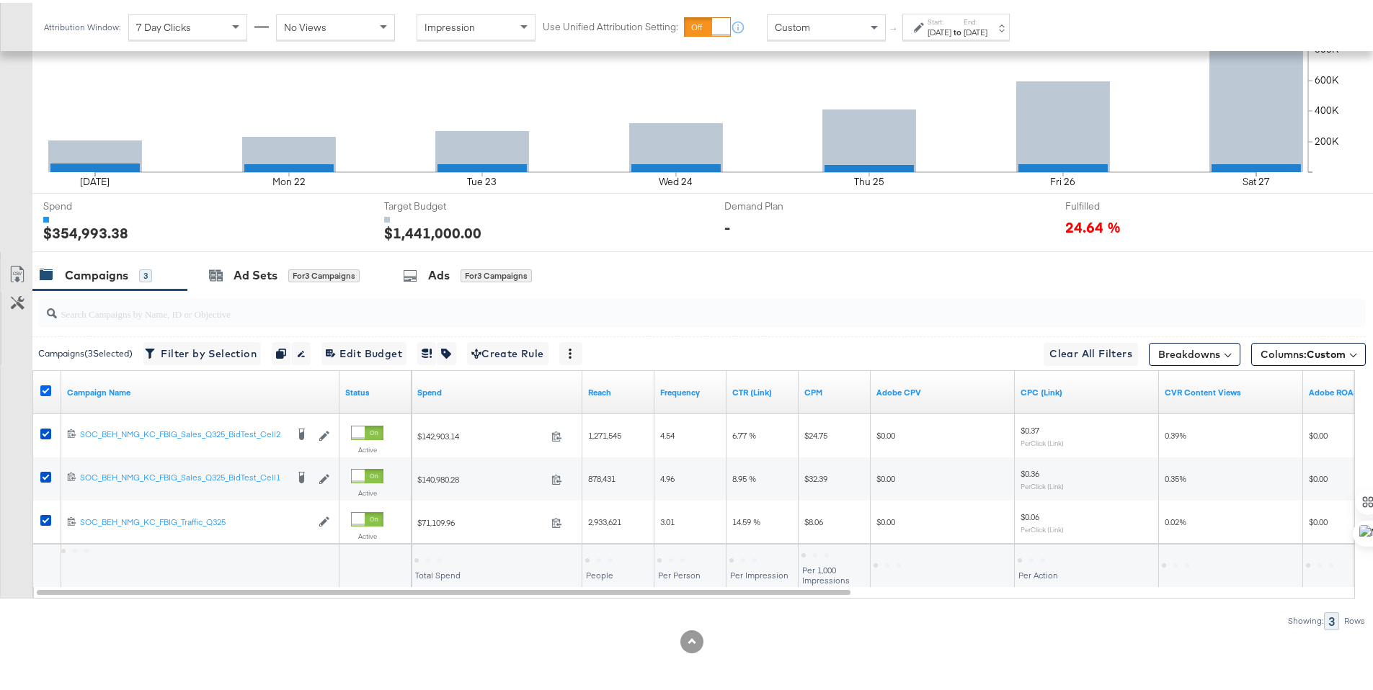
click at [47, 386] on icon at bounding box center [45, 388] width 11 height 11
click at [0, 0] on input "checkbox" at bounding box center [0, 0] width 0 height 0
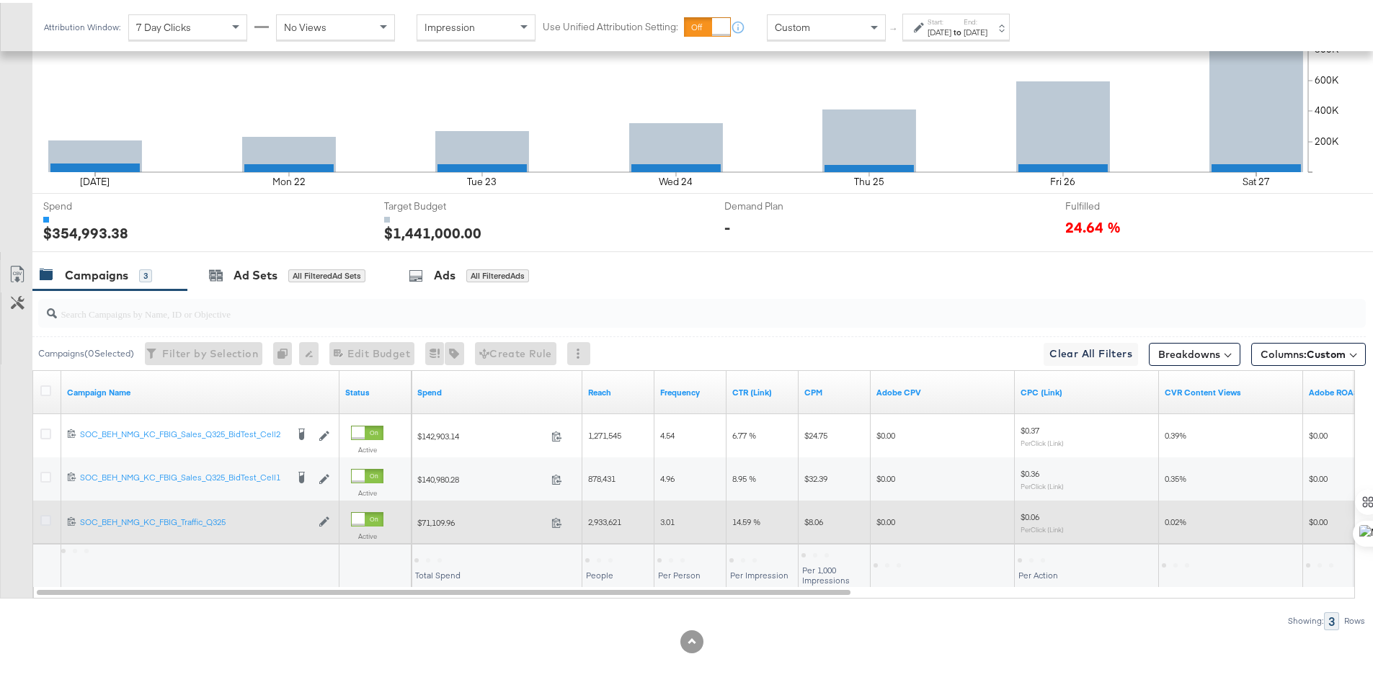
click at [44, 516] on icon at bounding box center [45, 517] width 11 height 11
click at [0, 0] on input "checkbox" at bounding box center [0, 0] width 0 height 0
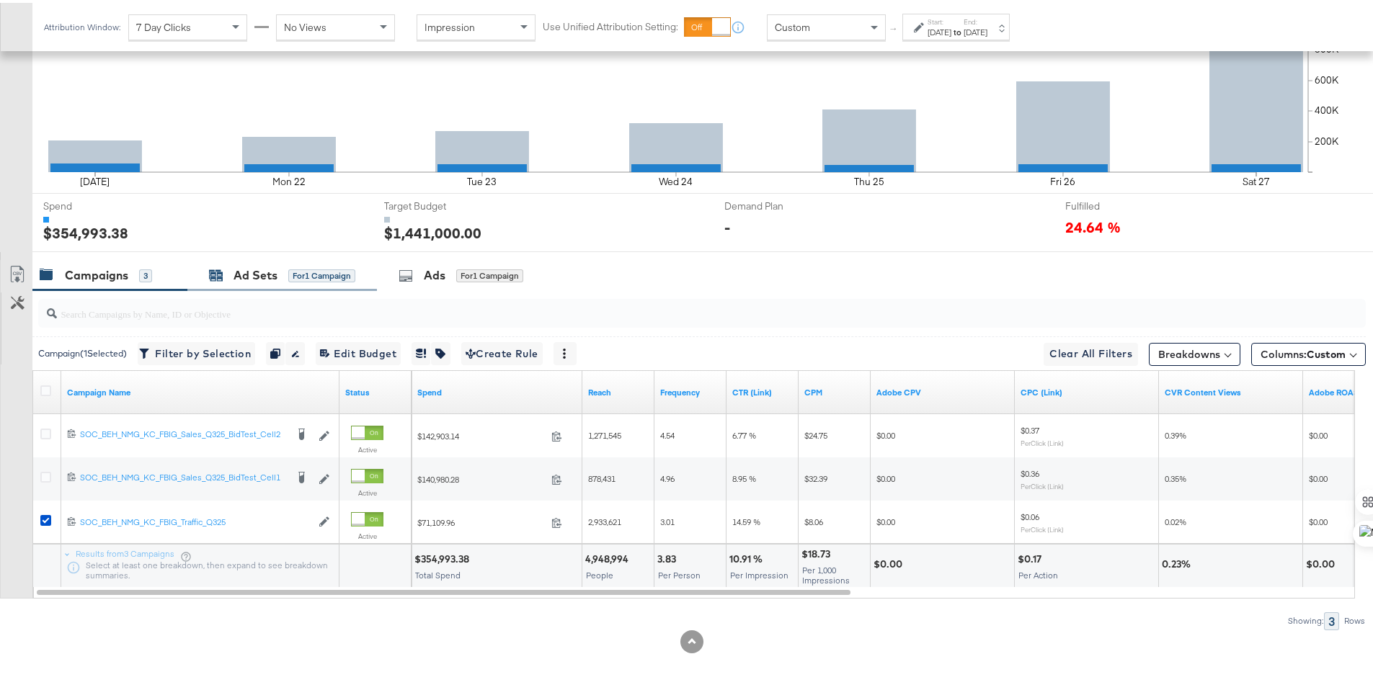
click at [246, 268] on div "Ad Sets" at bounding box center [255, 272] width 44 height 17
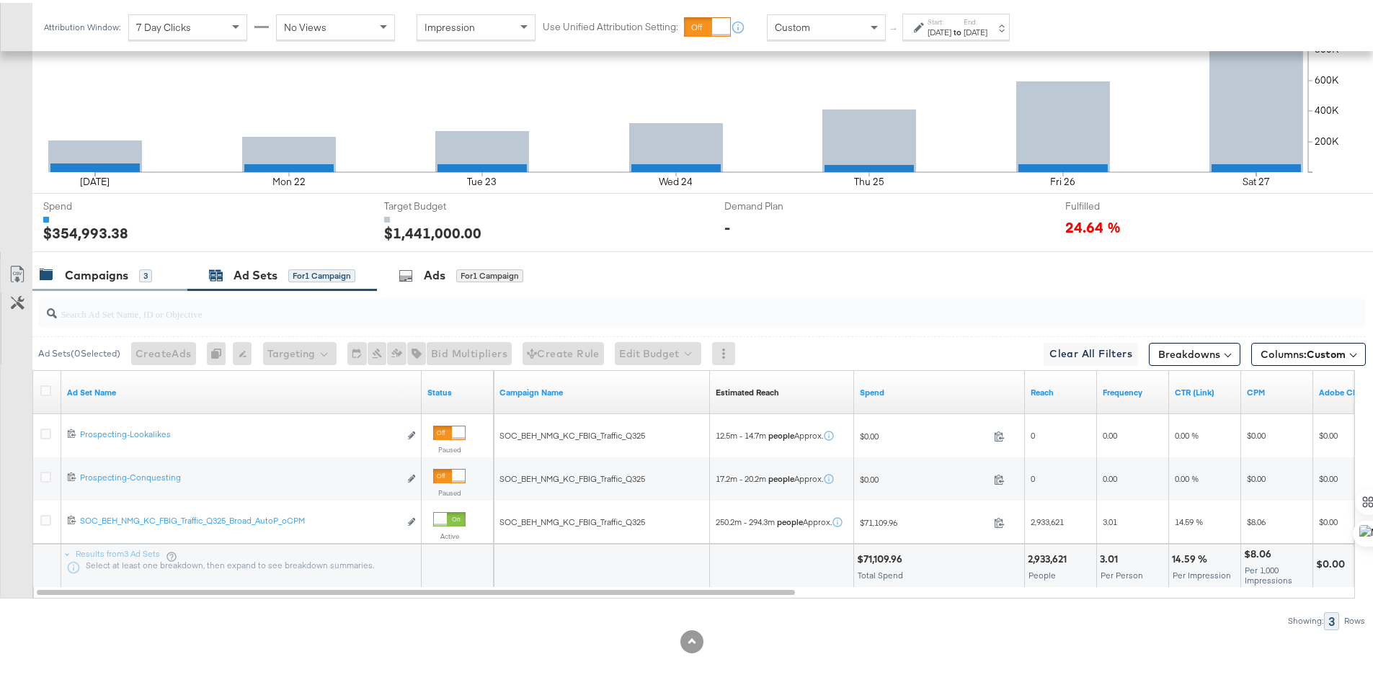
click at [99, 277] on div "Campaigns" at bounding box center [96, 272] width 63 height 17
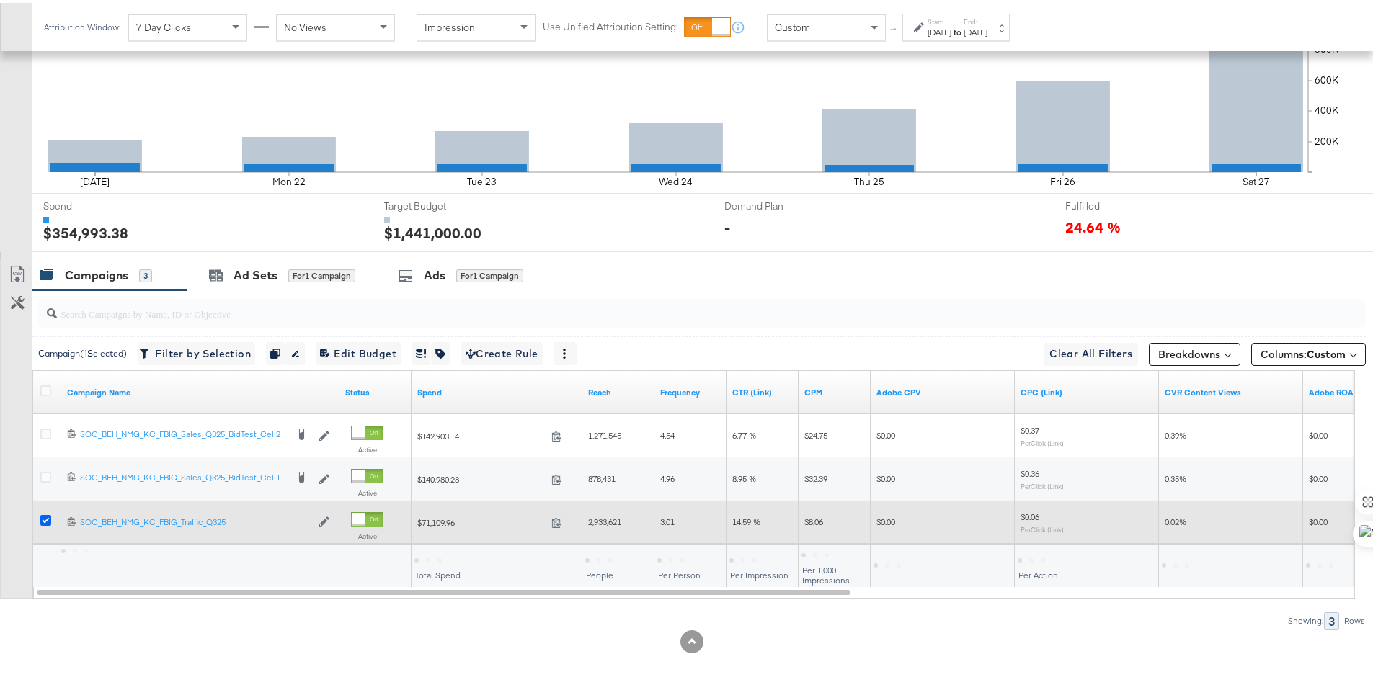
click at [43, 517] on icon at bounding box center [45, 517] width 11 height 11
click at [0, 0] on input "checkbox" at bounding box center [0, 0] width 0 height 0
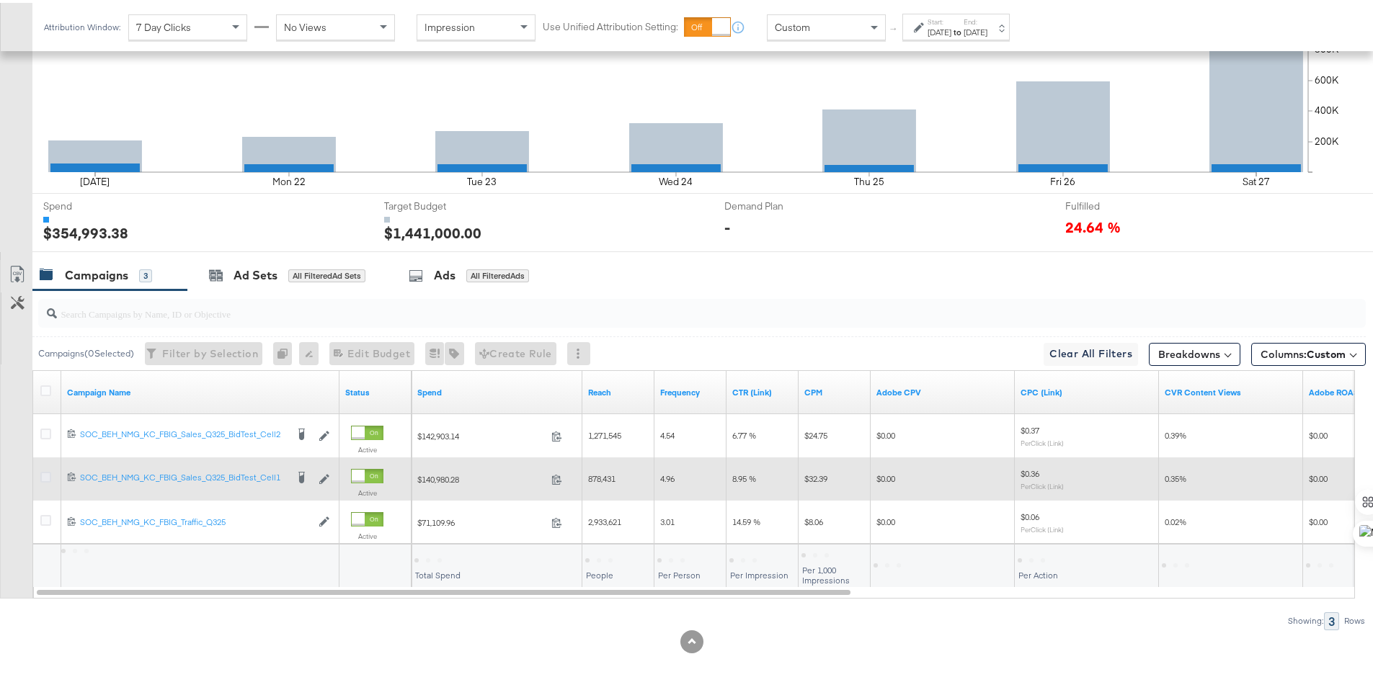
click at [45, 476] on icon at bounding box center [45, 474] width 11 height 11
click at [0, 0] on input "checkbox" at bounding box center [0, 0] width 0 height 0
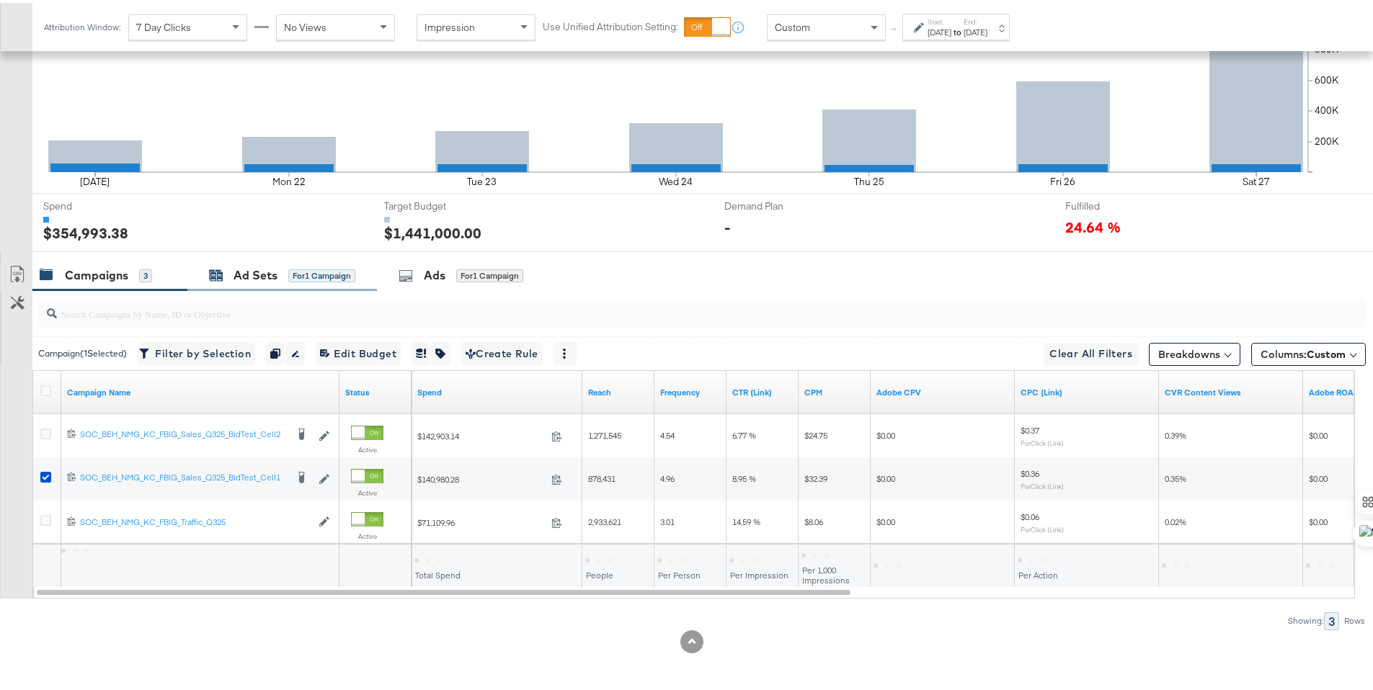
click at [253, 279] on div "Ad Sets" at bounding box center [255, 272] width 44 height 17
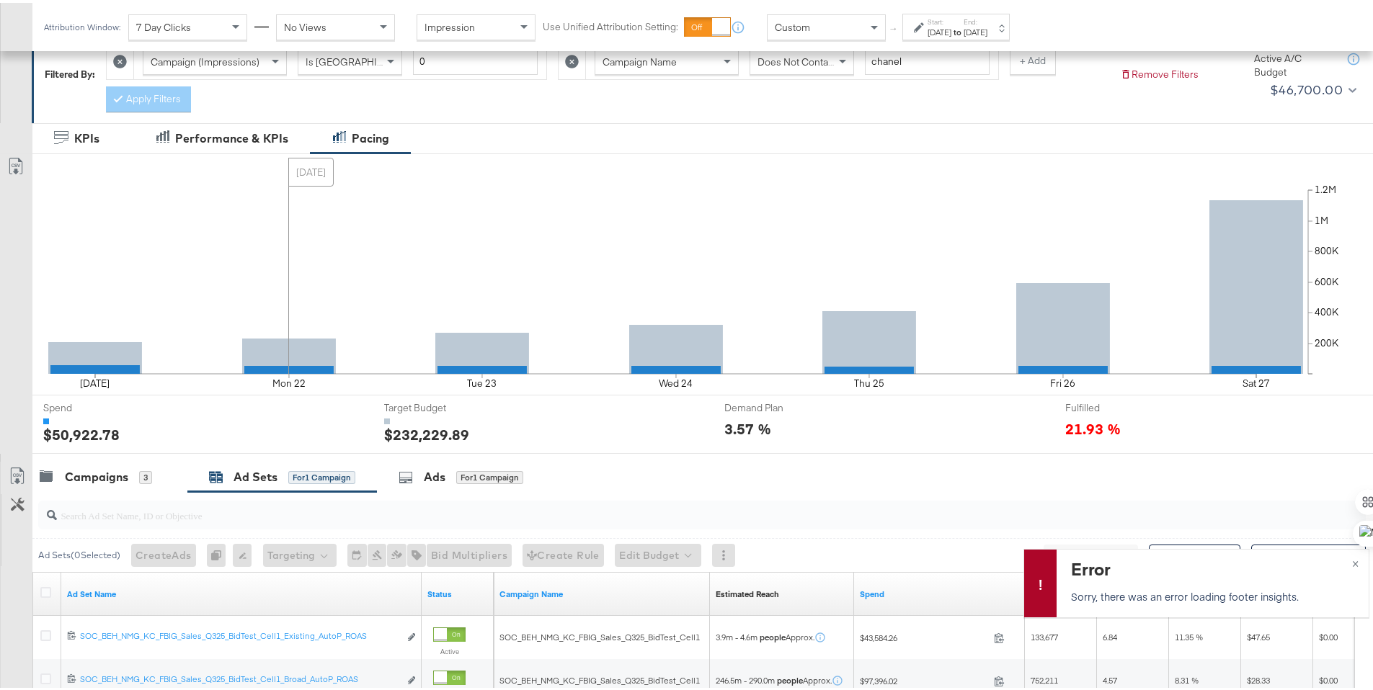
scroll to position [0, 0]
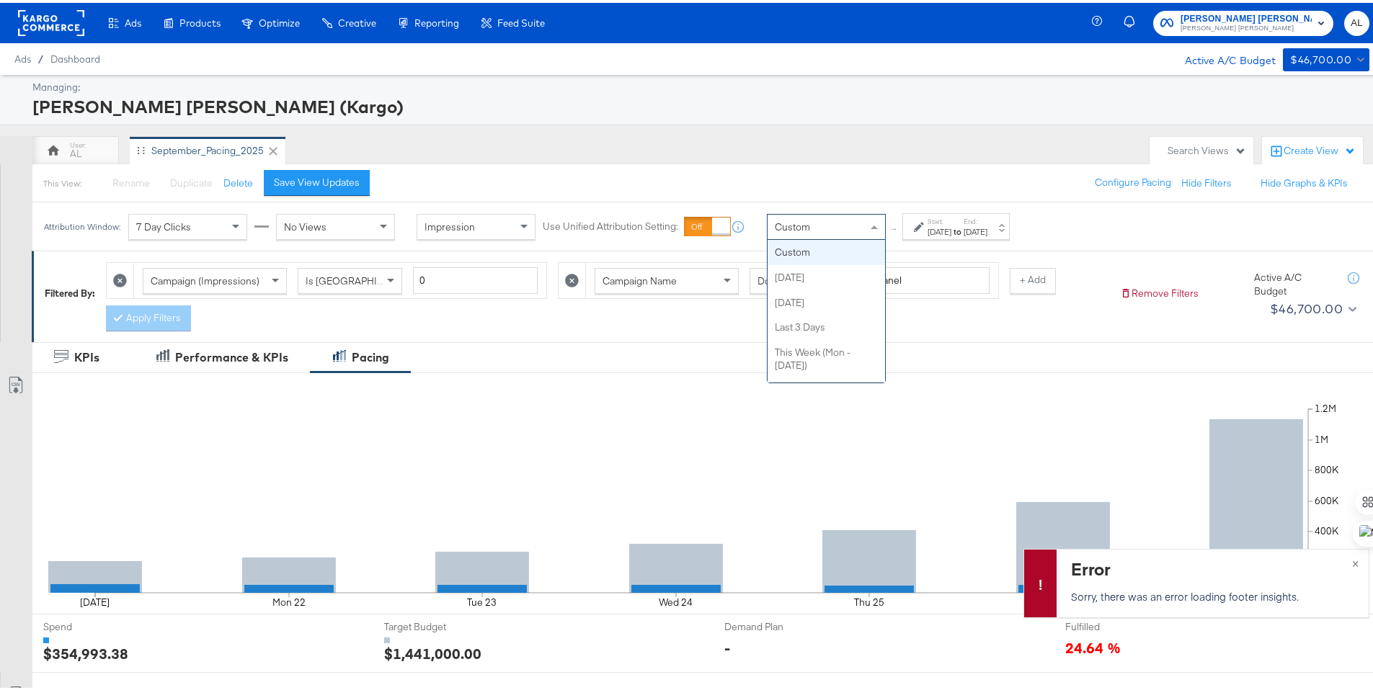
click at [859, 220] on div "Custom" at bounding box center [825, 224] width 117 height 24
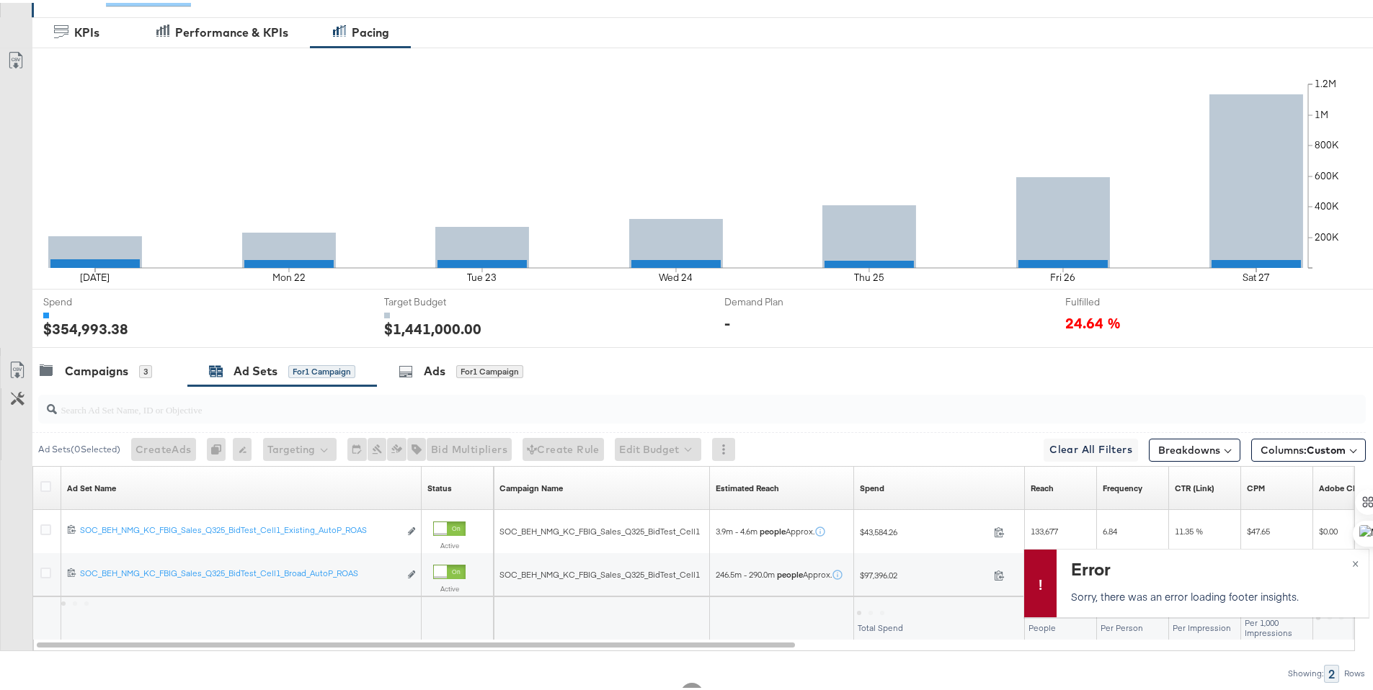
scroll to position [377, 0]
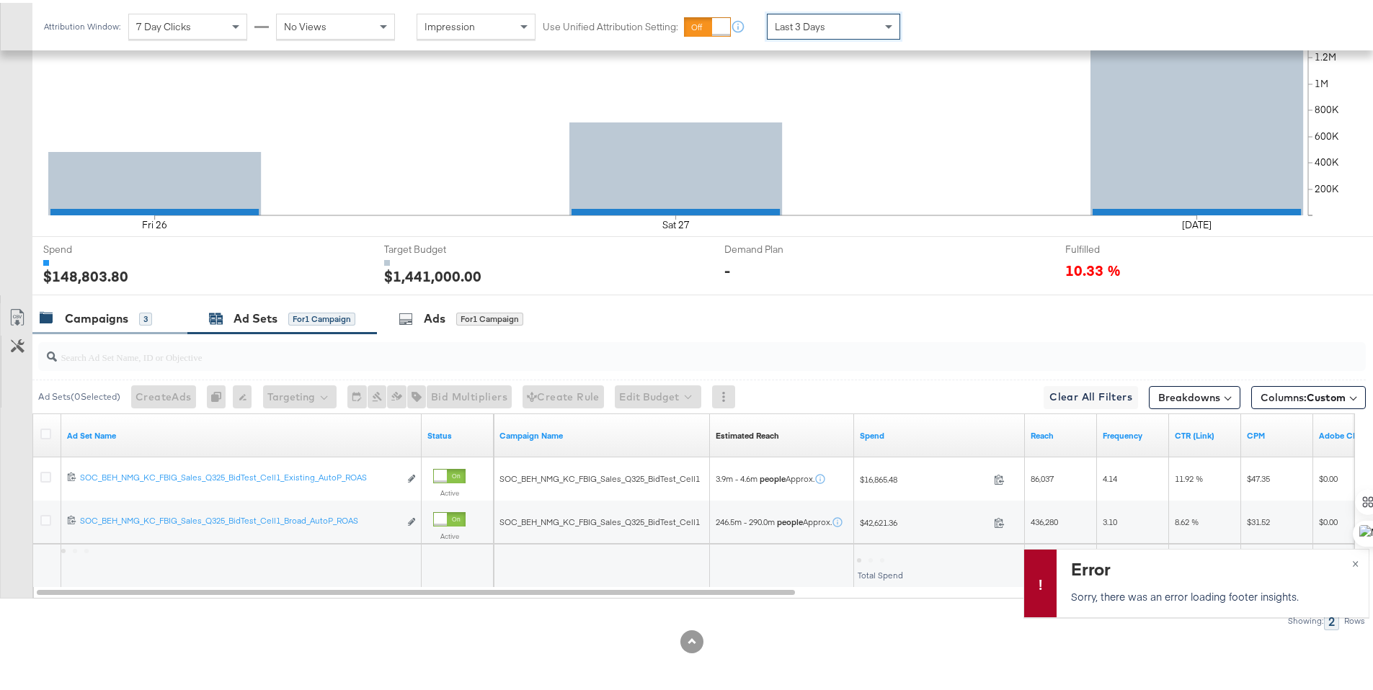
click at [76, 308] on div "Campaigns" at bounding box center [96, 316] width 63 height 17
